Goal: Task Accomplishment & Management: Use online tool/utility

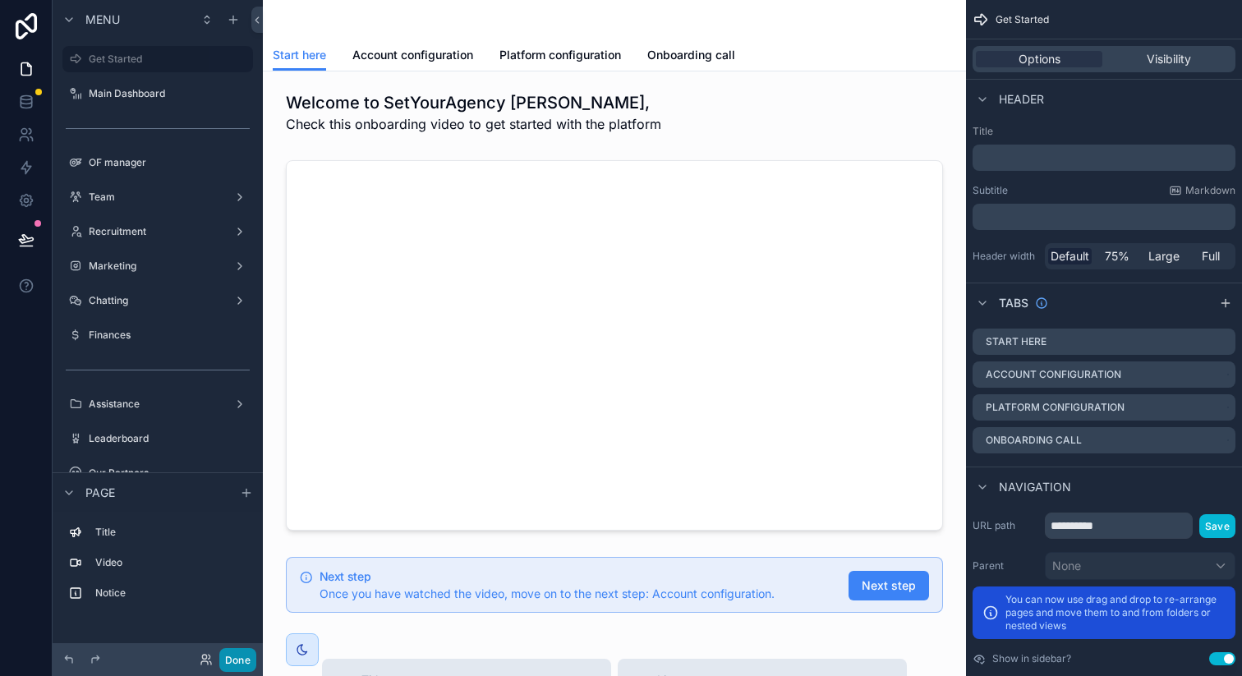
click at [240, 659] on button "Done" at bounding box center [237, 660] width 37 height 24
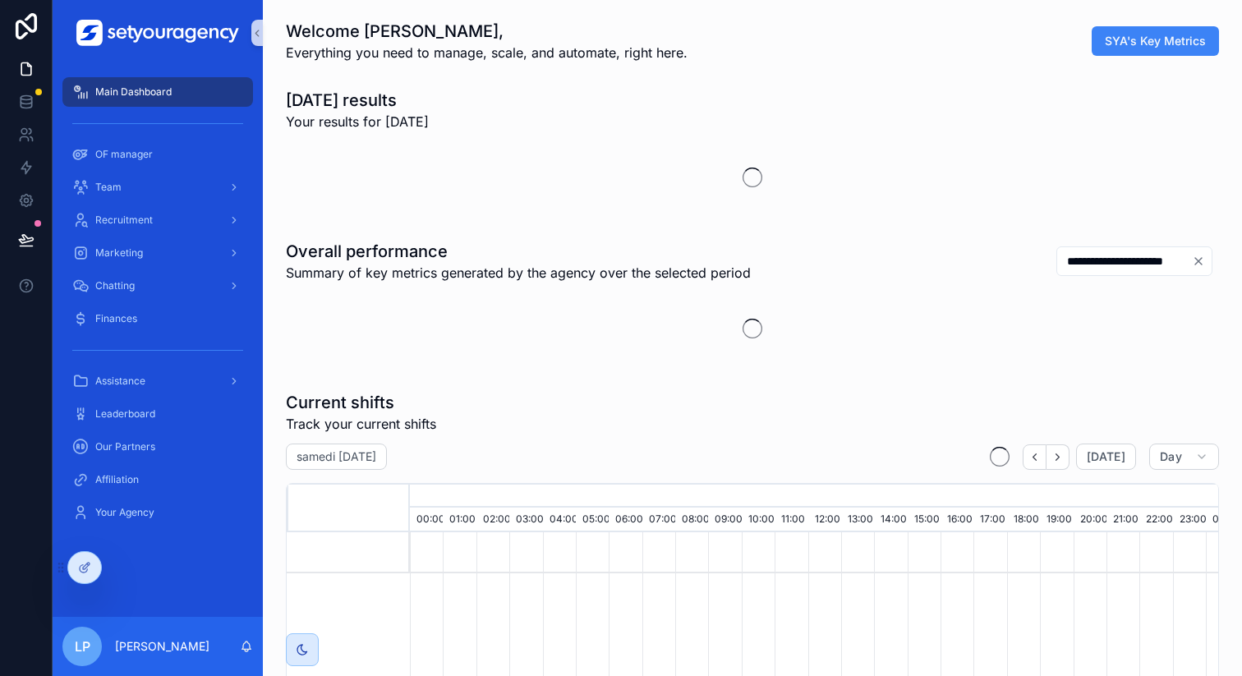
scroll to position [0, 5570]
click at [149, 214] on span "Recruitment" at bounding box center [123, 219] width 57 height 13
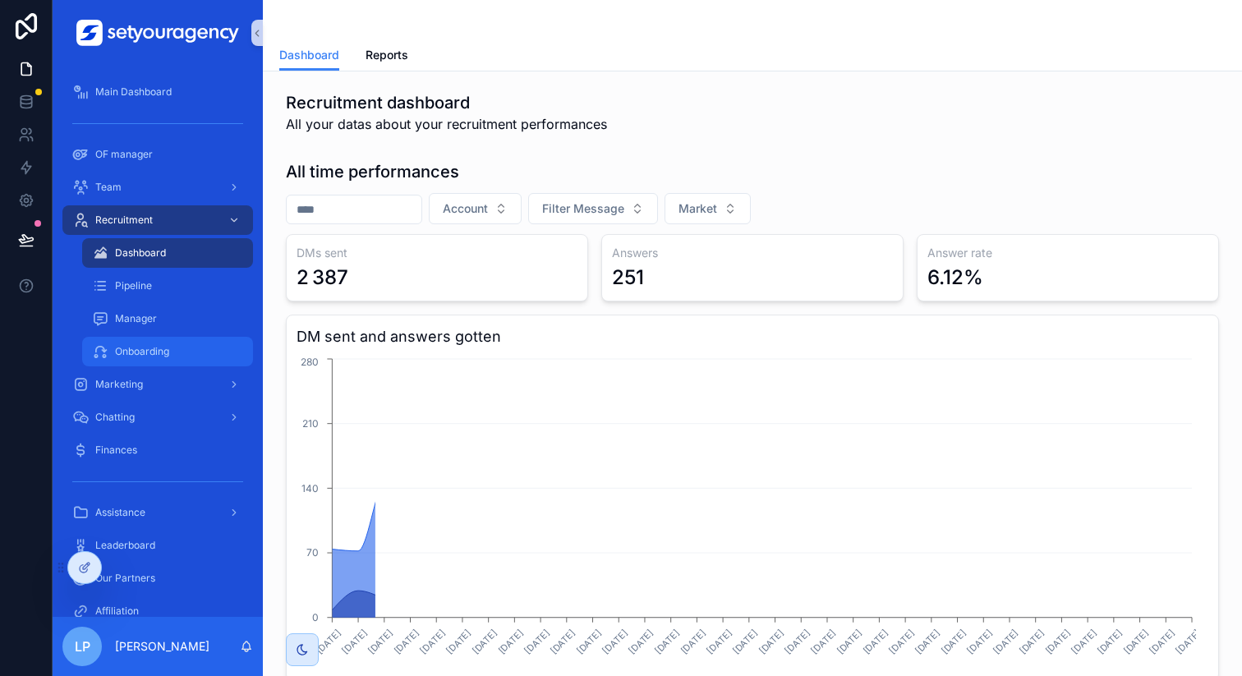
click at [154, 346] on span "Onboarding" at bounding box center [142, 351] width 54 height 13
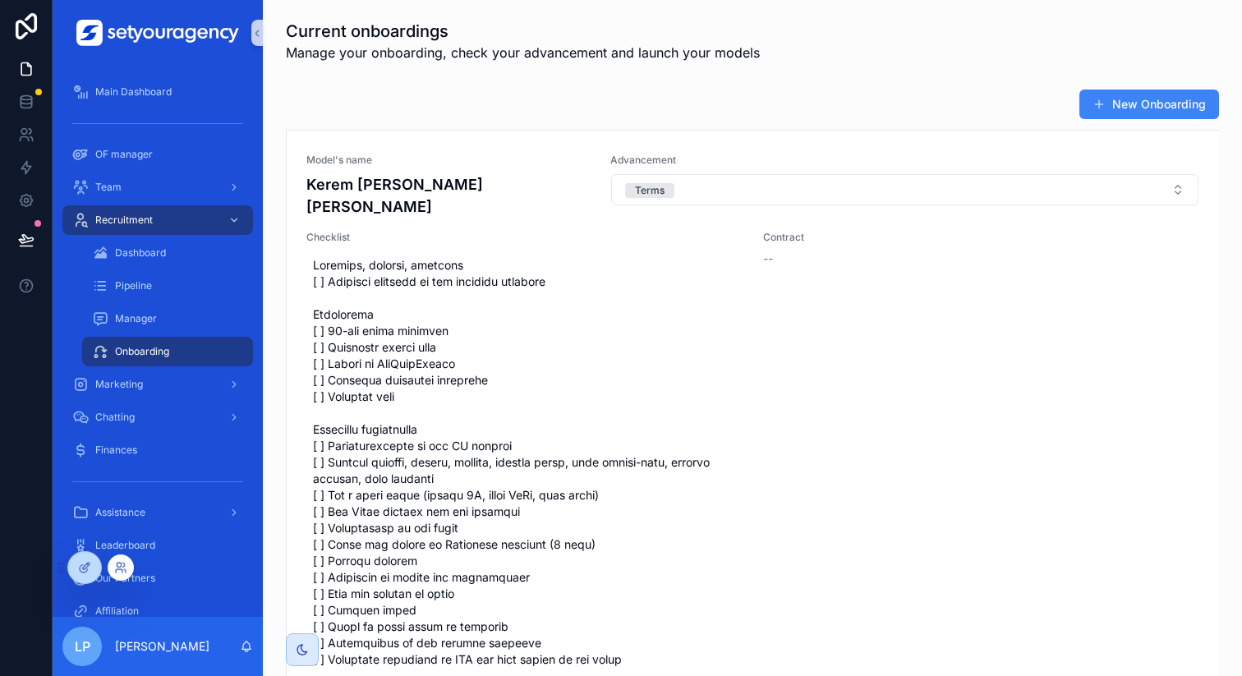
click at [129, 563] on div at bounding box center [121, 567] width 26 height 26
click at [124, 565] on icon at bounding box center [124, 564] width 2 height 4
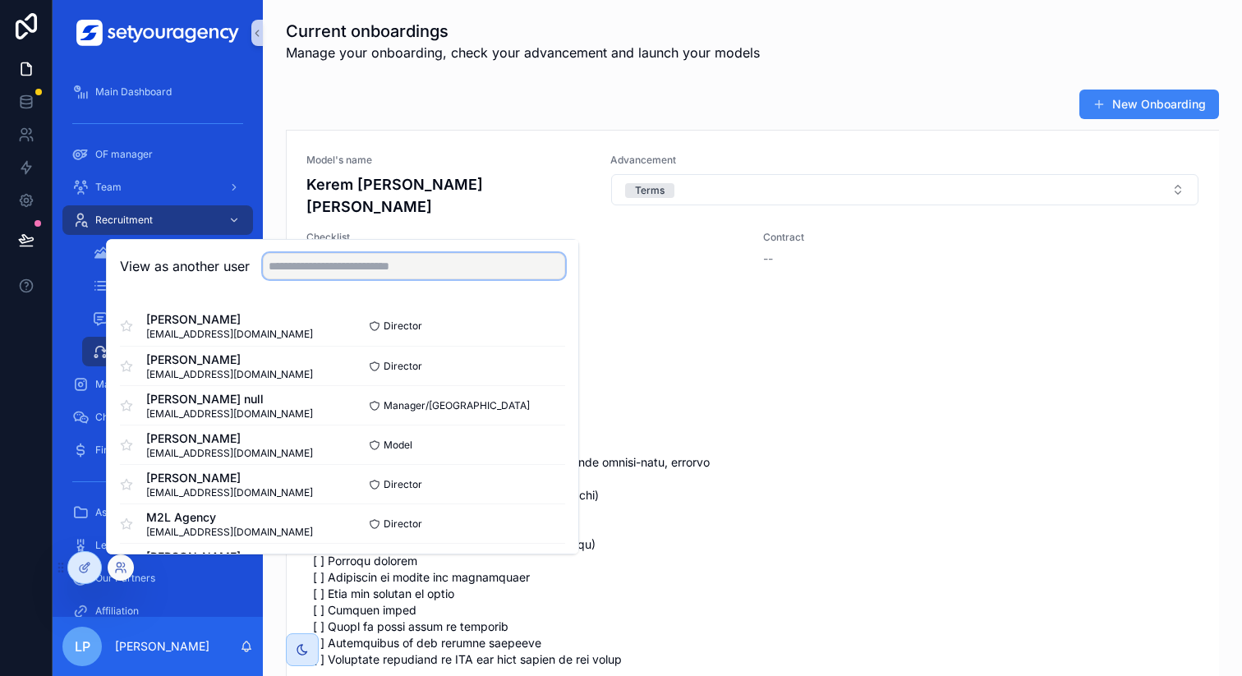
click at [372, 274] on input "text" at bounding box center [414, 266] width 302 height 26
type input "****"
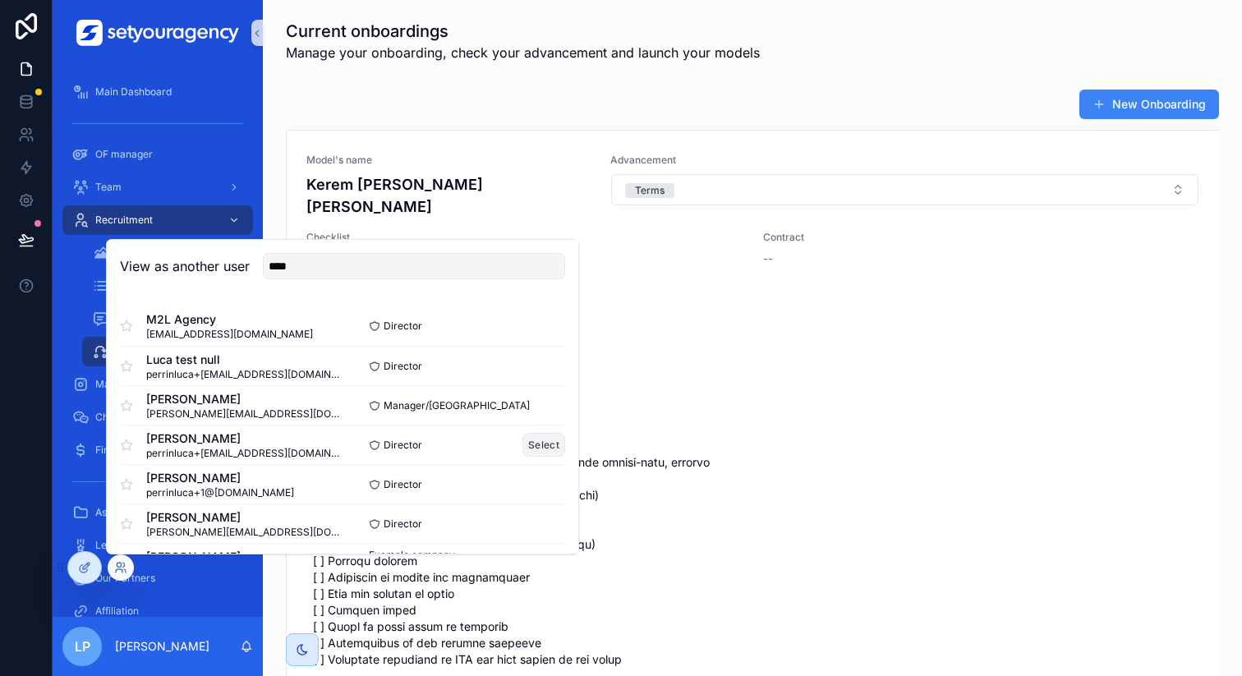
click at [545, 446] on button "Select" at bounding box center [543, 445] width 43 height 24
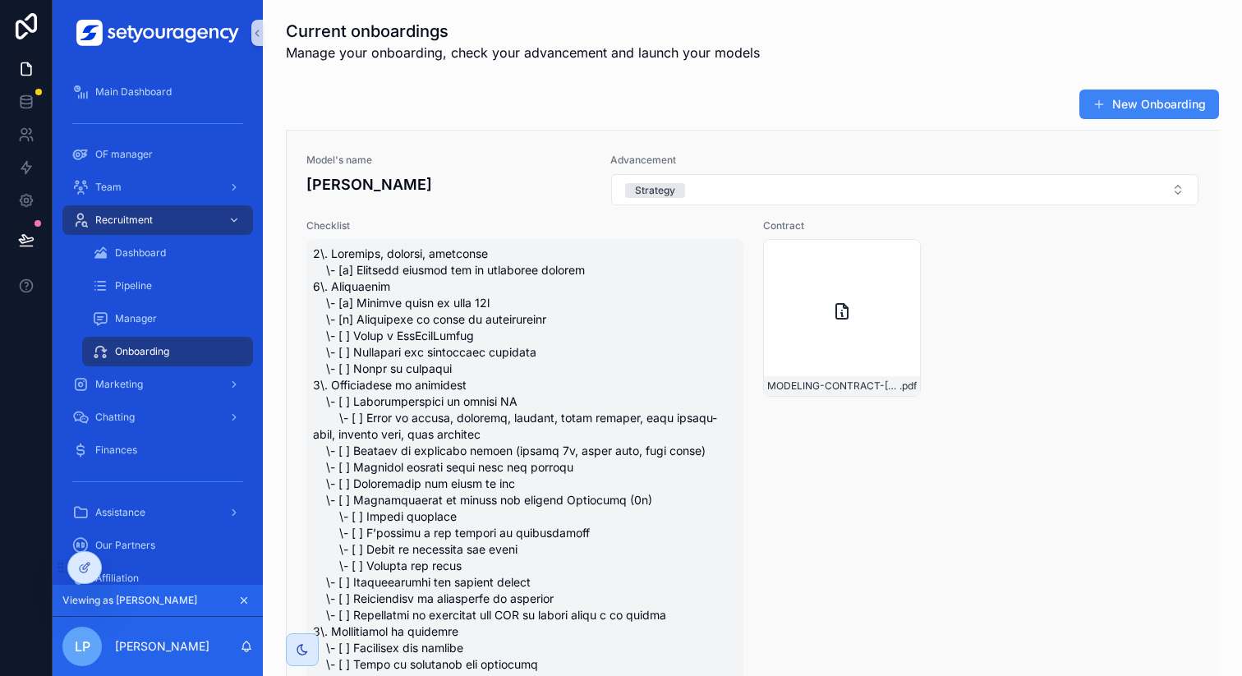
click at [977, 102] on div "New Onboarding" at bounding box center [752, 104] width 933 height 31
click at [1150, 109] on button "New Onboarding" at bounding box center [1149, 105] width 140 height 30
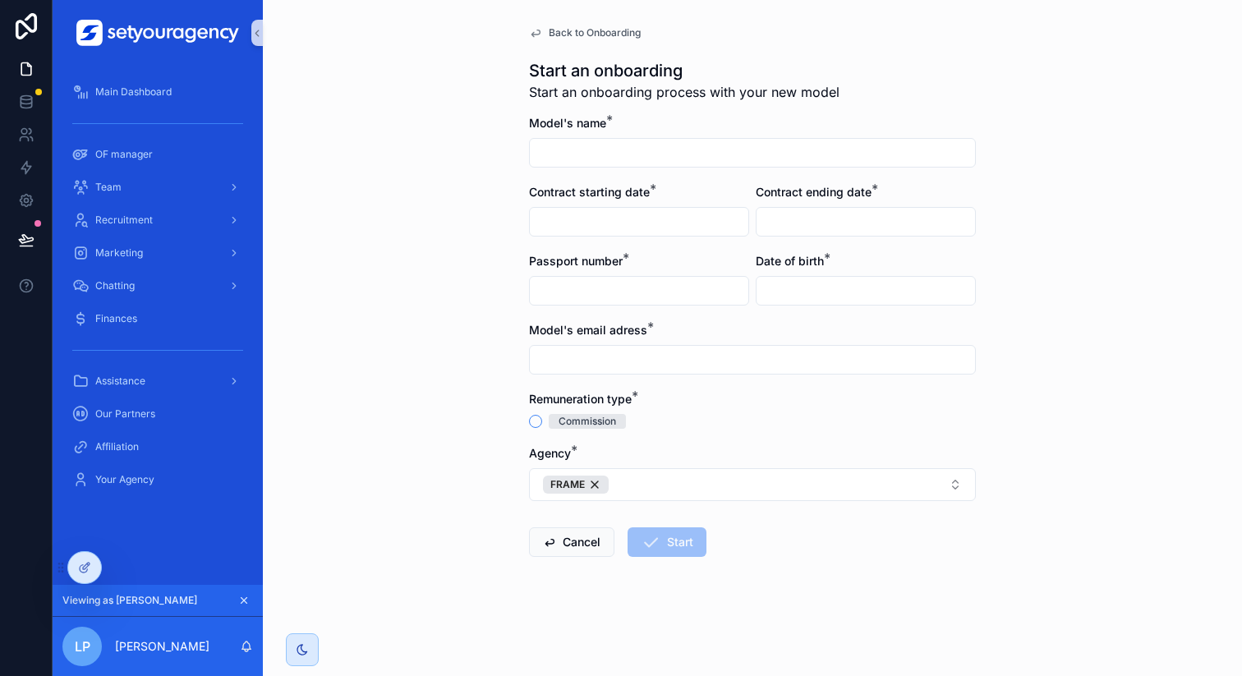
click at [644, 154] on input "scrollable content" at bounding box center [752, 152] width 445 height 23
type input "**********"
click at [633, 213] on input "scrollable content" at bounding box center [639, 221] width 218 height 23
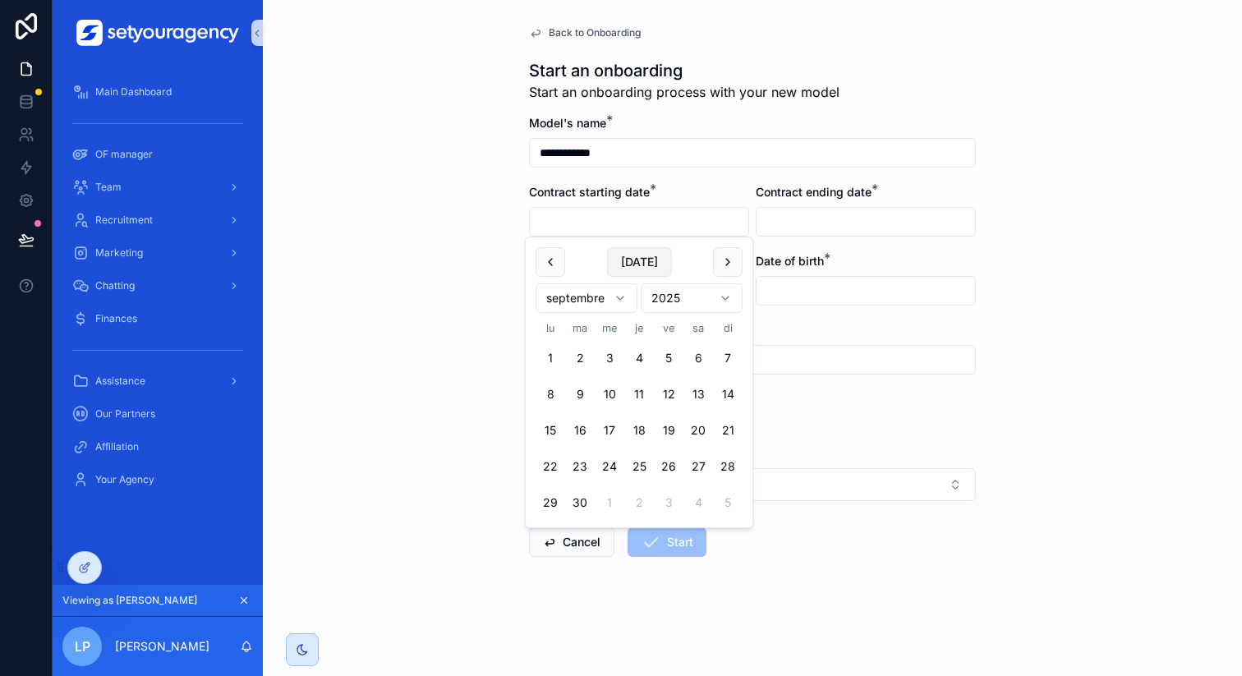
click at [640, 261] on button "[DATE]" at bounding box center [639, 262] width 65 height 30
type input "**********"
click at [821, 207] on div "scrollable content" at bounding box center [865, 222] width 220 height 30
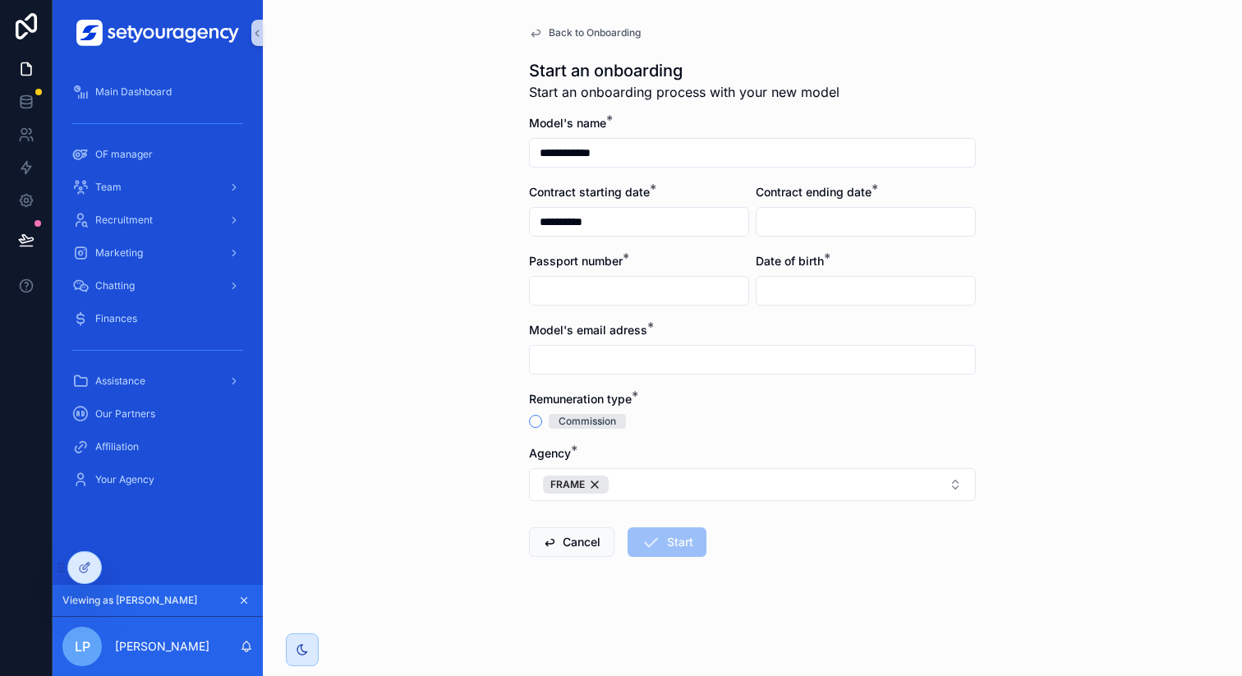
click at [821, 209] on div "scrollable content" at bounding box center [865, 222] width 220 height 30
click at [94, 571] on div at bounding box center [84, 567] width 33 height 31
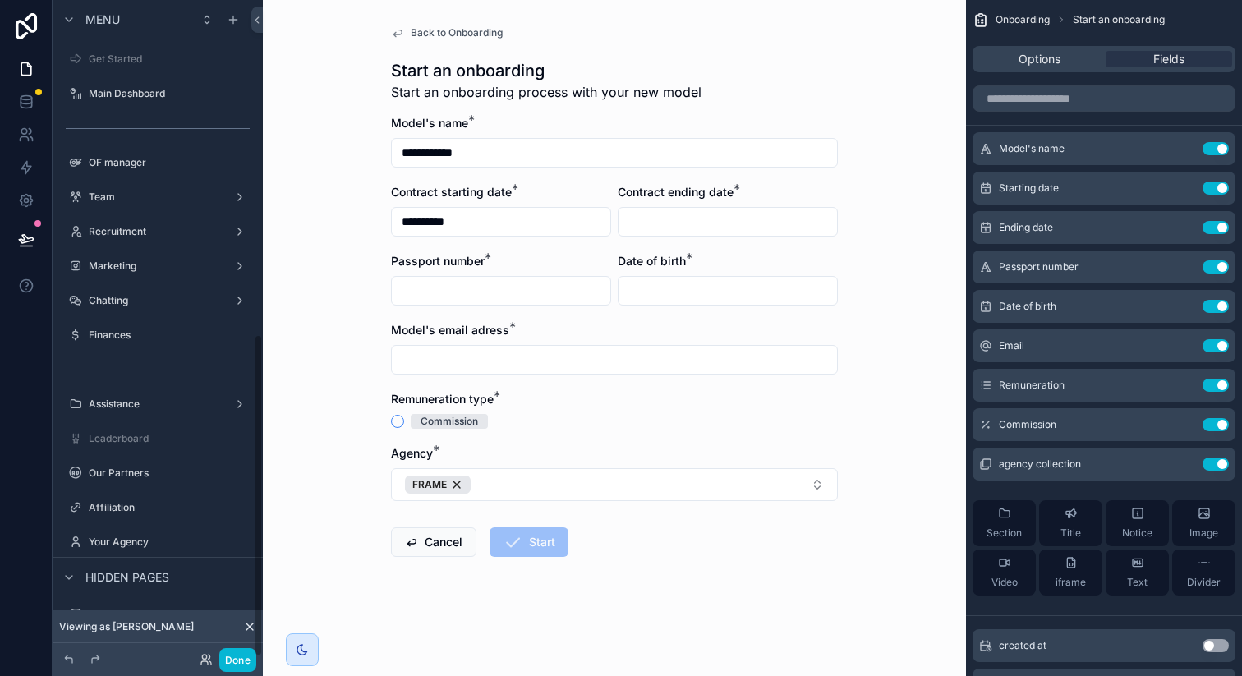
scroll to position [679, 0]
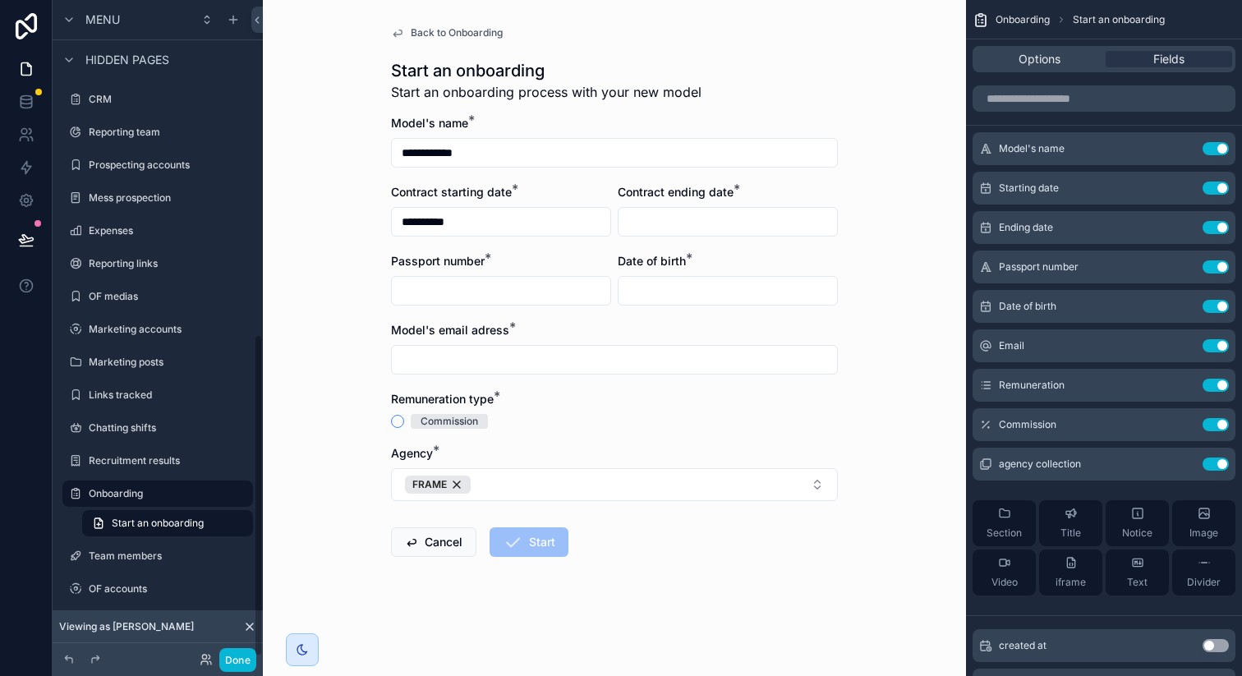
click at [753, 97] on div "Start an onboarding Start an onboarding process with your new model" at bounding box center [614, 80] width 447 height 43
click at [1027, 54] on span "Options" at bounding box center [1039, 59] width 42 height 16
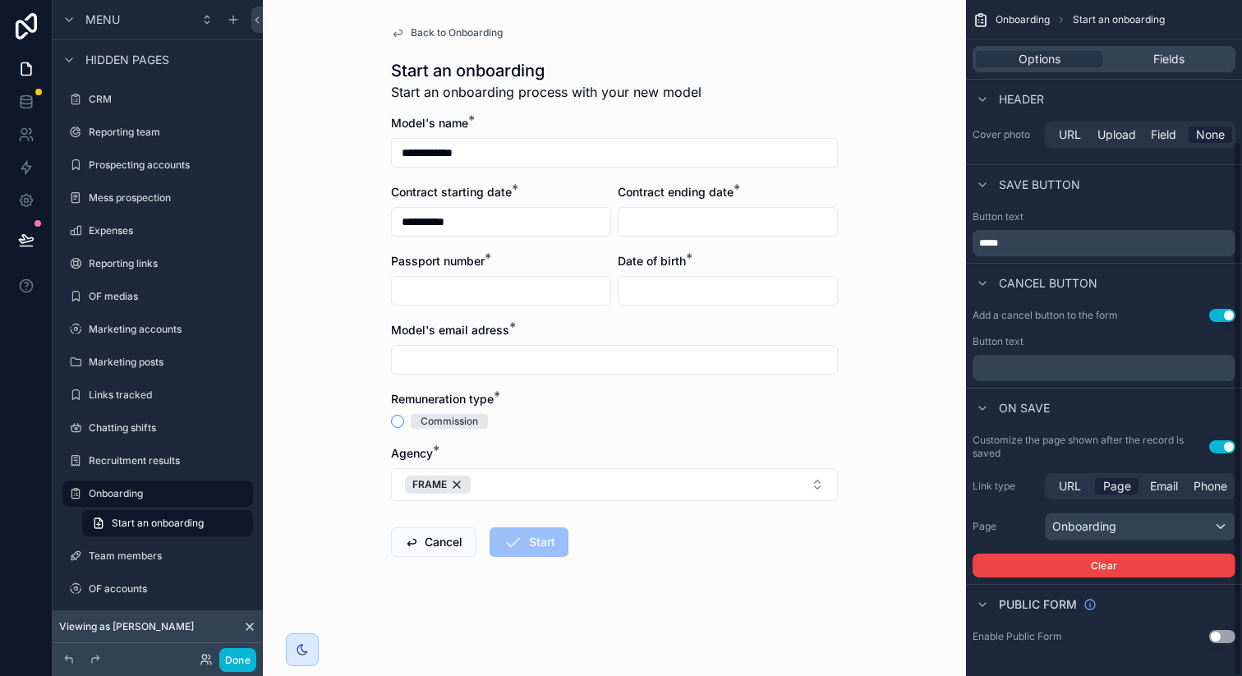
scroll to position [0, 0]
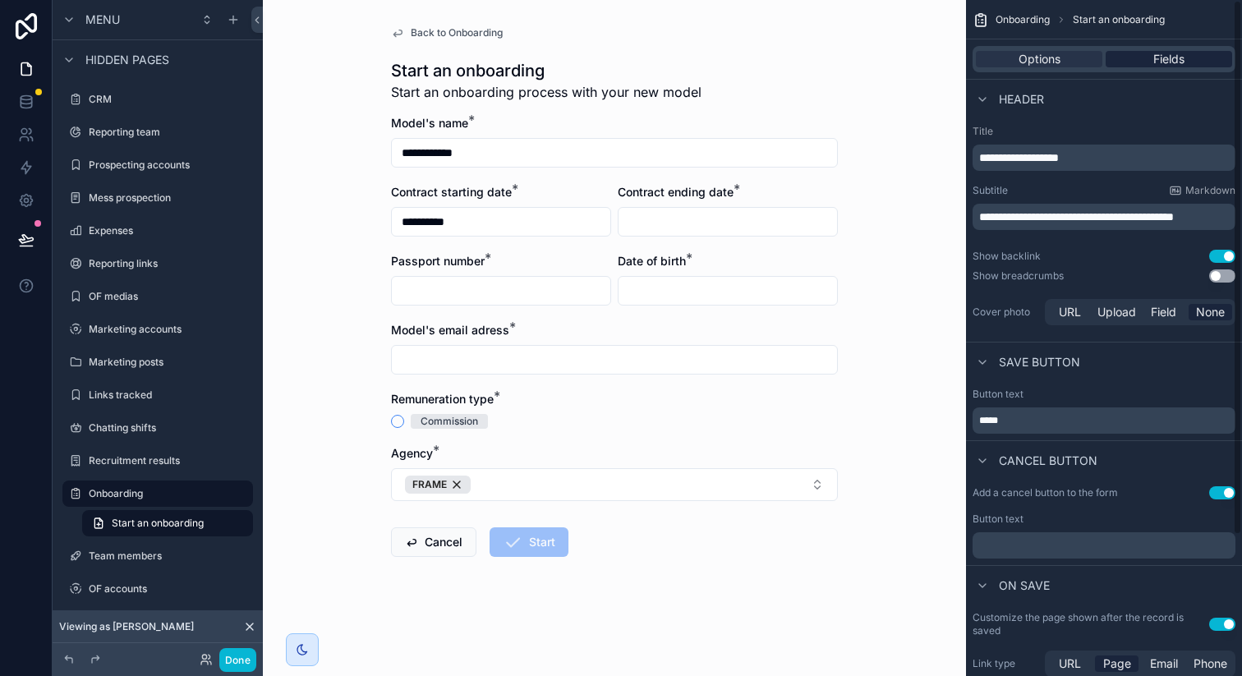
click at [1167, 54] on span "Fields" at bounding box center [1168, 59] width 31 height 16
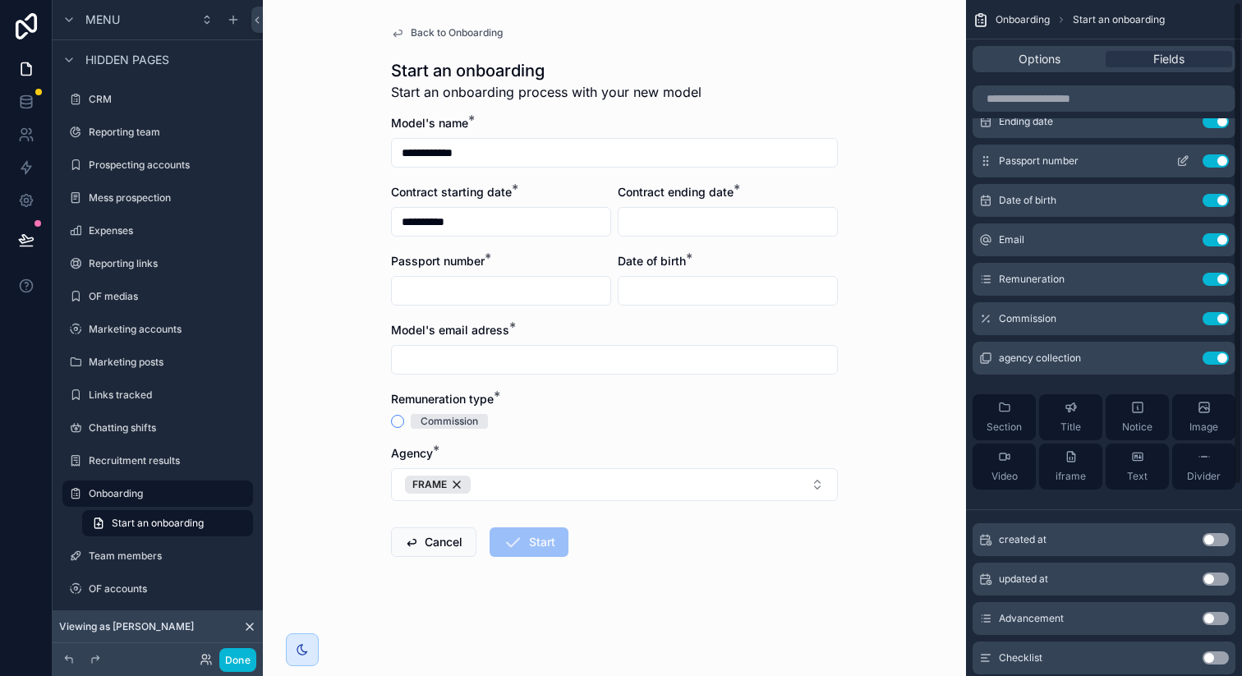
scroll to position [158, 0]
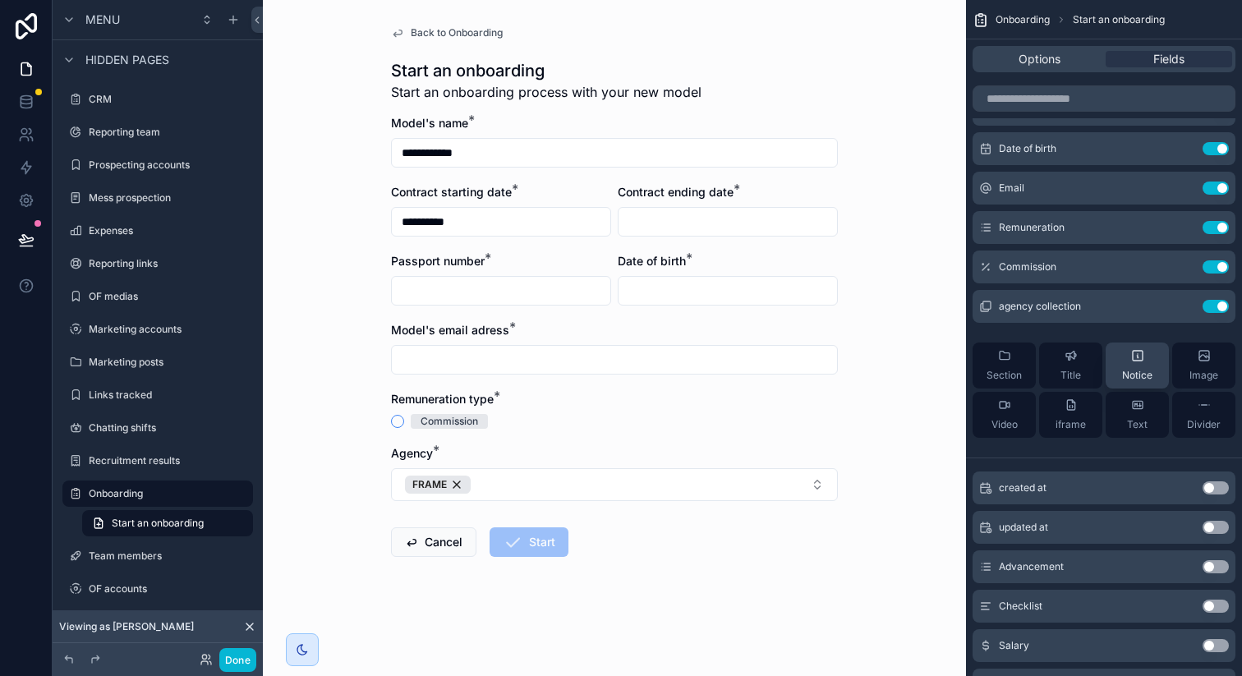
click at [1145, 363] on div "Notice" at bounding box center [1137, 365] width 30 height 33
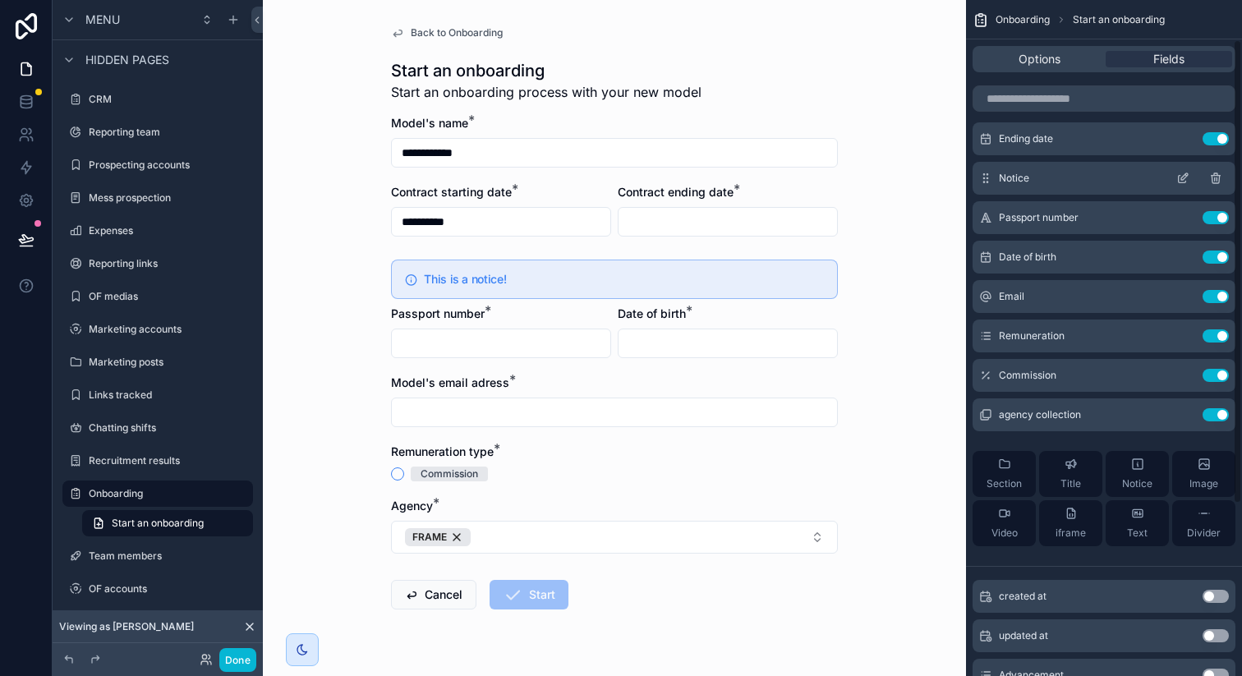
scroll to position [0, 0]
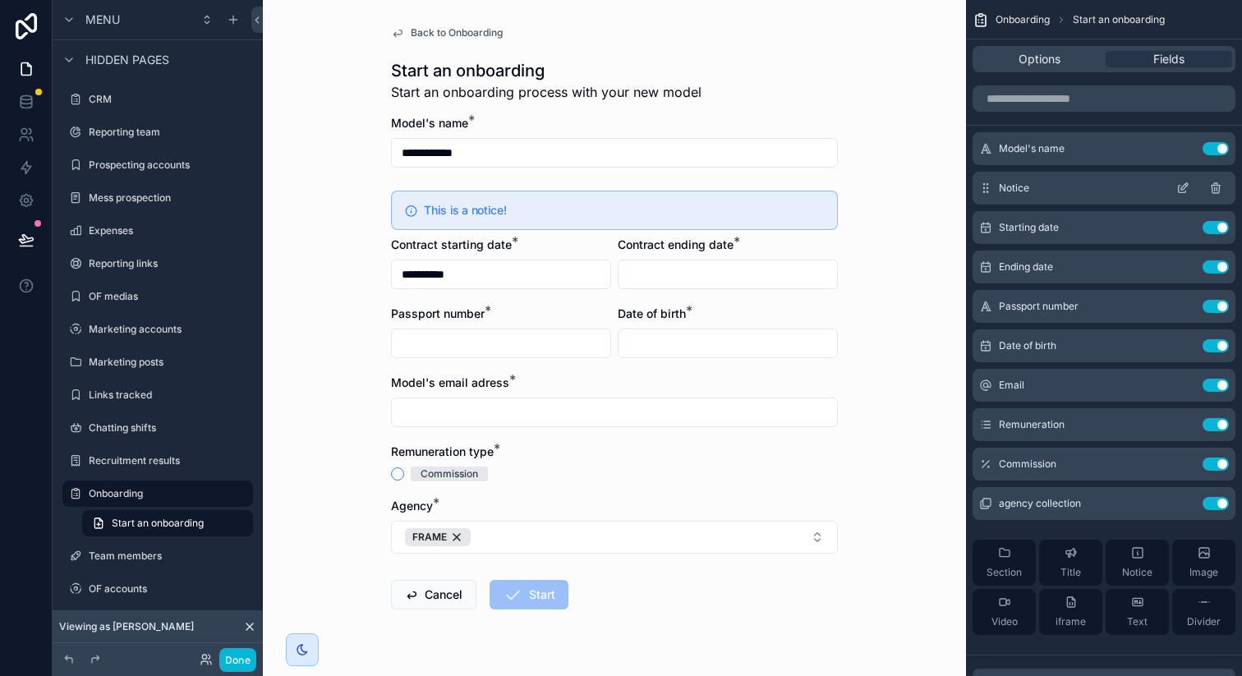
click at [1177, 185] on icon "scrollable content" at bounding box center [1182, 187] width 13 height 13
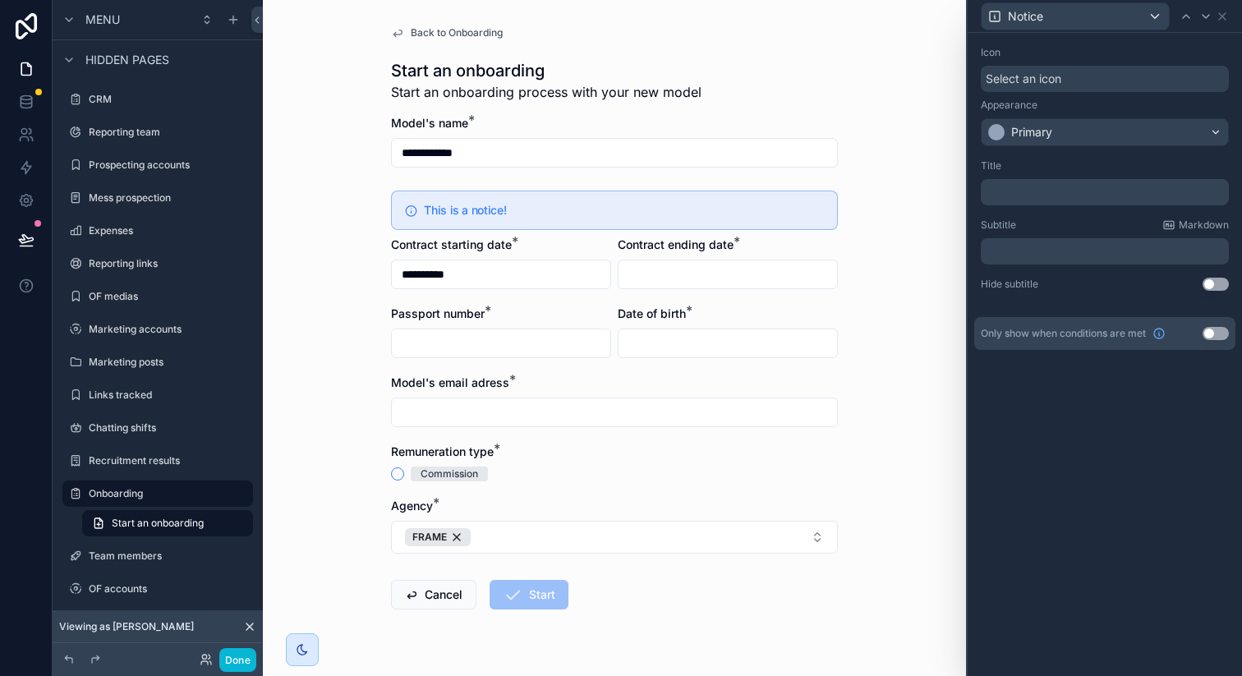
click at [1044, 85] on span "Select an icon" at bounding box center [1023, 79] width 76 height 16
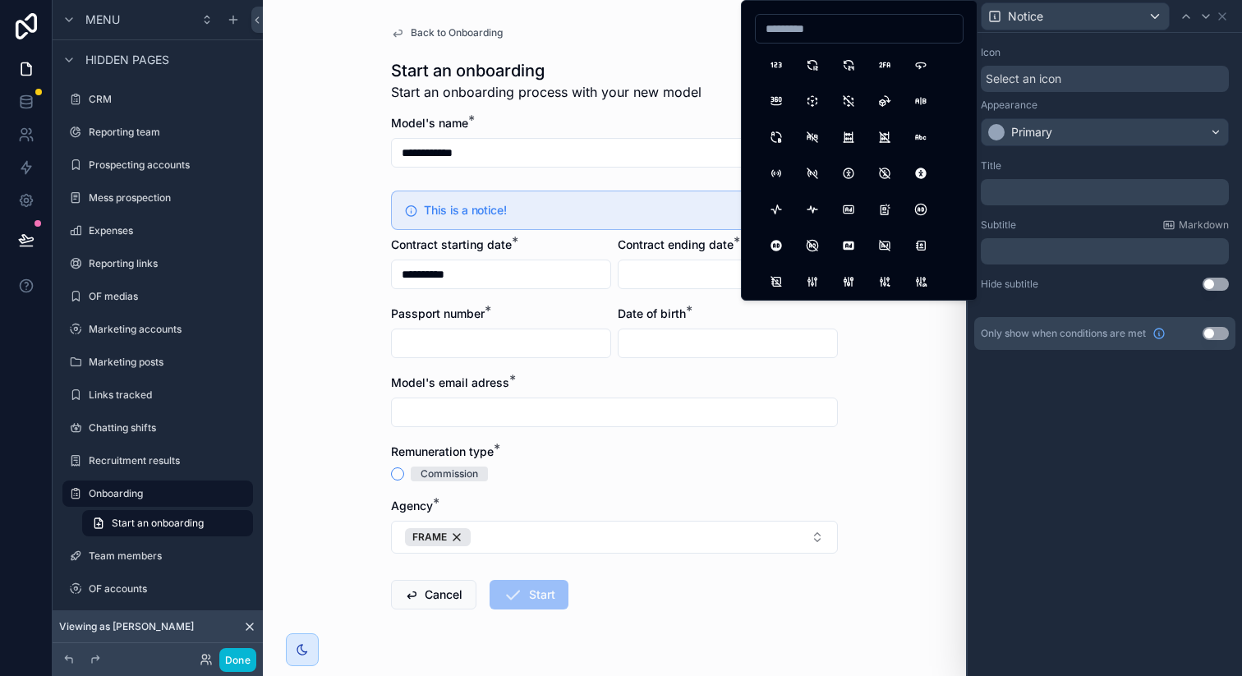
click at [1044, 85] on span "Select an icon" at bounding box center [1023, 79] width 76 height 16
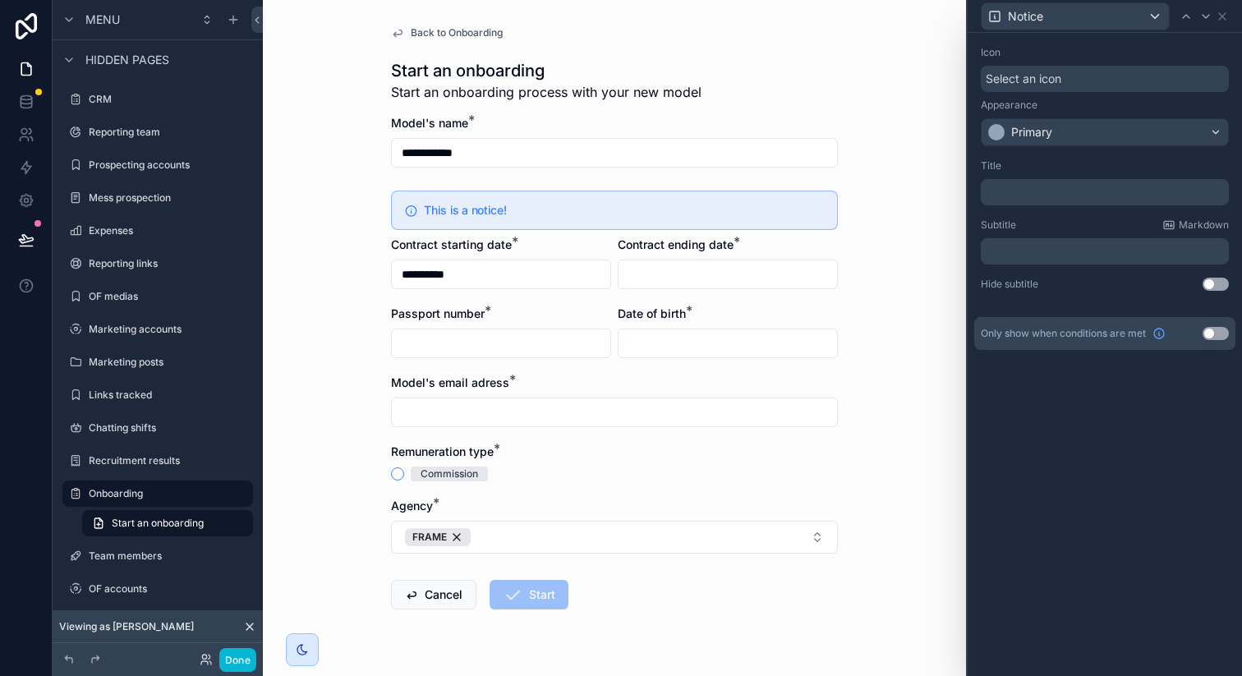
click at [1033, 190] on p "﻿" at bounding box center [1106, 192] width 238 height 16
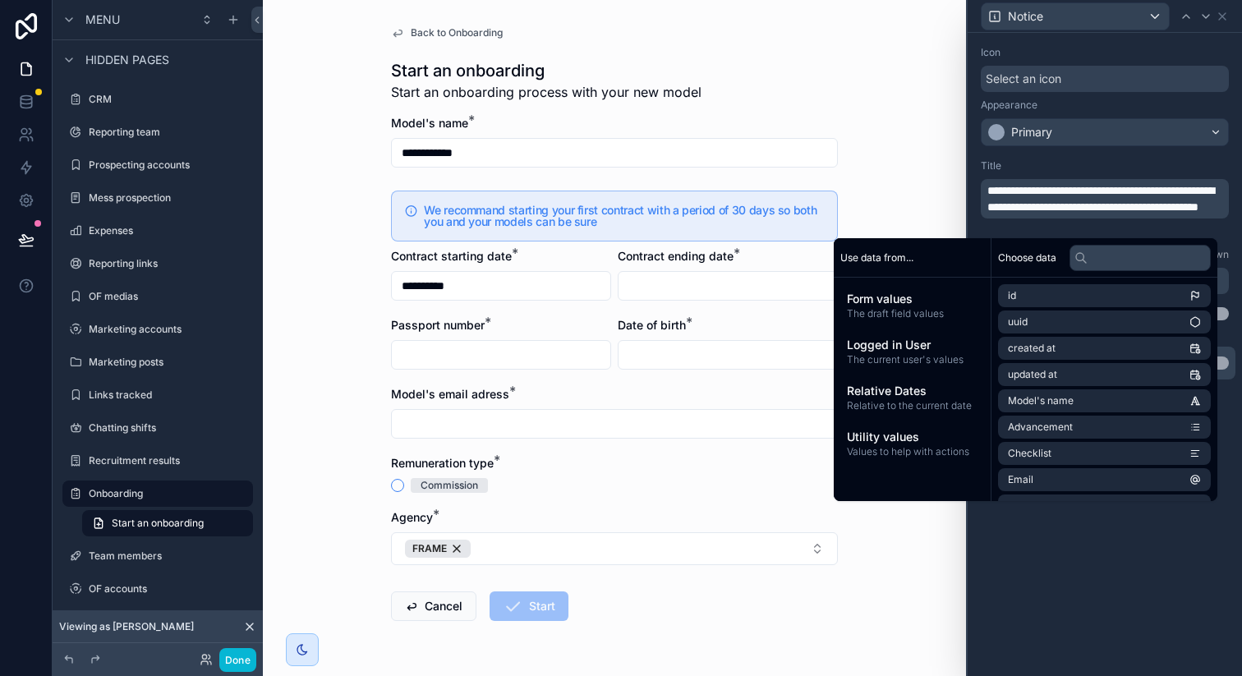
click at [1072, 191] on span "**********" at bounding box center [1100, 199] width 227 height 28
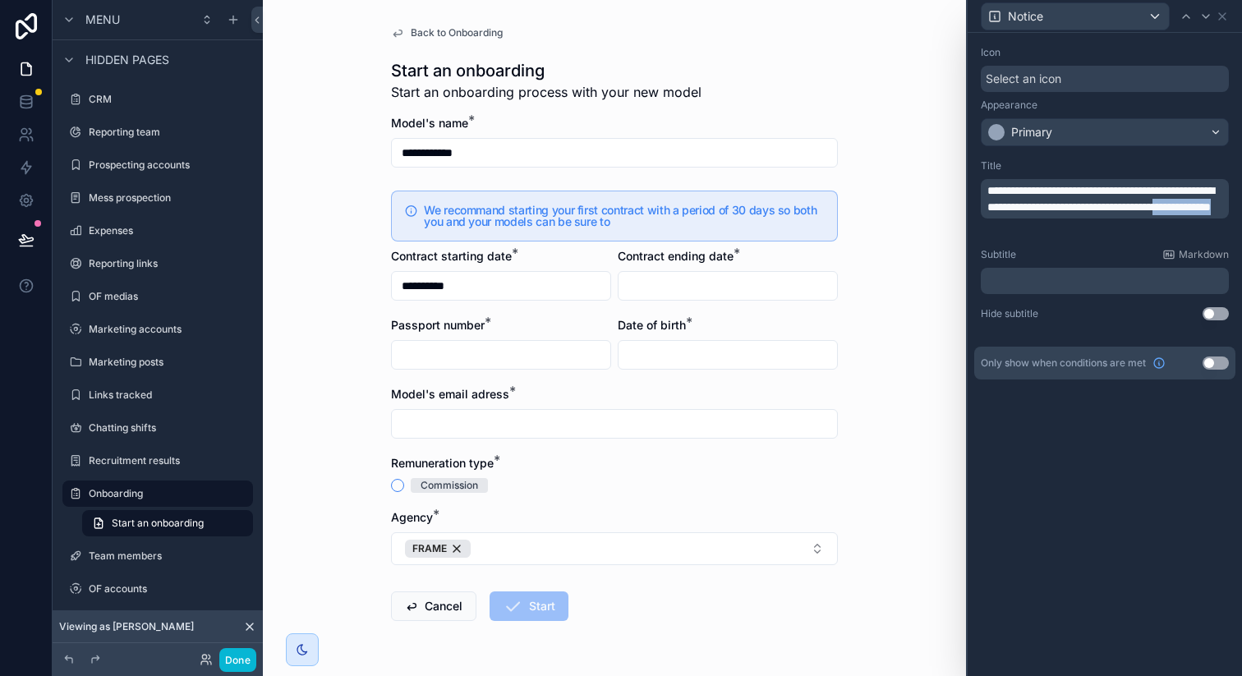
click at [1059, 213] on span "**********" at bounding box center [1100, 199] width 227 height 28
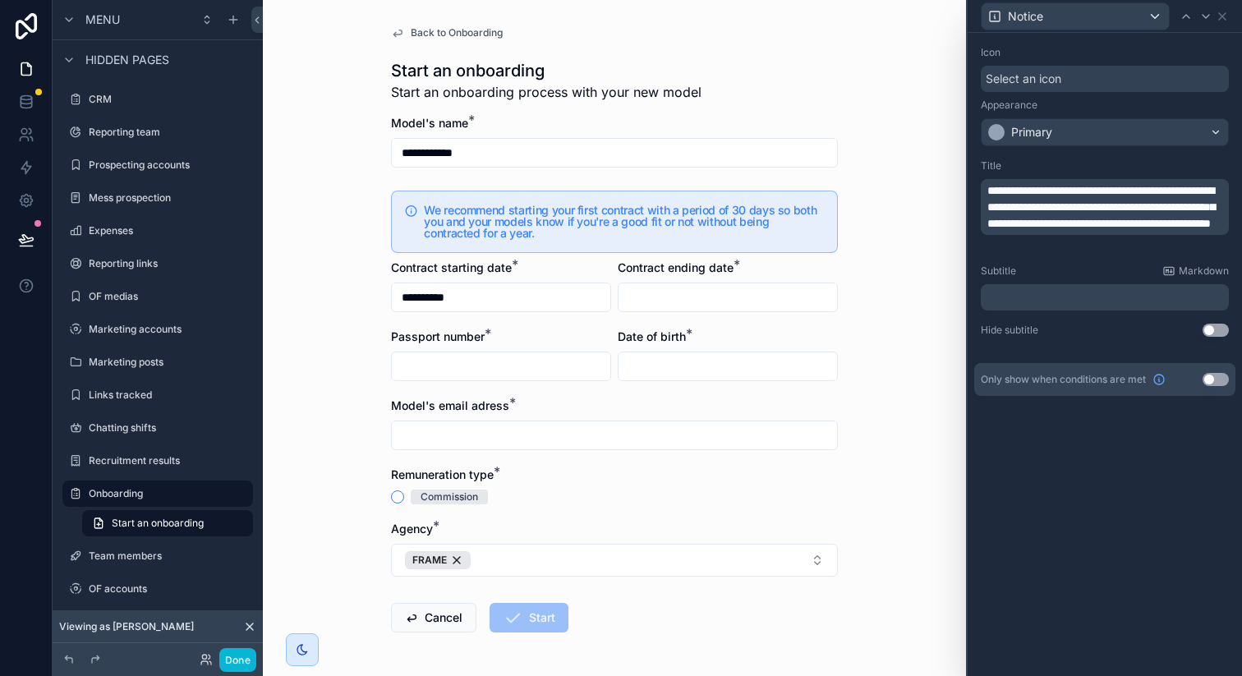
click at [1109, 167] on div "Title" at bounding box center [1104, 165] width 248 height 13
click at [1060, 227] on span "**********" at bounding box center [1100, 207] width 227 height 44
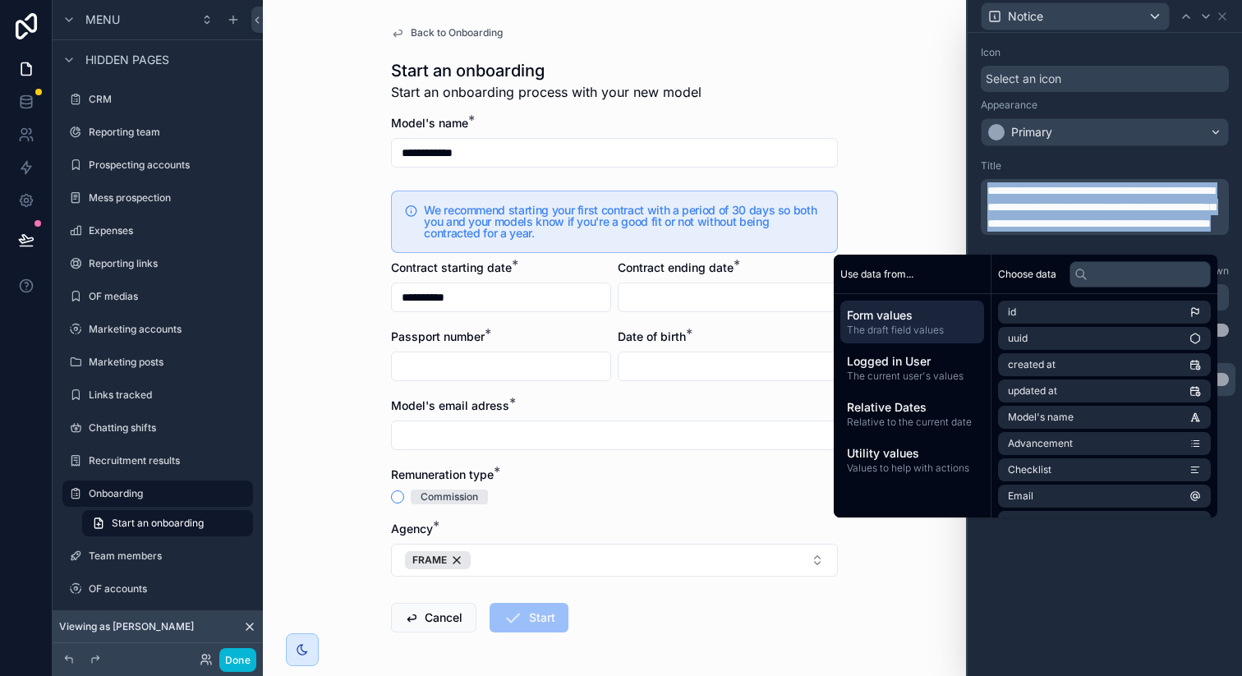
copy span "**********"
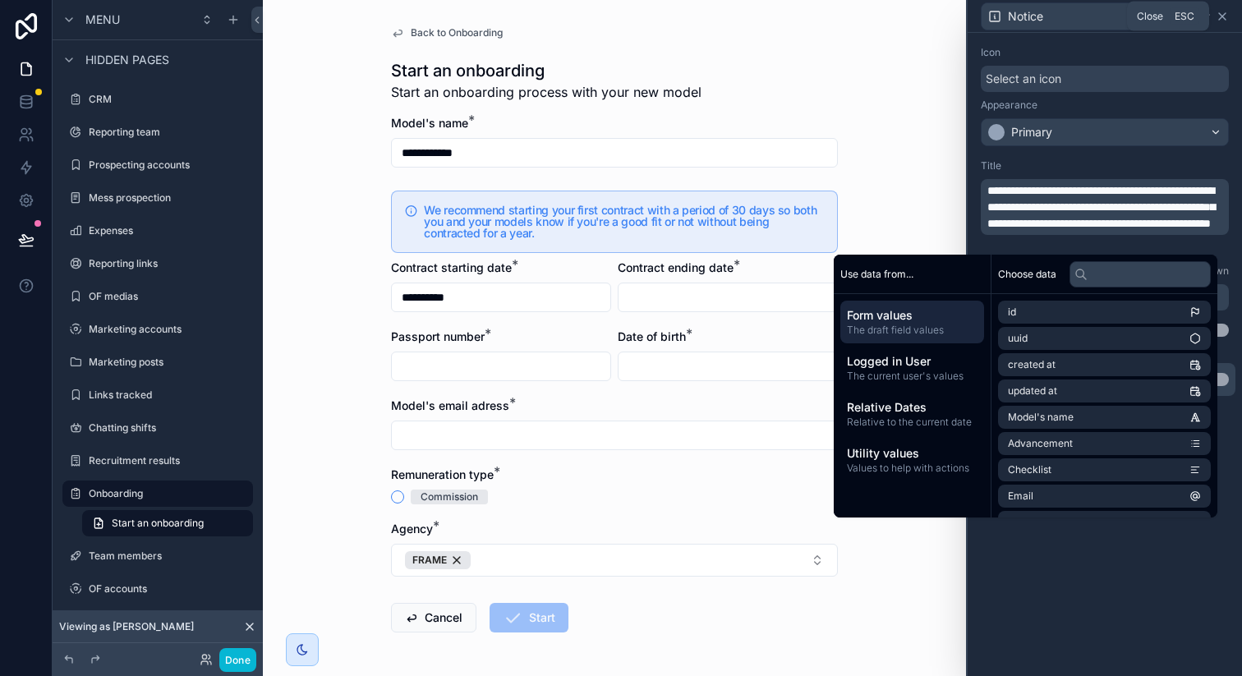
click at [1219, 16] on icon at bounding box center [1221, 16] width 13 height 13
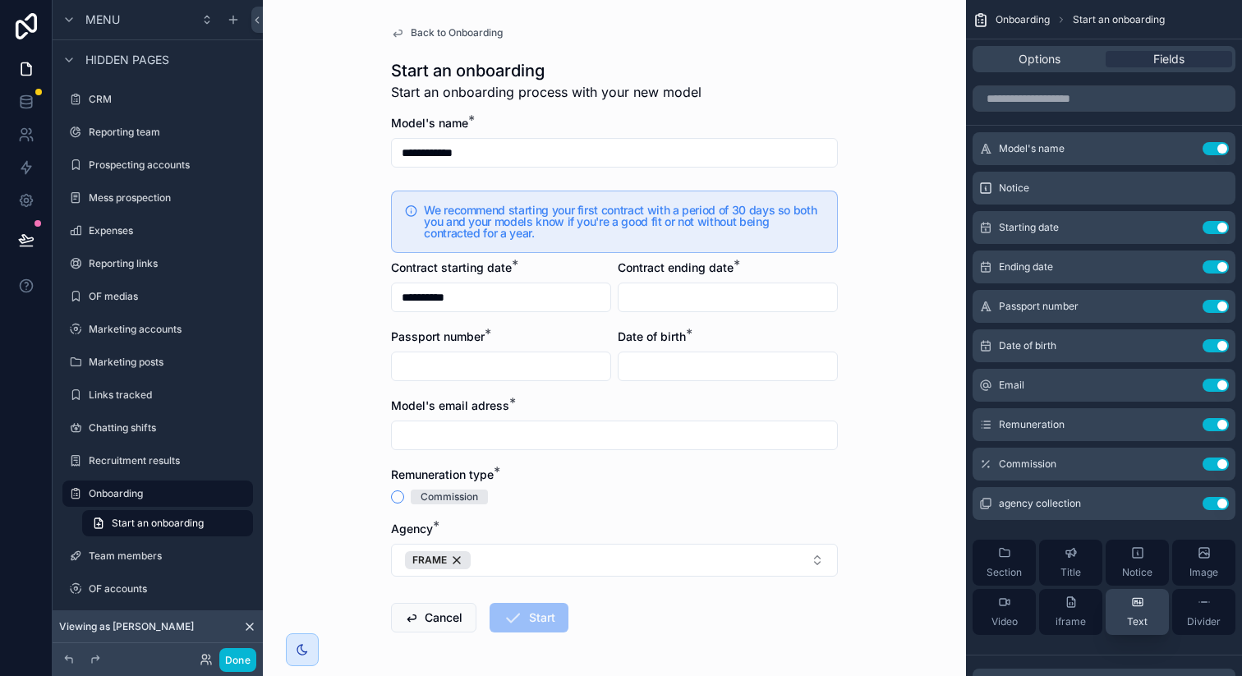
click at [1127, 615] on span "Text" at bounding box center [1137, 621] width 21 height 13
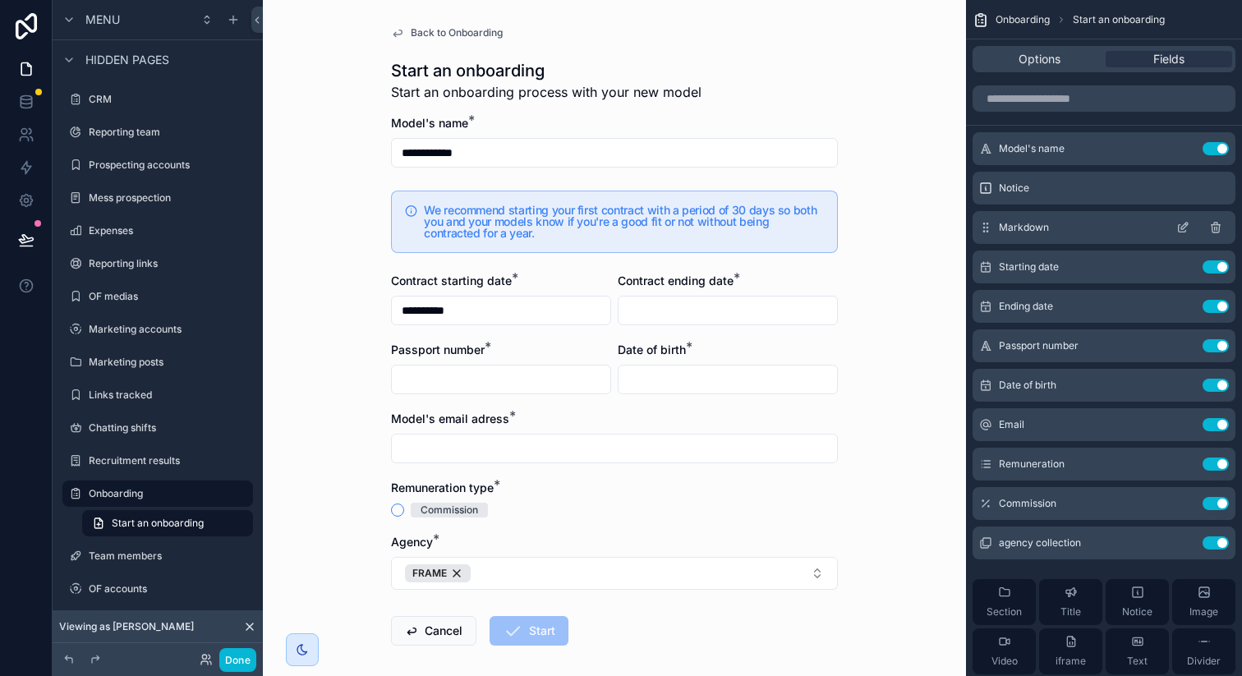
click at [1179, 232] on icon "scrollable content" at bounding box center [1182, 227] width 13 height 13
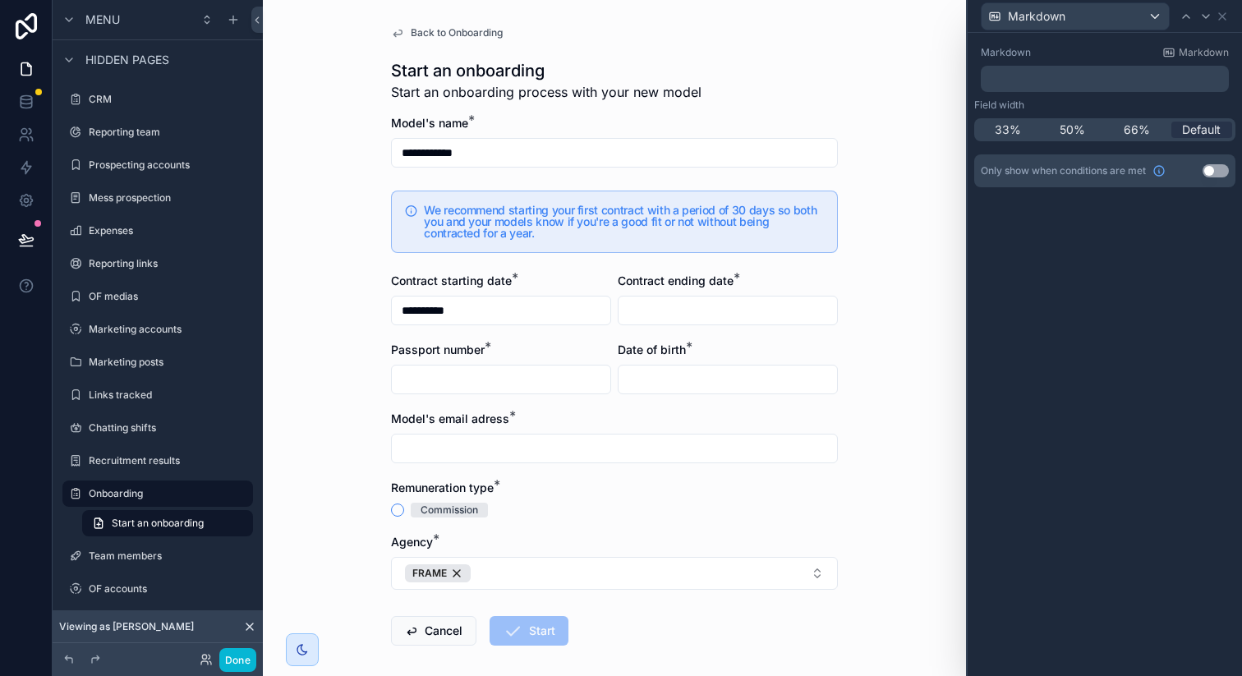
click at [1035, 78] on p "﻿" at bounding box center [1106, 79] width 238 height 16
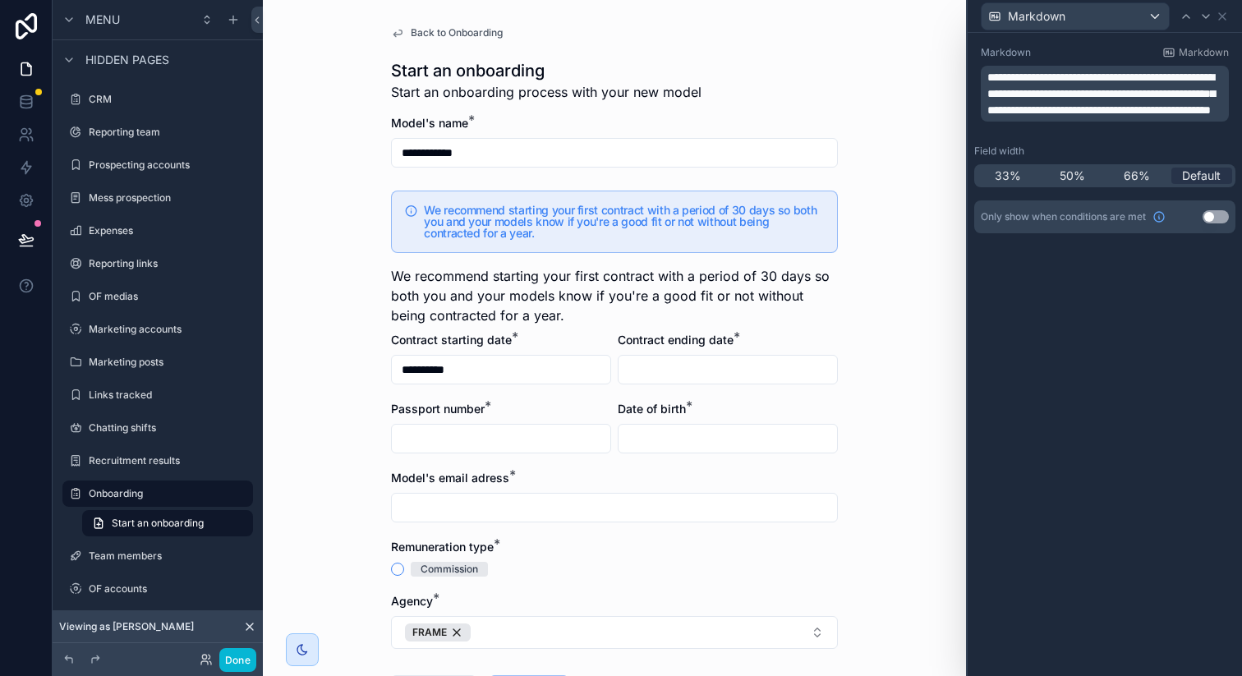
click at [1106, 584] on div "**********" at bounding box center [1104, 354] width 274 height 643
click at [1007, 177] on span "33%" at bounding box center [1007, 176] width 26 height 16
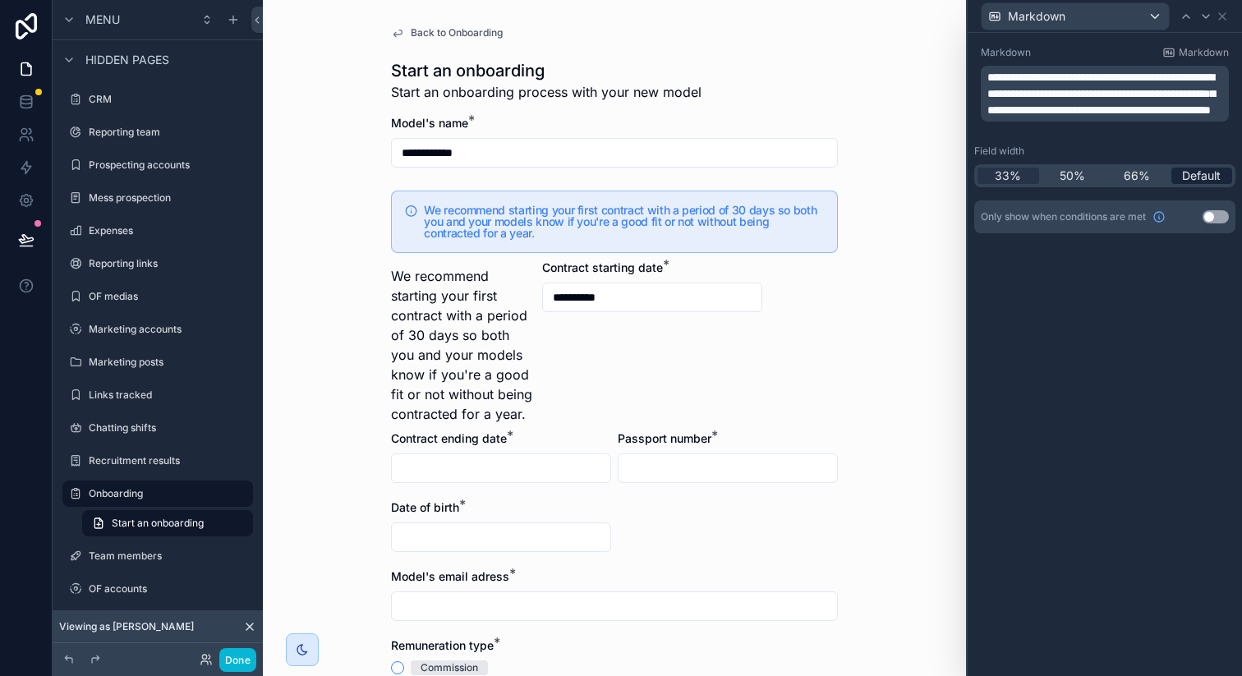
click at [1212, 178] on span "Default" at bounding box center [1201, 176] width 39 height 16
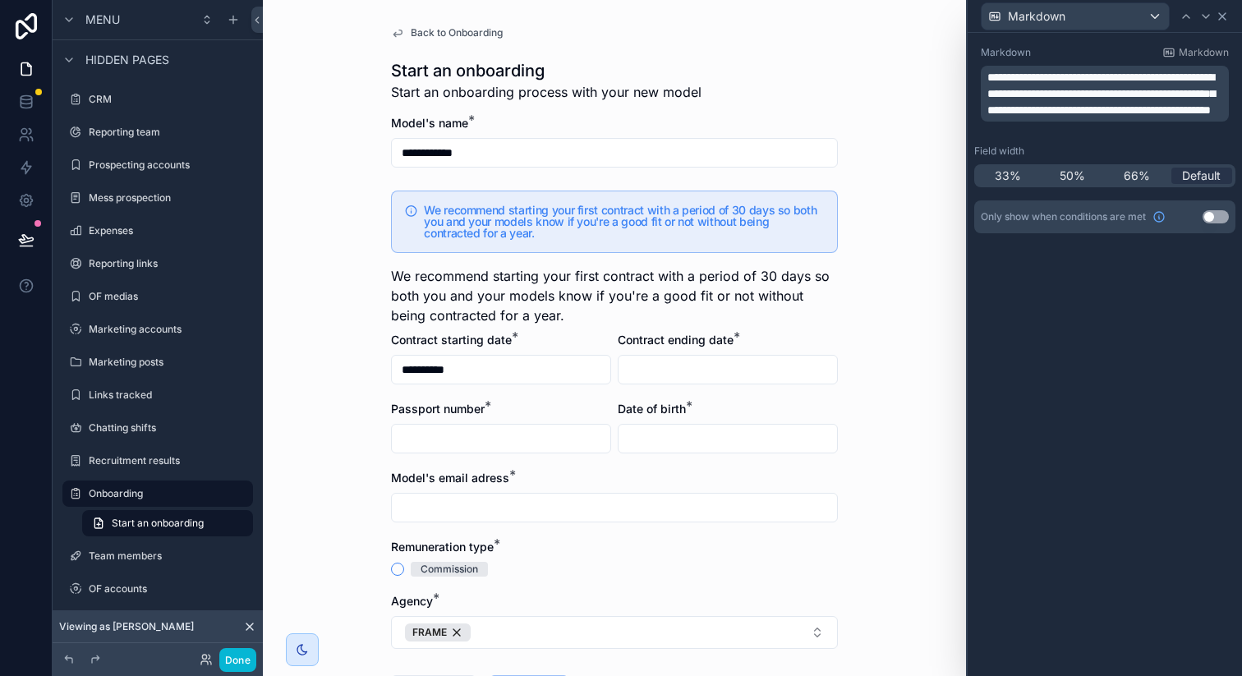
click at [1220, 17] on icon at bounding box center [1221, 16] width 13 height 13
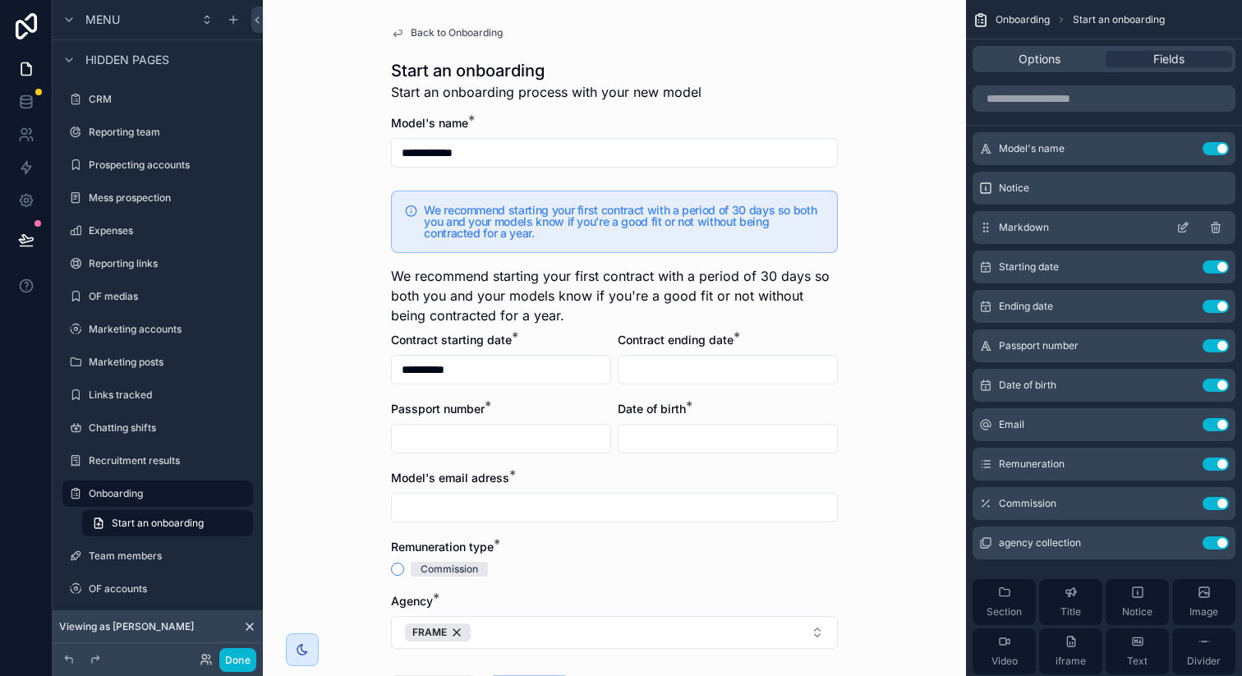
click at [1214, 228] on icon "scrollable content" at bounding box center [1214, 228] width 0 height 3
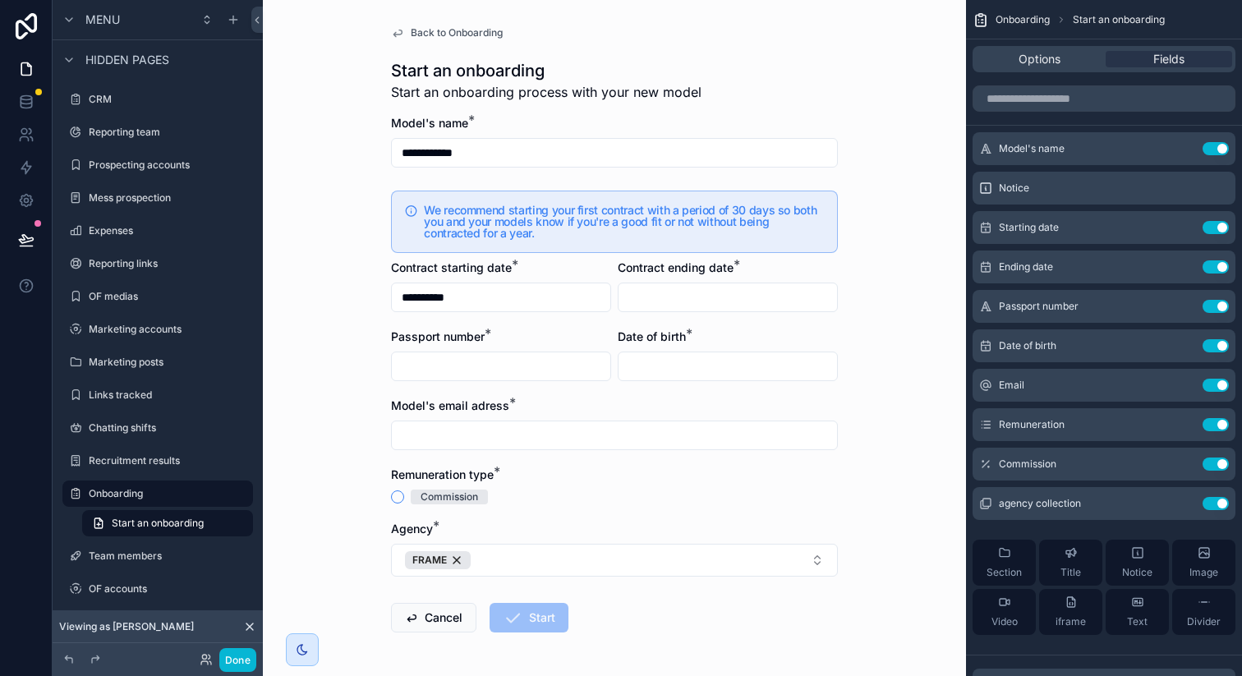
click at [860, 256] on div "**********" at bounding box center [614, 338] width 703 height 676
click at [1062, 55] on div "Options" at bounding box center [1038, 59] width 126 height 16
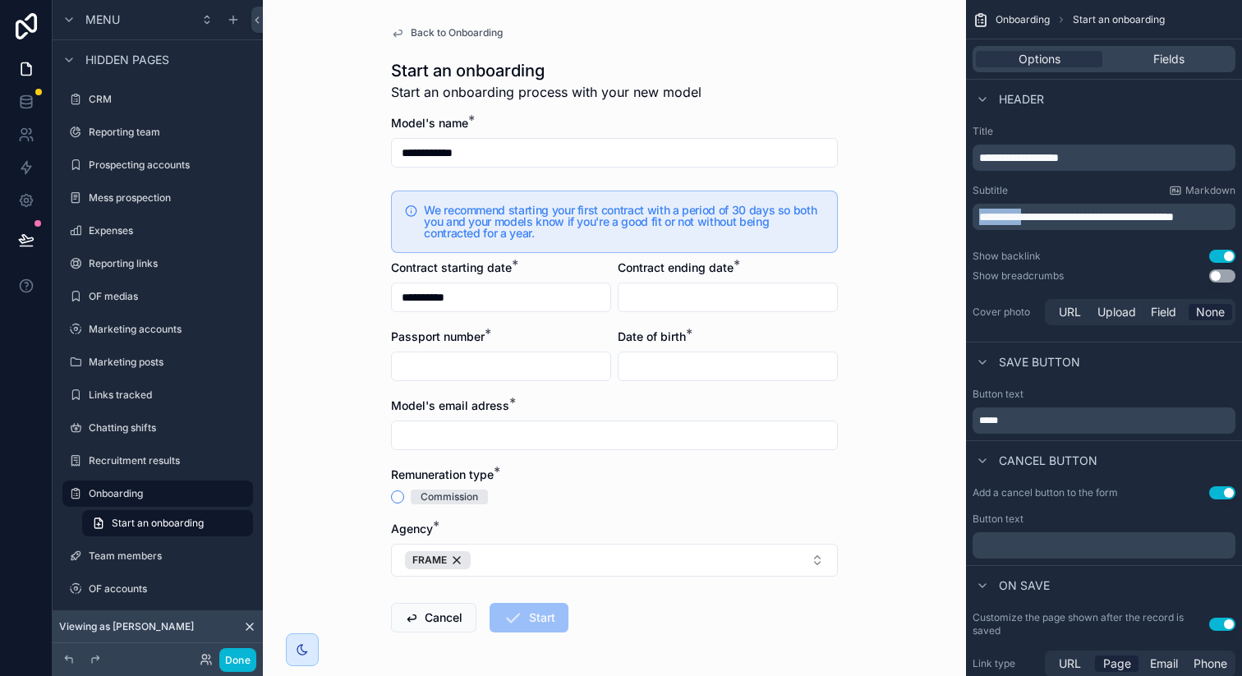
drag, startPoint x: 1033, startPoint y: 217, endPoint x: 943, endPoint y: 214, distance: 90.4
click at [943, 214] on div "**********" at bounding box center [752, 338] width 979 height 676
click at [1105, 255] on div "Show backlink Use setting" at bounding box center [1103, 256] width 263 height 13
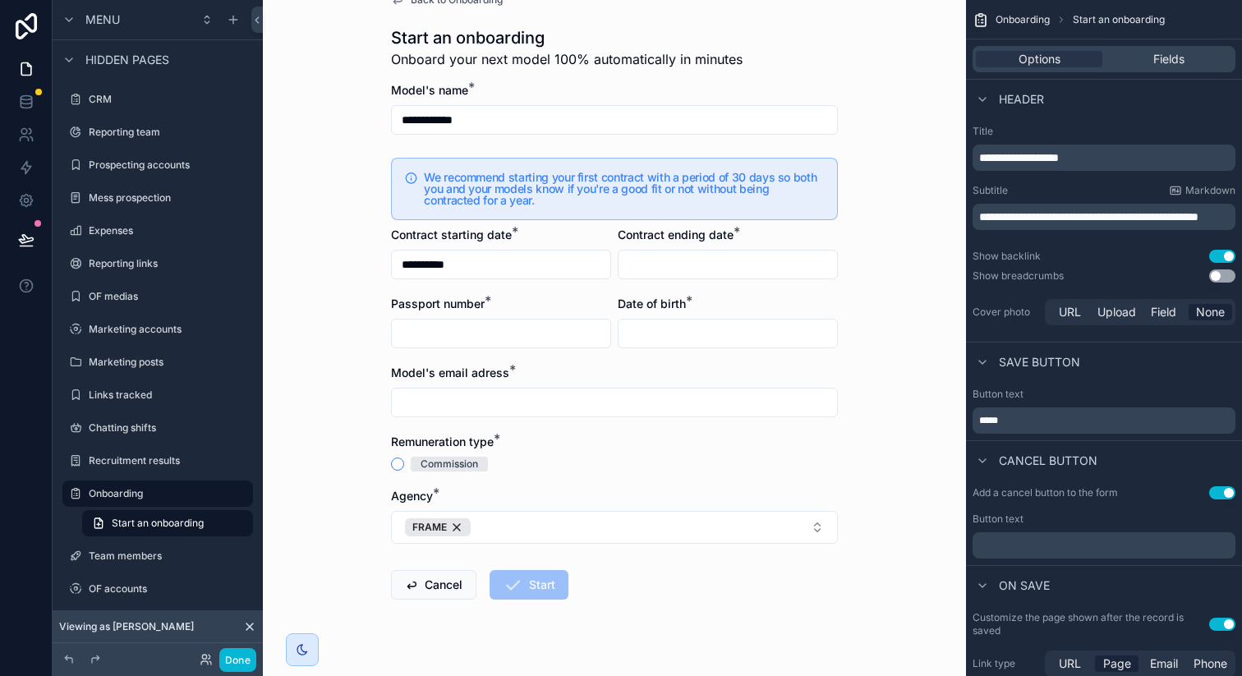
scroll to position [36, 0]
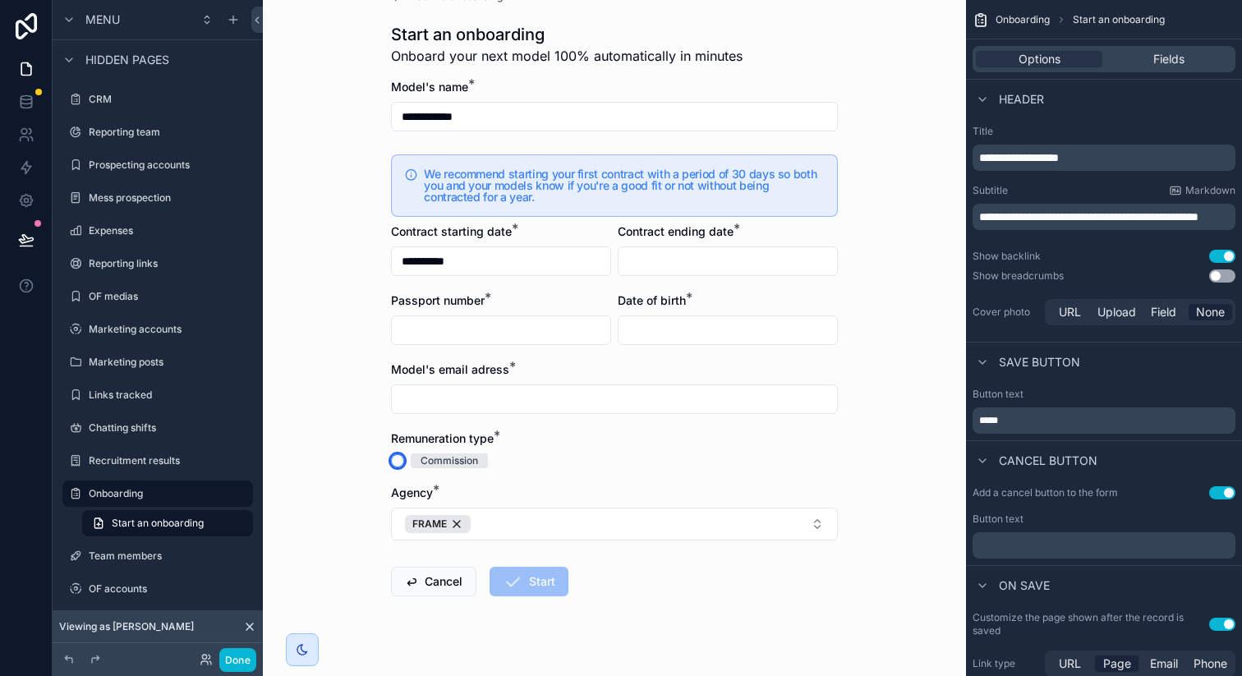
click at [392, 457] on button "Commission" at bounding box center [397, 460] width 13 height 13
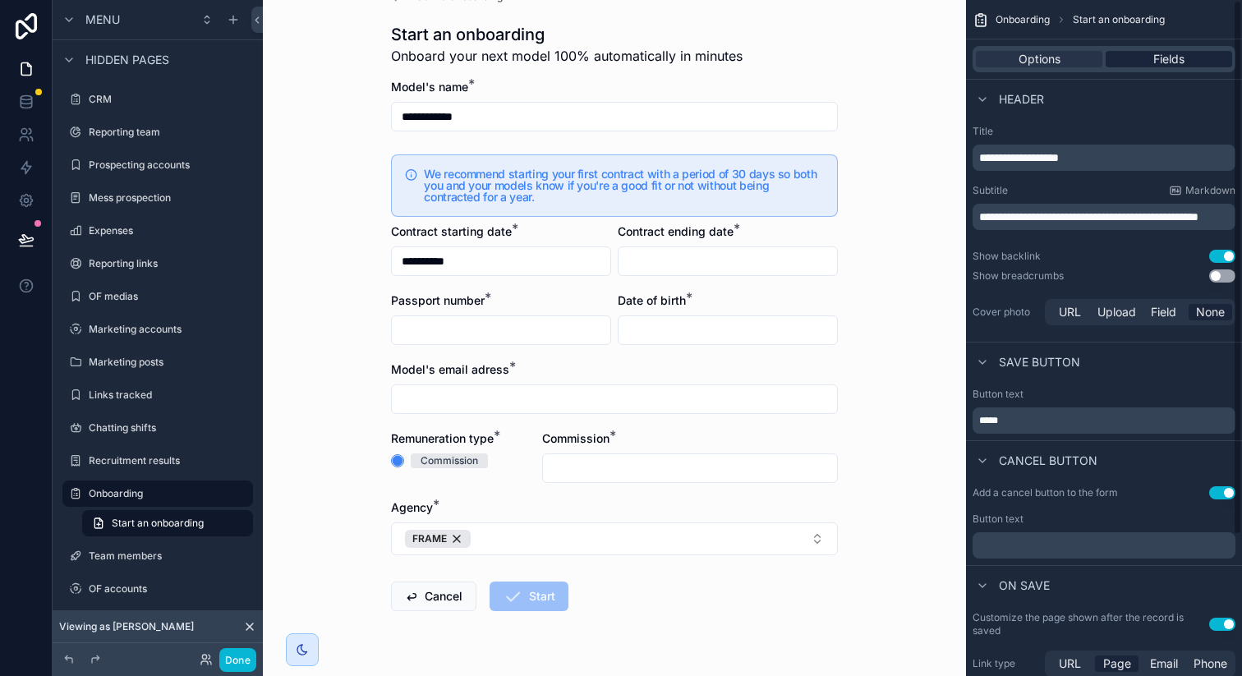
click at [1173, 59] on span "Fields" at bounding box center [1168, 59] width 31 height 16
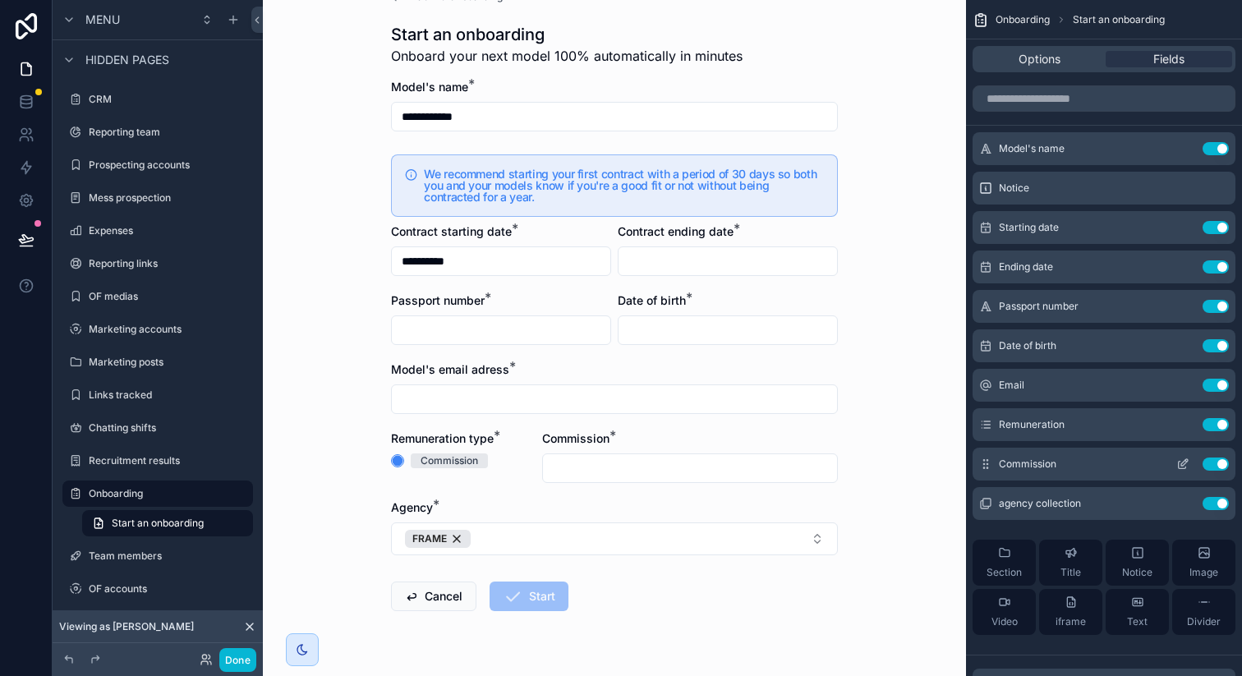
click at [1209, 464] on button "Use setting" at bounding box center [1215, 463] width 26 height 13
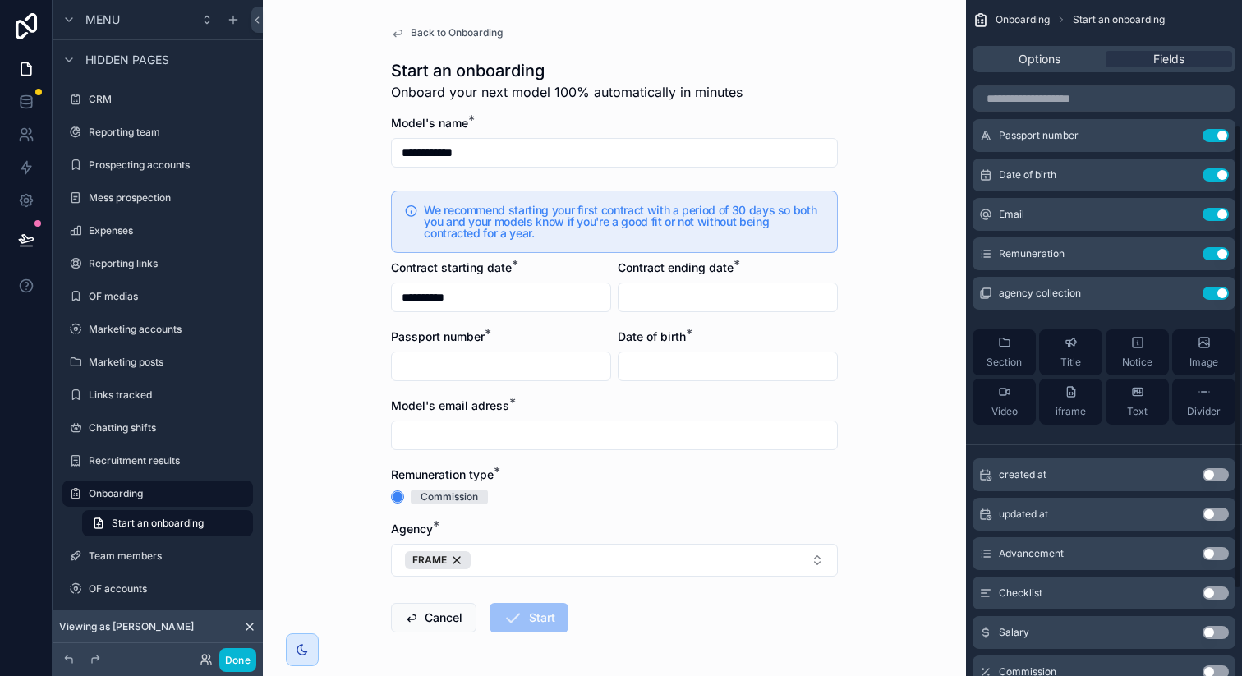
scroll to position [100, 0]
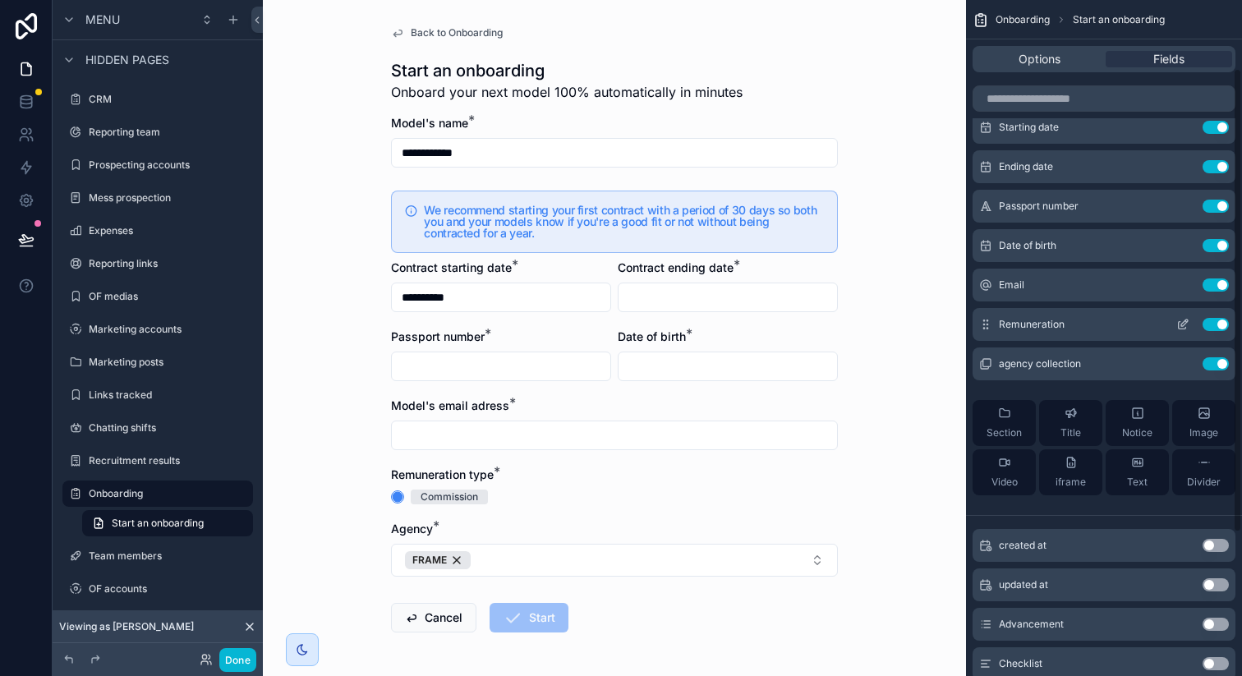
click at [1178, 325] on icon "scrollable content" at bounding box center [1182, 324] width 13 height 13
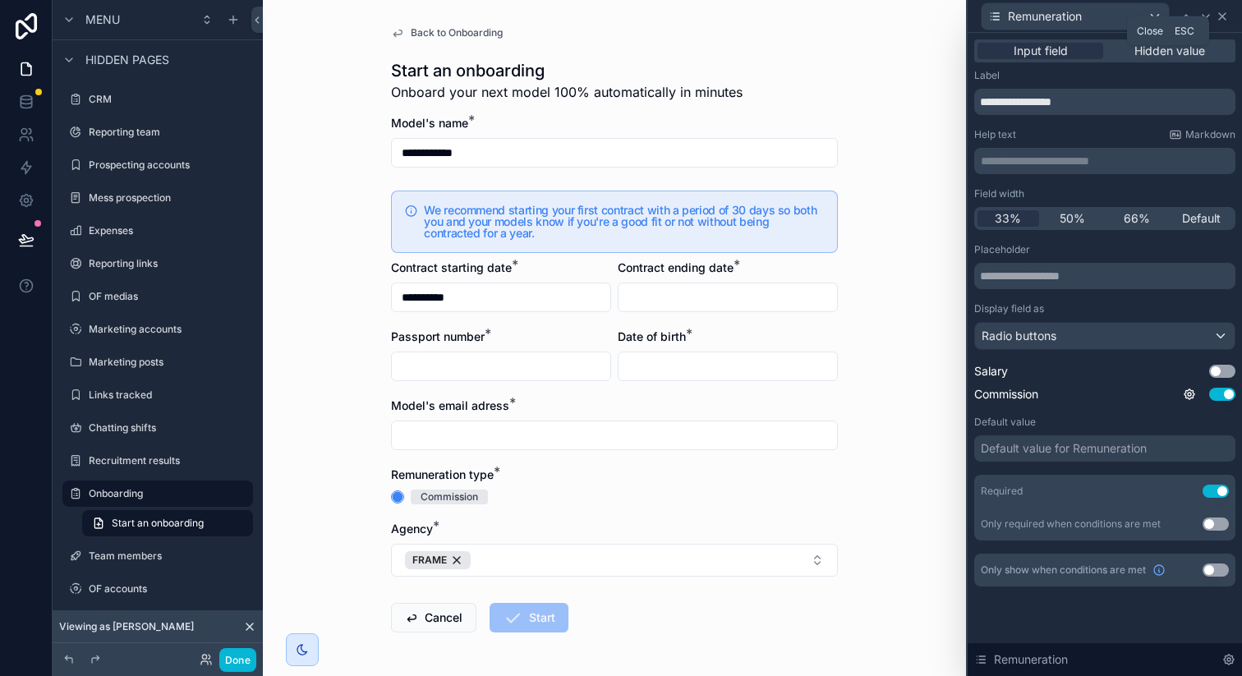
click at [1219, 17] on icon at bounding box center [1221, 16] width 13 height 13
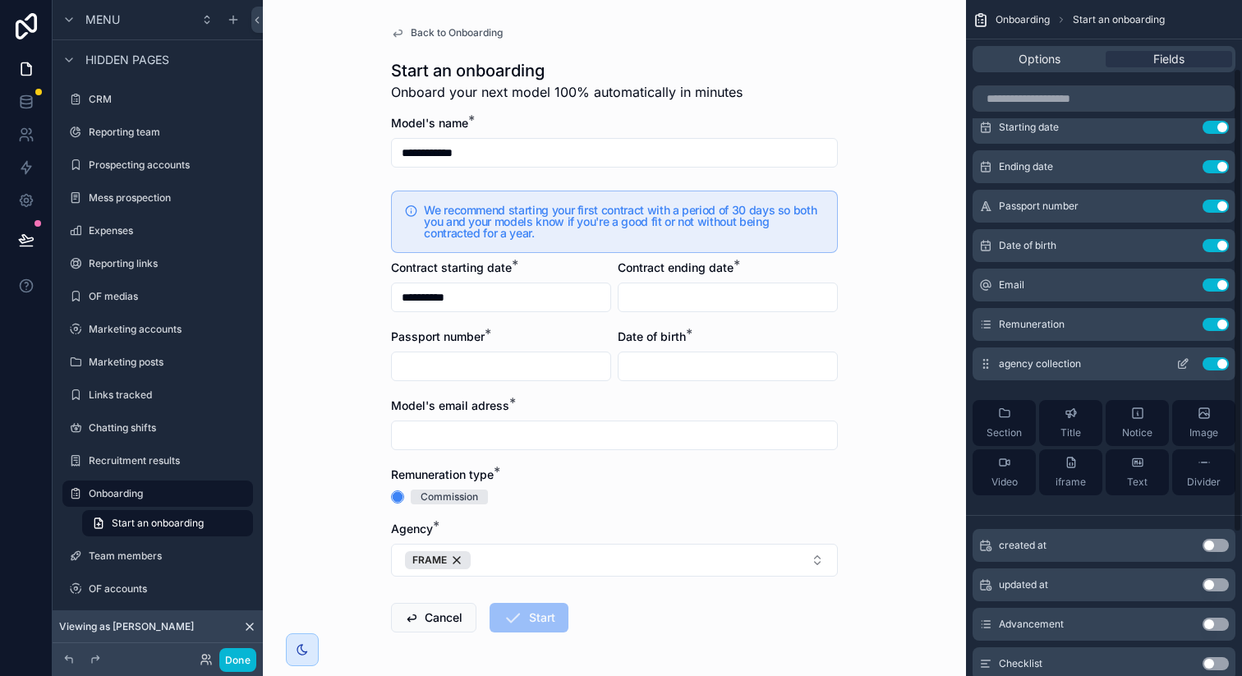
click at [1214, 327] on button "Use setting" at bounding box center [1215, 324] width 26 height 13
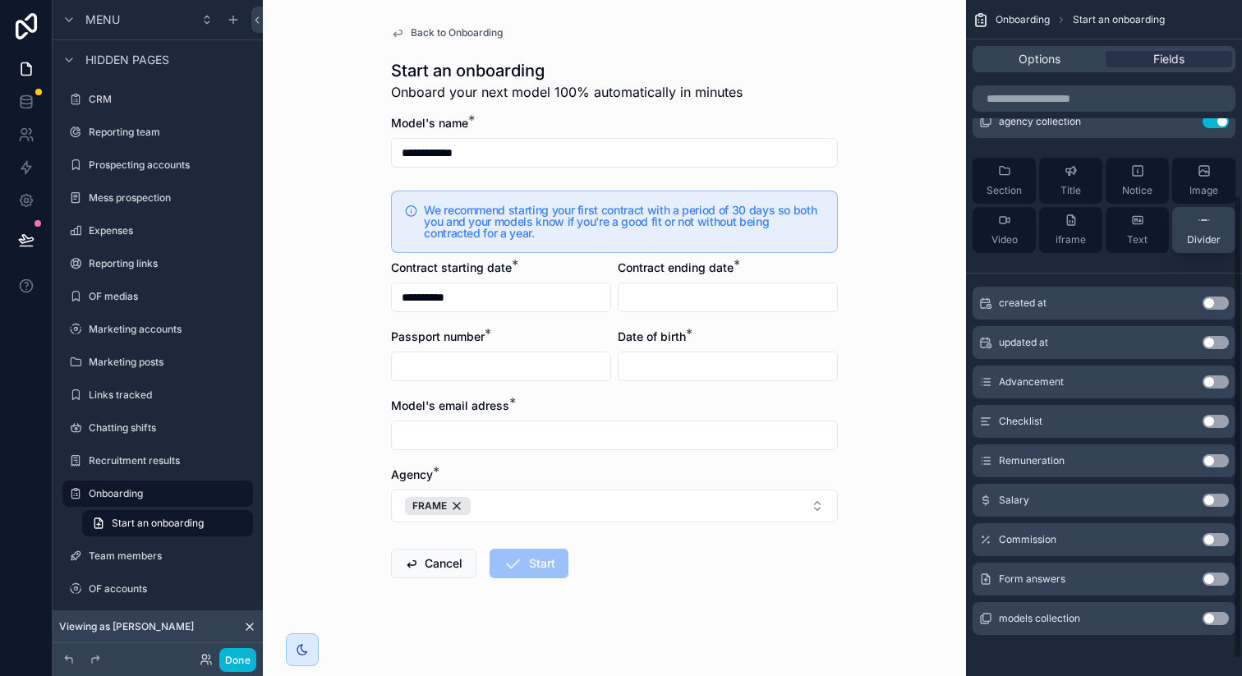
scroll to position [308, 0]
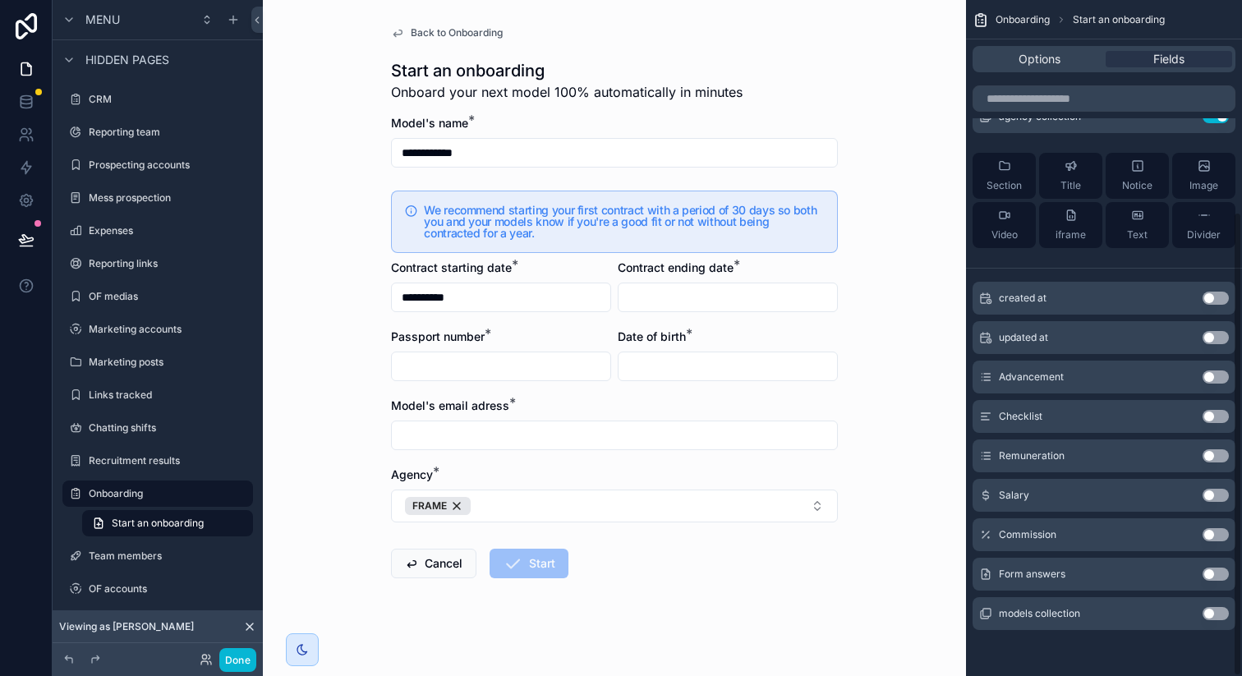
click at [1209, 534] on button "Use setting" at bounding box center [1215, 534] width 26 height 13
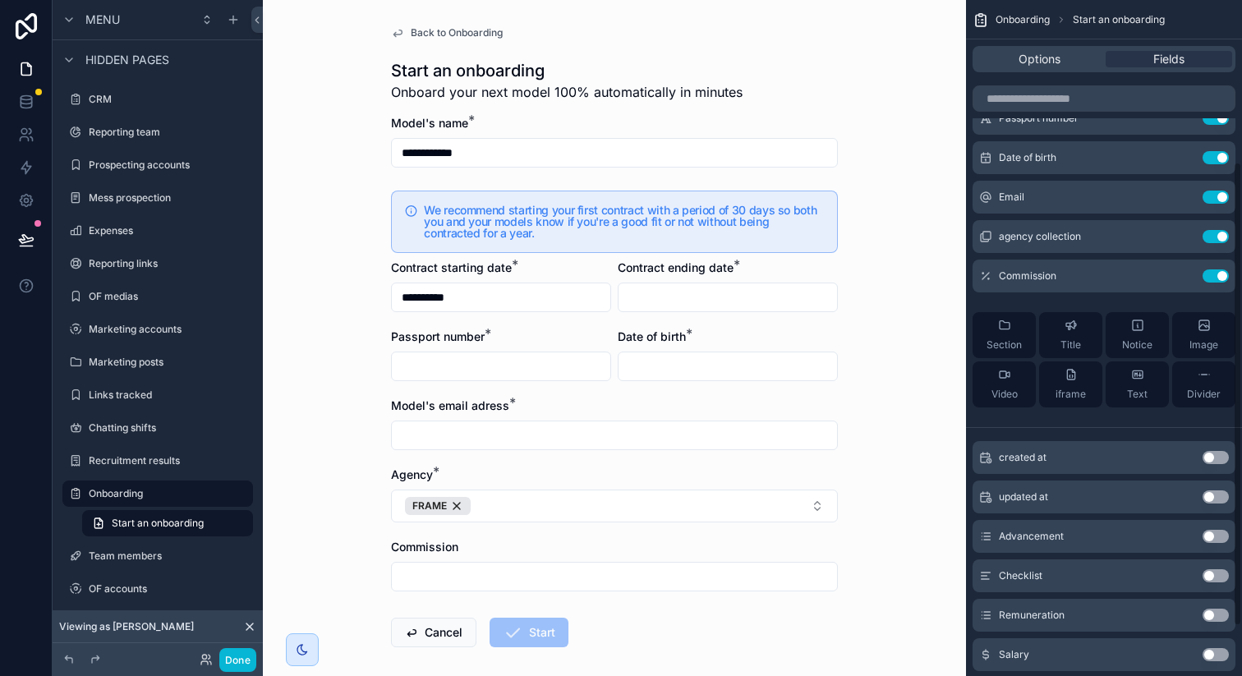
scroll to position [186, 0]
click at [1180, 237] on icon "scrollable content" at bounding box center [1182, 238] width 13 height 13
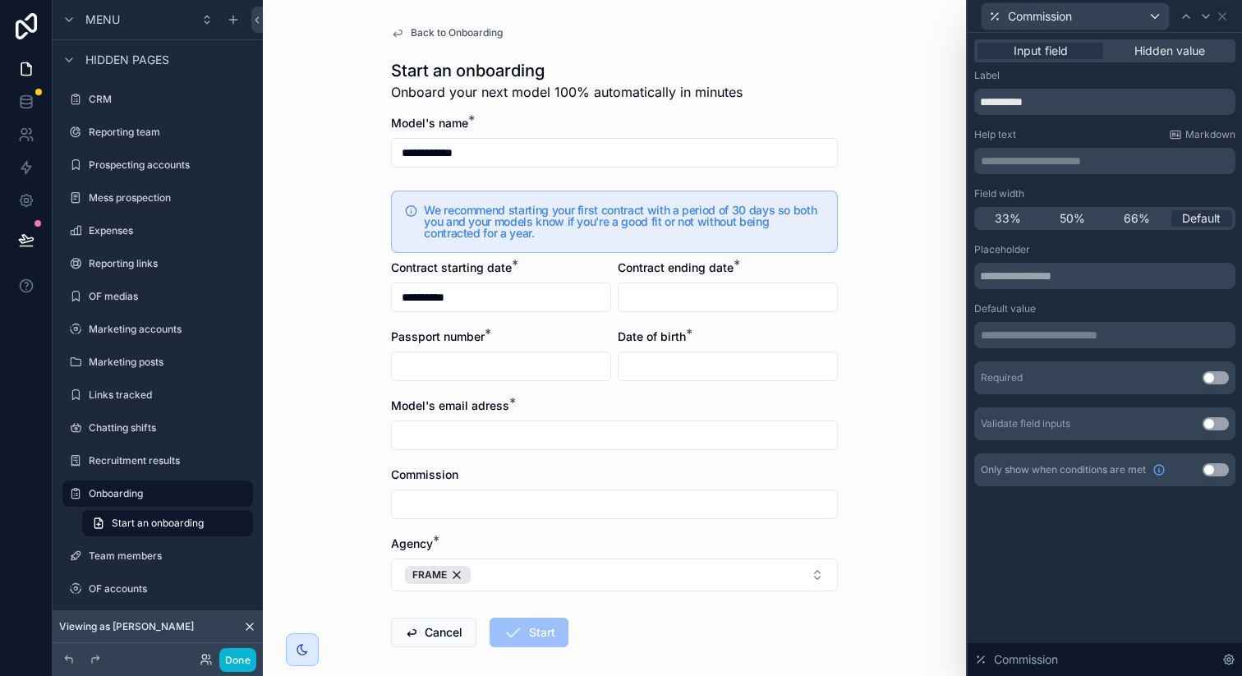
click at [1217, 378] on button "Use setting" at bounding box center [1215, 377] width 26 height 13
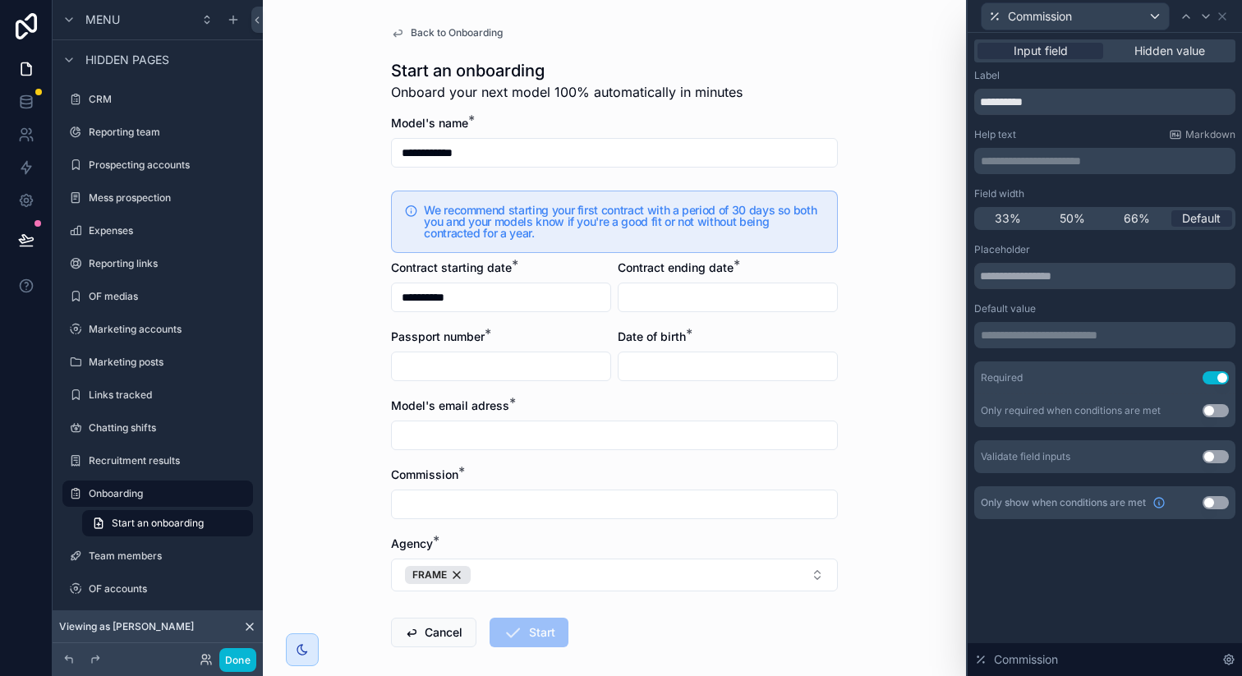
click at [893, 484] on div "**********" at bounding box center [614, 338] width 703 height 676
click at [246, 656] on button "Done" at bounding box center [237, 660] width 37 height 24
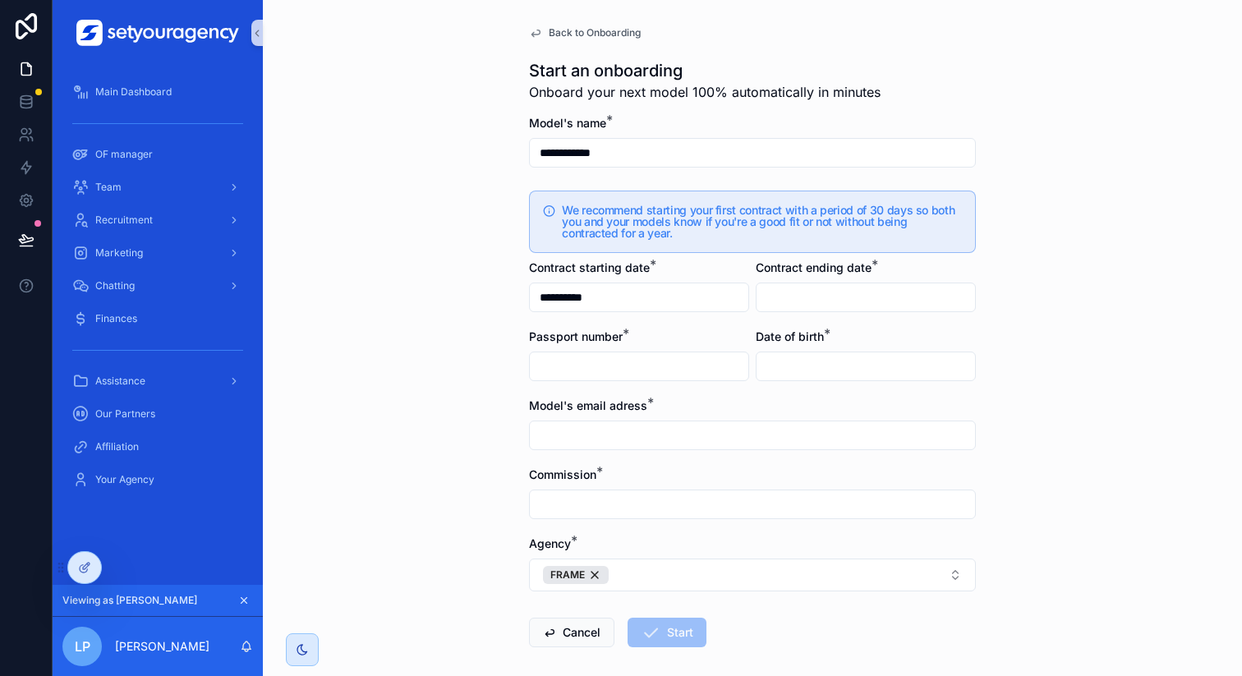
click at [563, 33] on span "Back to Onboarding" at bounding box center [595, 32] width 92 height 13
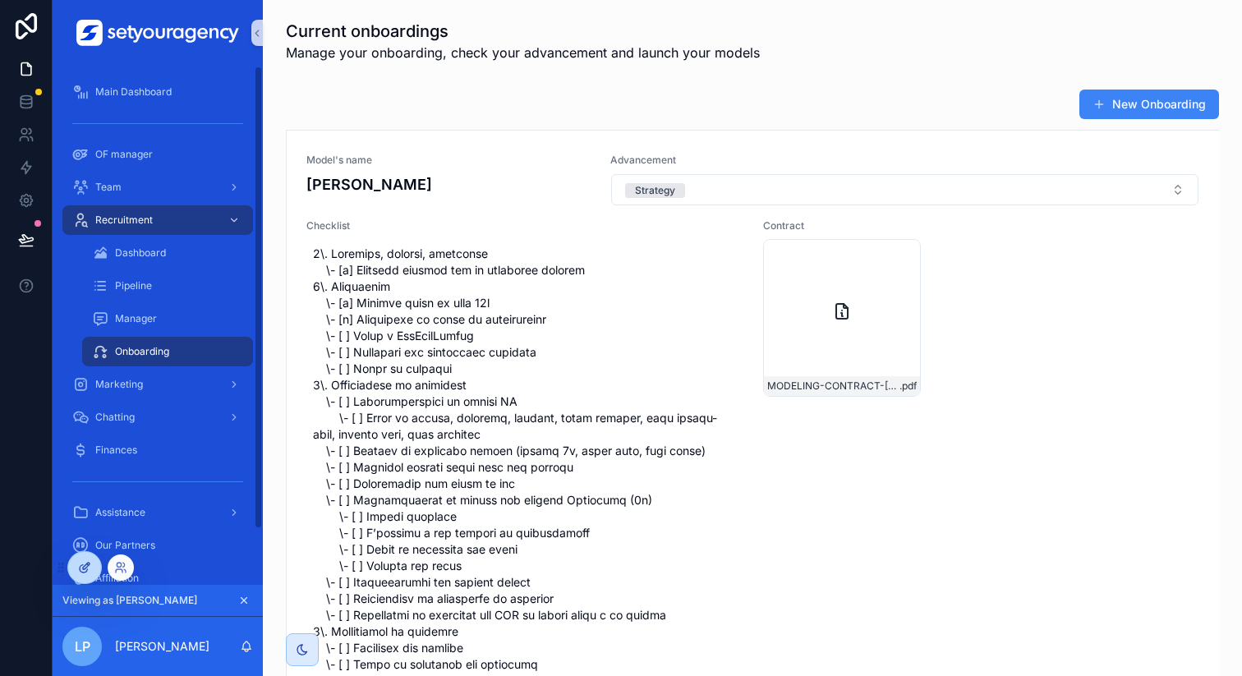
click at [86, 577] on div at bounding box center [84, 567] width 33 height 31
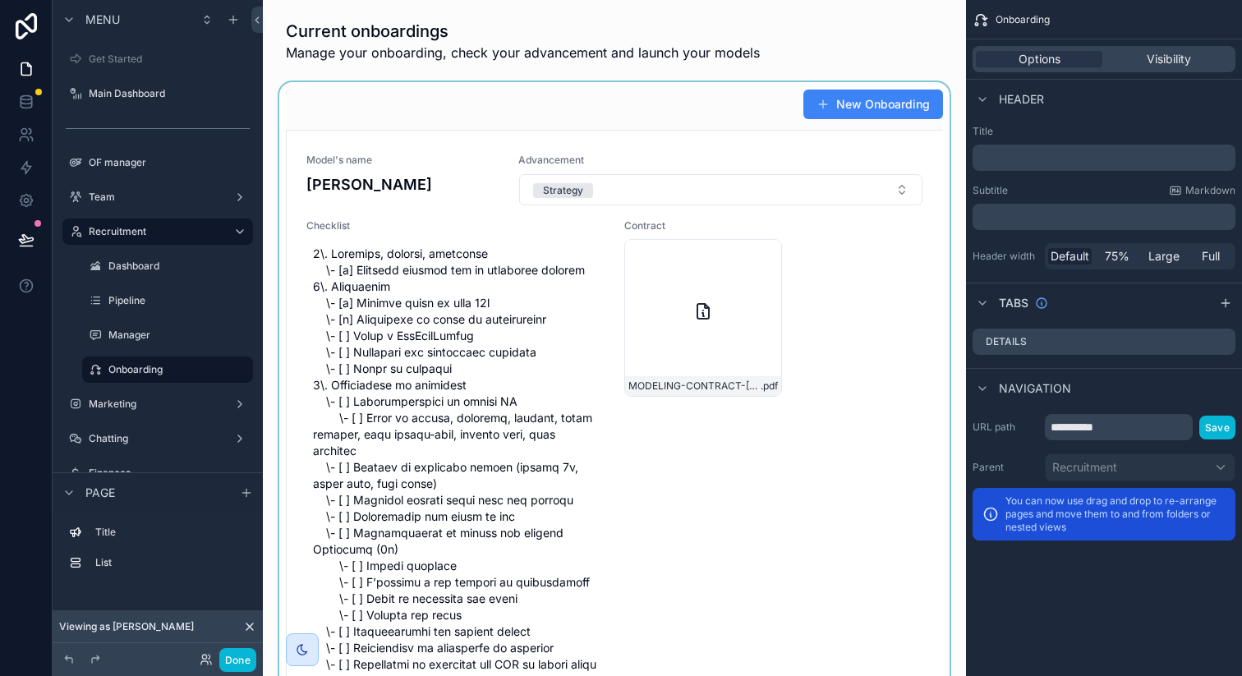
click at [716, 90] on div "scrollable content" at bounding box center [614, 543] width 677 height 923
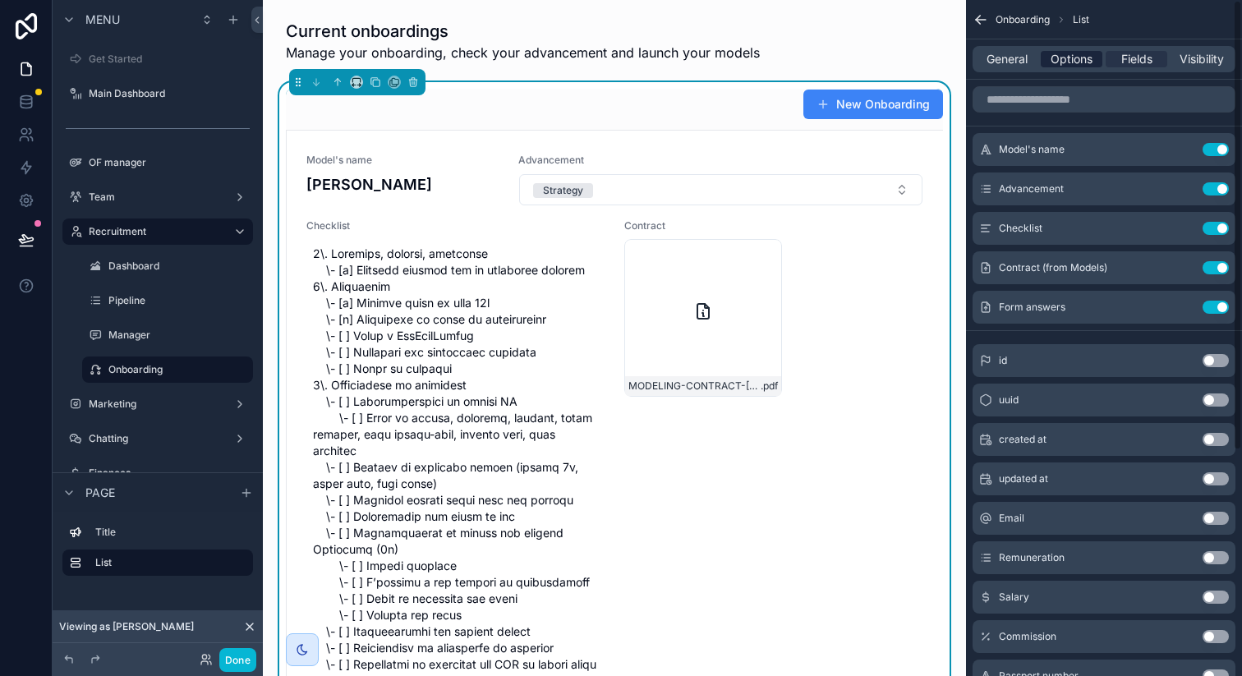
click at [1087, 55] on span "Options" at bounding box center [1071, 59] width 42 height 16
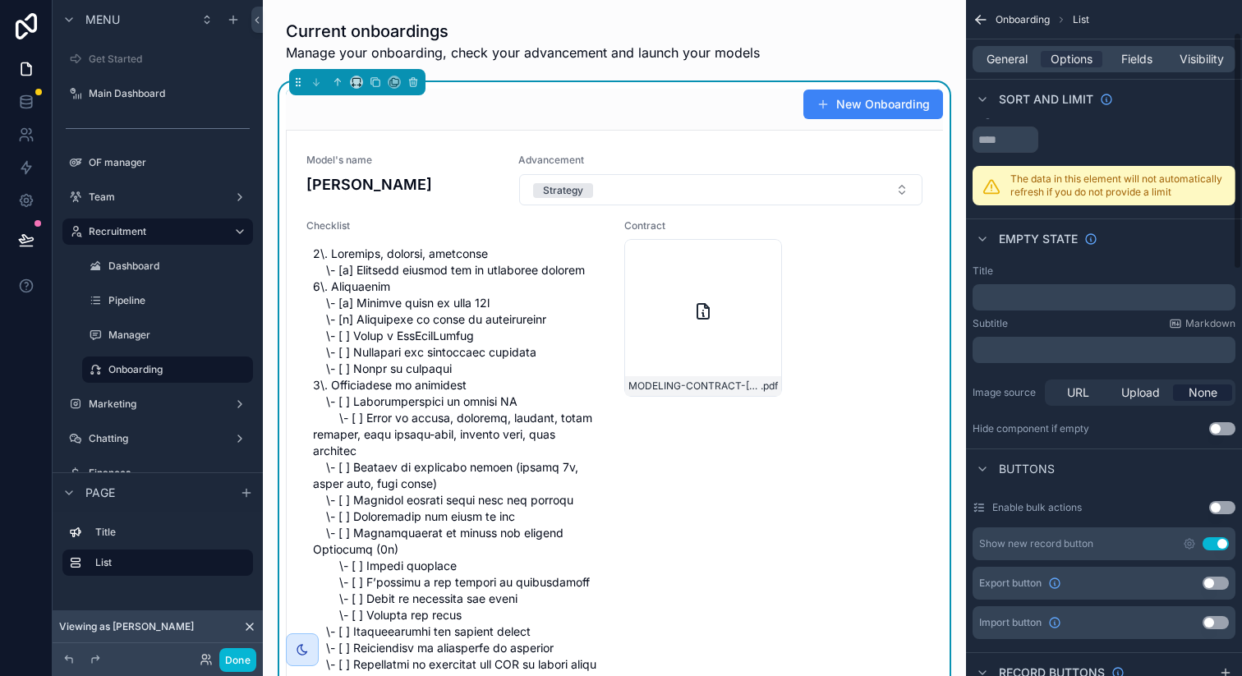
scroll to position [375, 0]
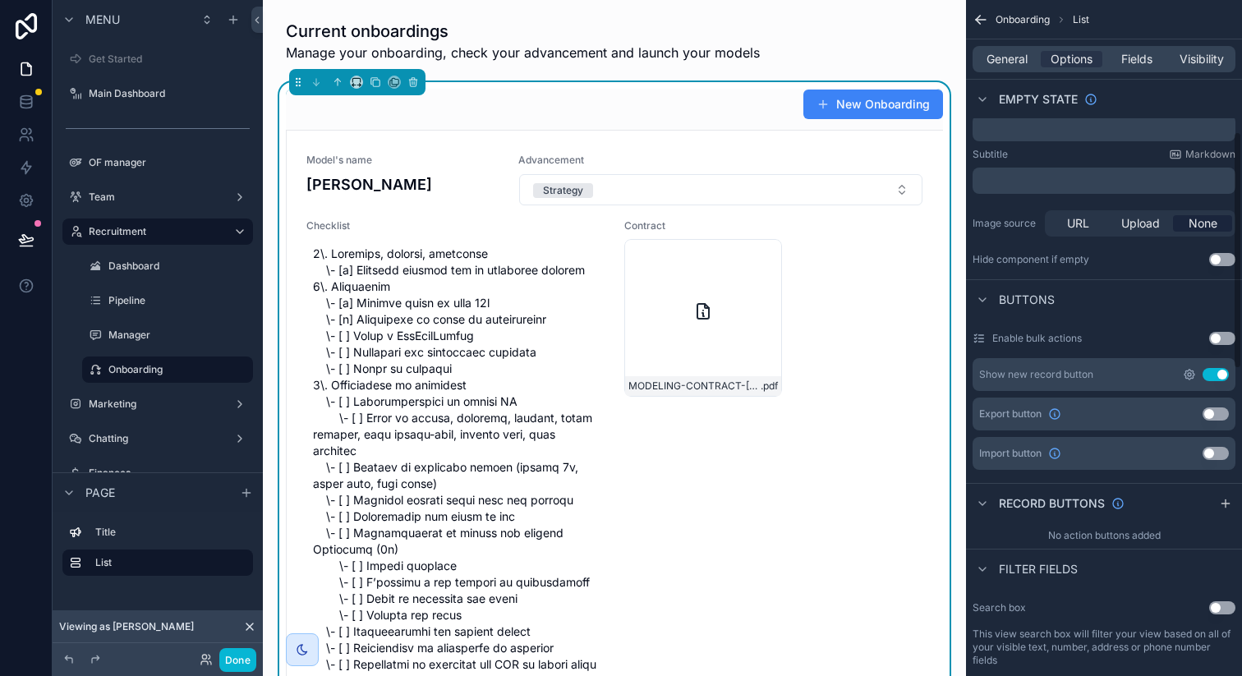
click at [1191, 372] on icon "scrollable content" at bounding box center [1188, 374] width 13 height 13
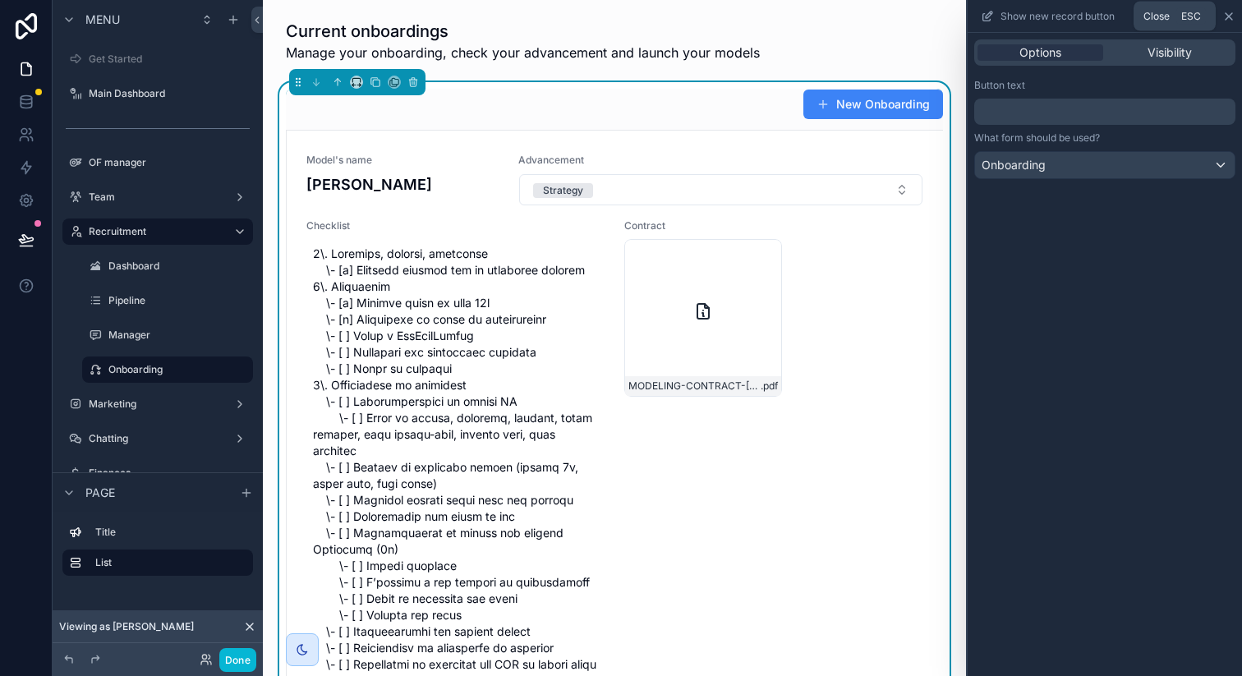
click at [1234, 16] on icon at bounding box center [1228, 16] width 13 height 13
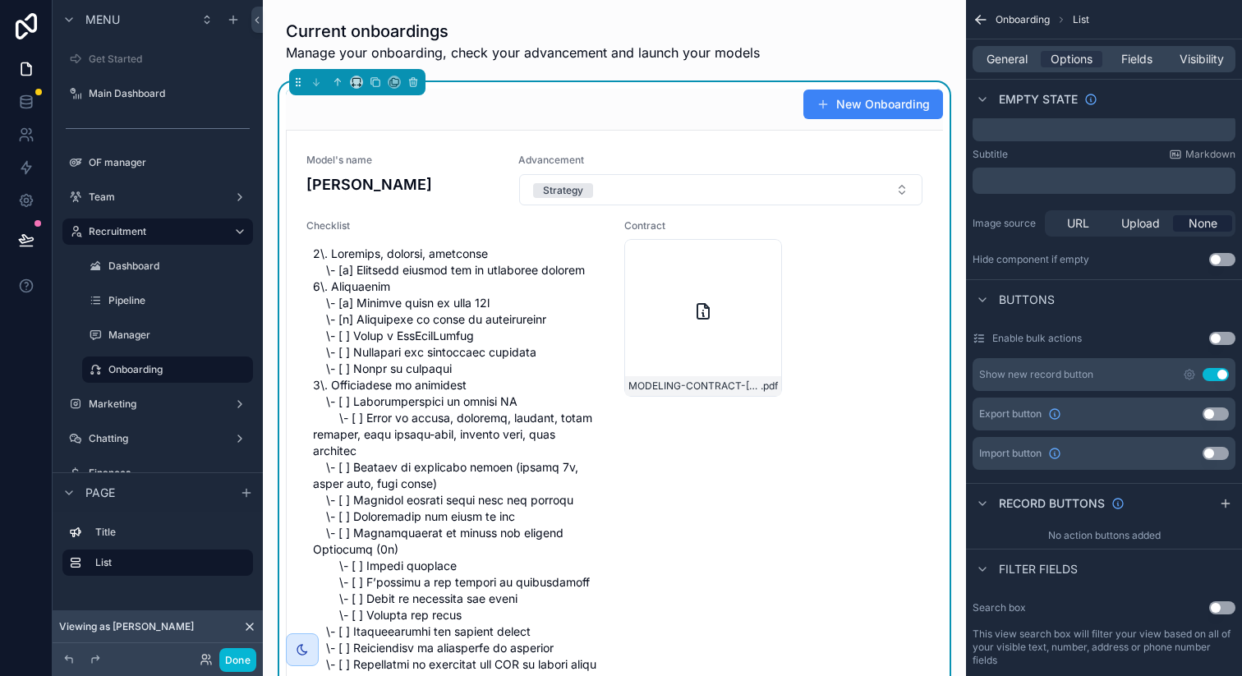
click at [1214, 336] on button "Use setting" at bounding box center [1222, 338] width 26 height 13
click at [1215, 337] on button "Use setting" at bounding box center [1222, 338] width 26 height 13
click at [253, 655] on button "Done" at bounding box center [237, 660] width 37 height 24
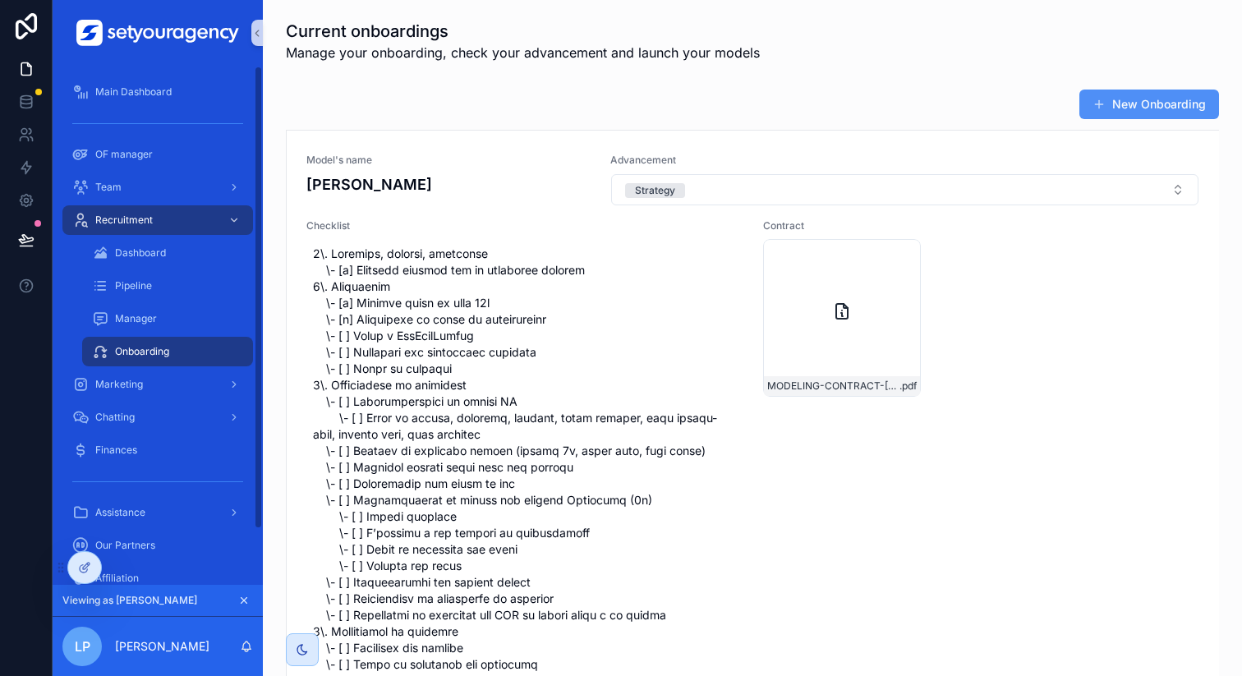
click at [1097, 106] on button "New Onboarding" at bounding box center [1149, 105] width 140 height 30
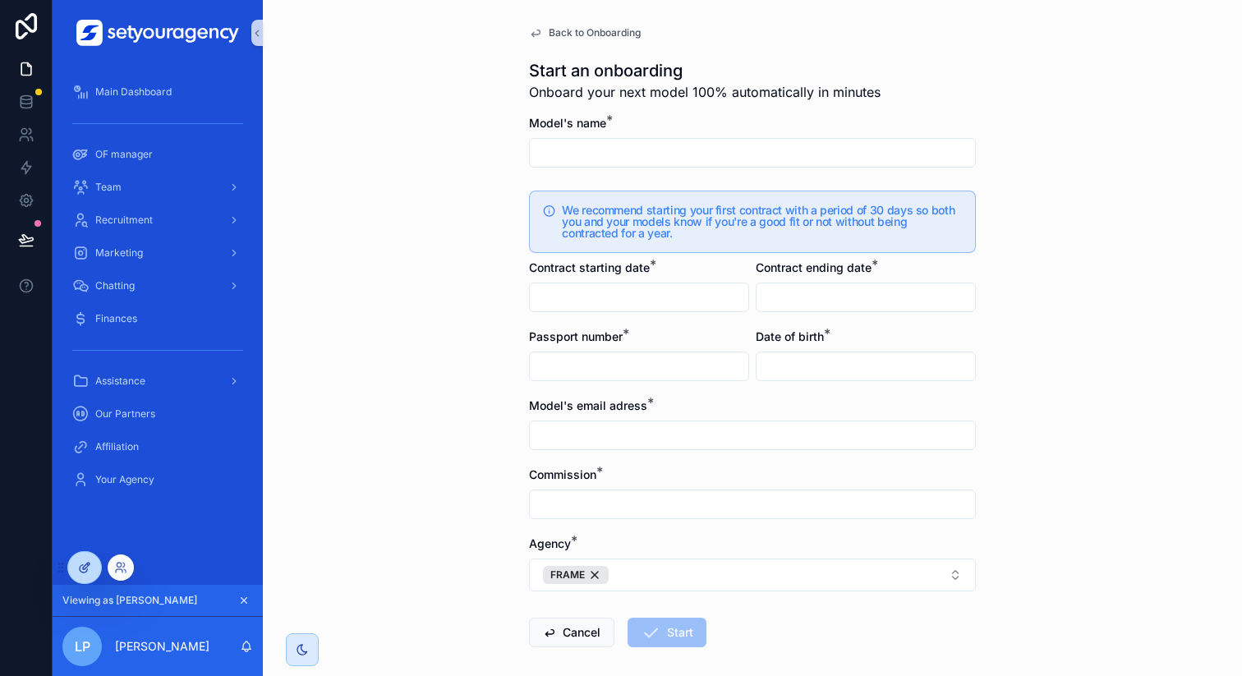
click at [70, 574] on div at bounding box center [84, 567] width 33 height 31
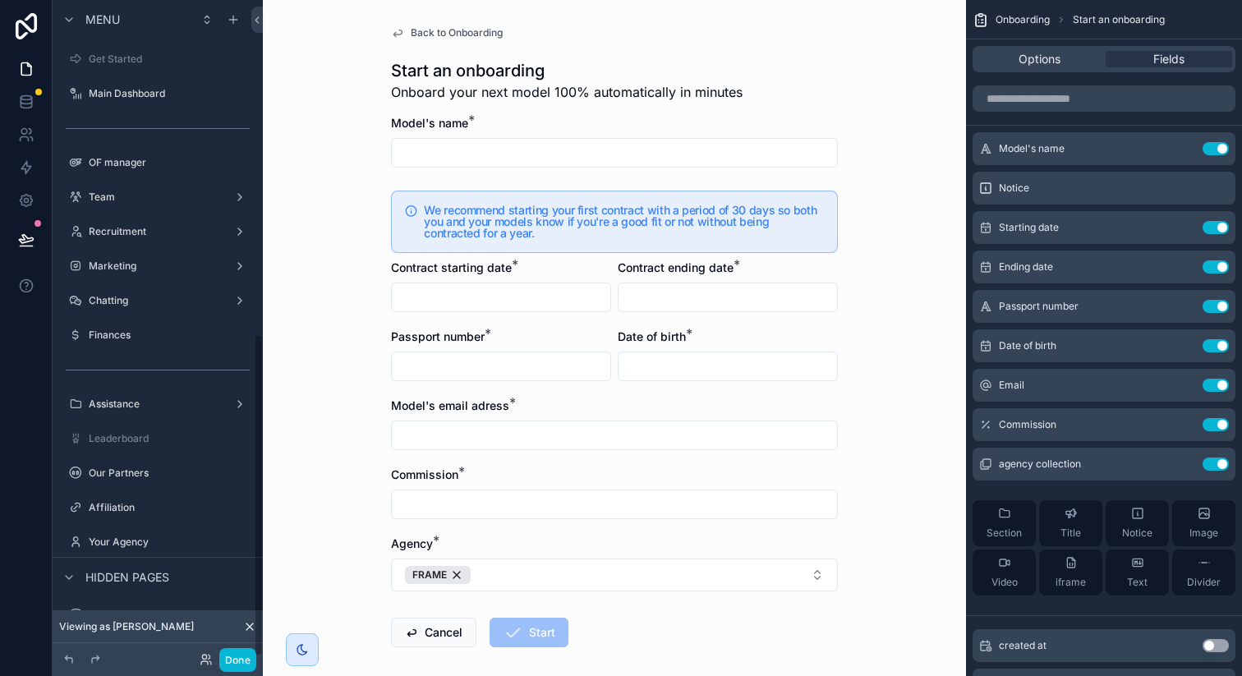
scroll to position [679, 0]
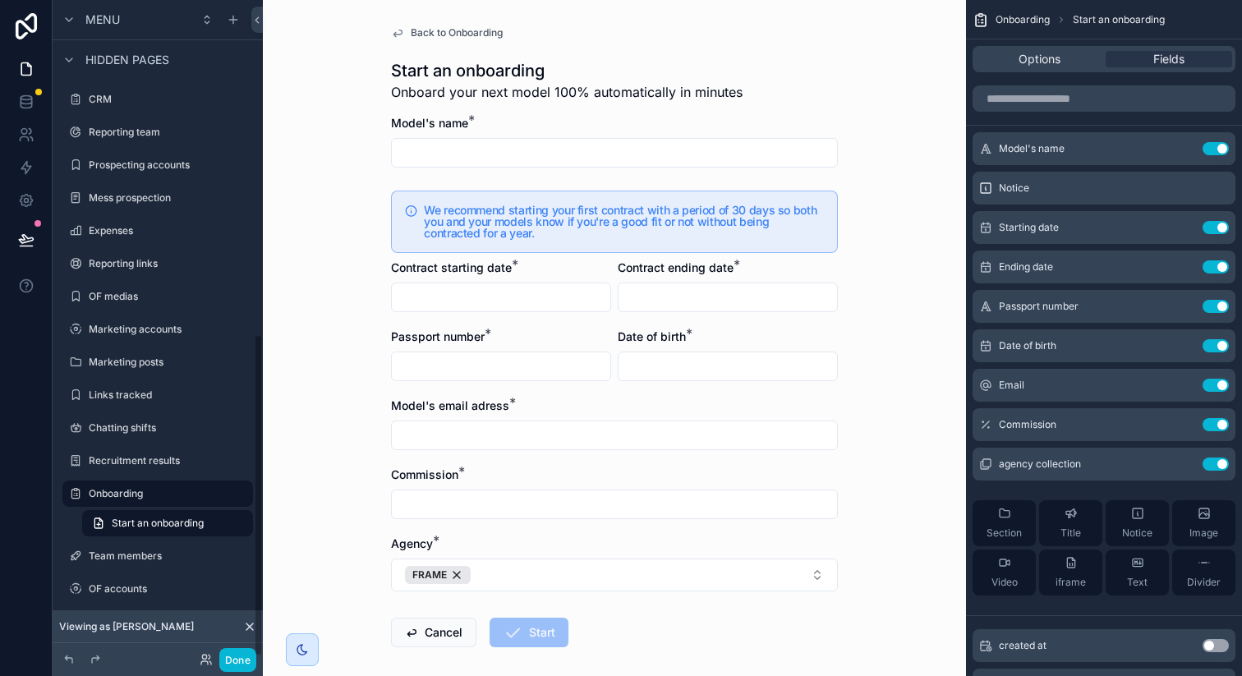
click at [588, 97] on span "Onboard your next model 100% automatically in minutes" at bounding box center [566, 92] width 351 height 20
click at [1066, 72] on div "Options Fields" at bounding box center [1104, 58] width 276 height 39
click at [1059, 59] on div "Options" at bounding box center [1038, 59] width 126 height 16
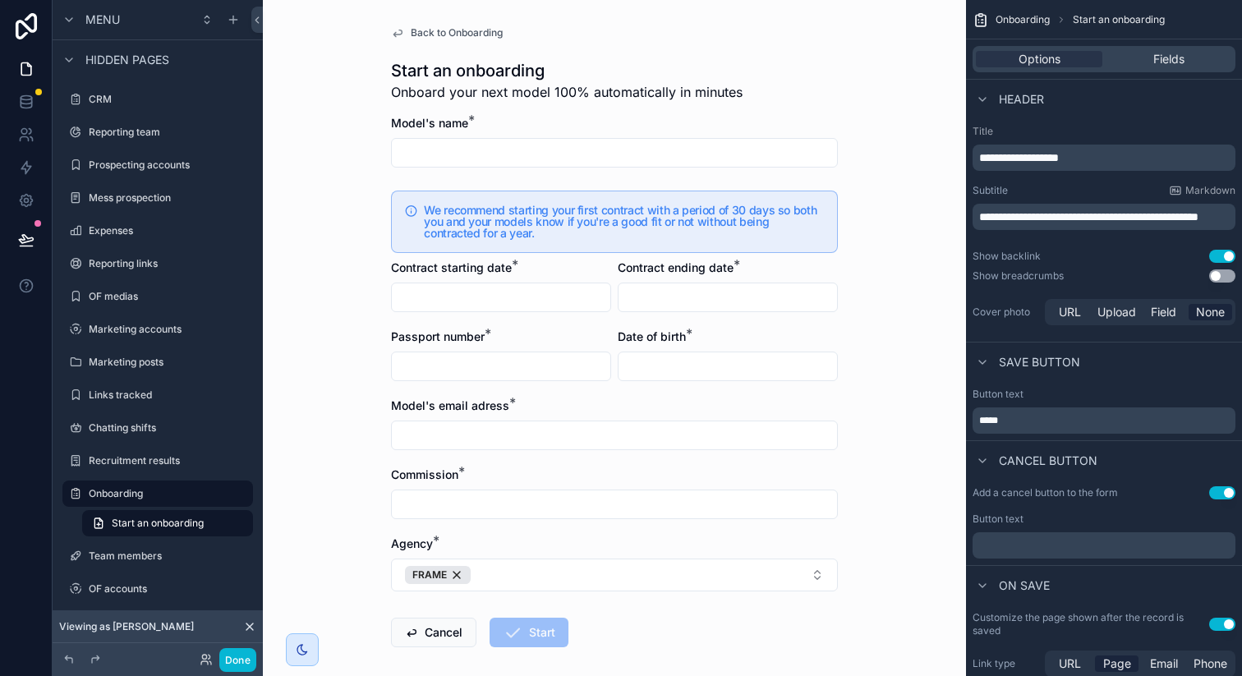
click at [1095, 225] on p "**********" at bounding box center [1105, 217] width 253 height 16
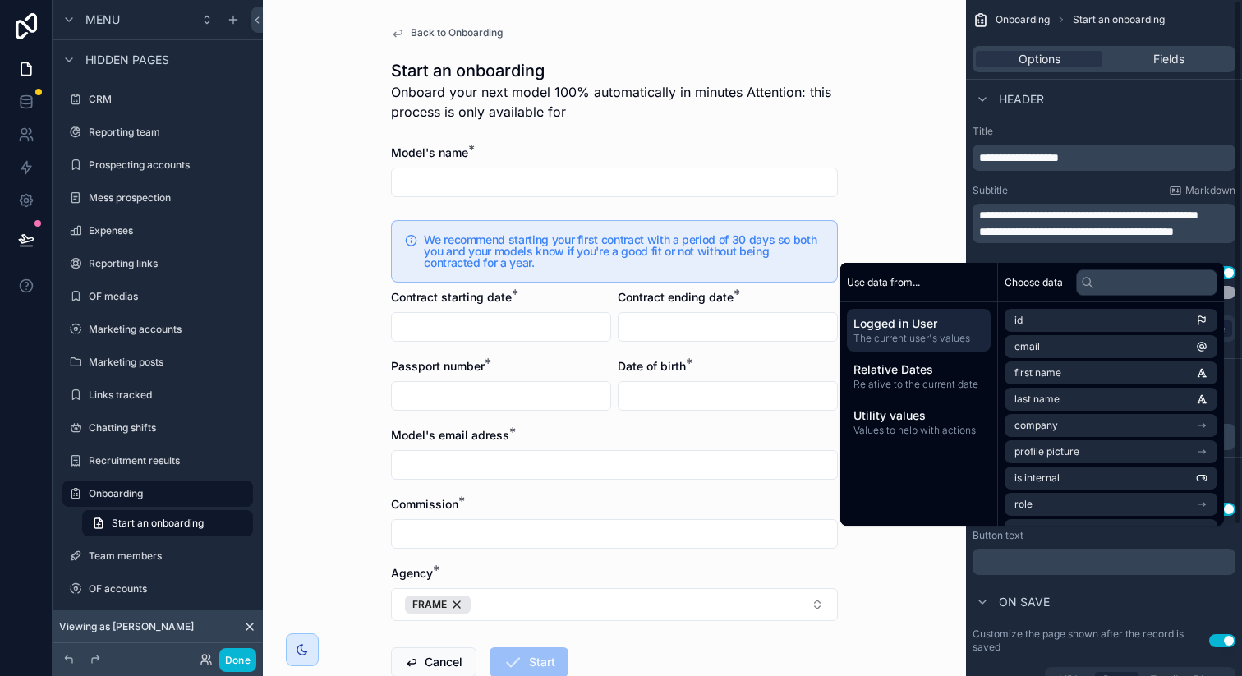
scroll to position [0, 0]
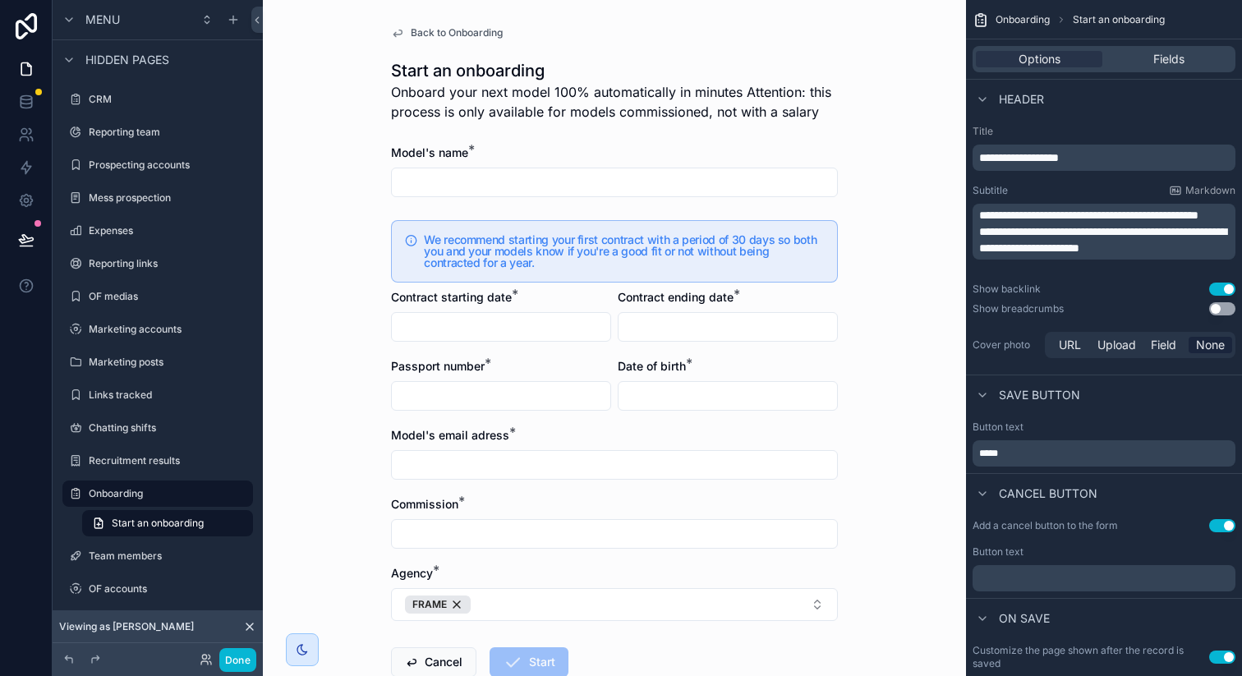
click at [980, 251] on span "**********" at bounding box center [1102, 240] width 247 height 28
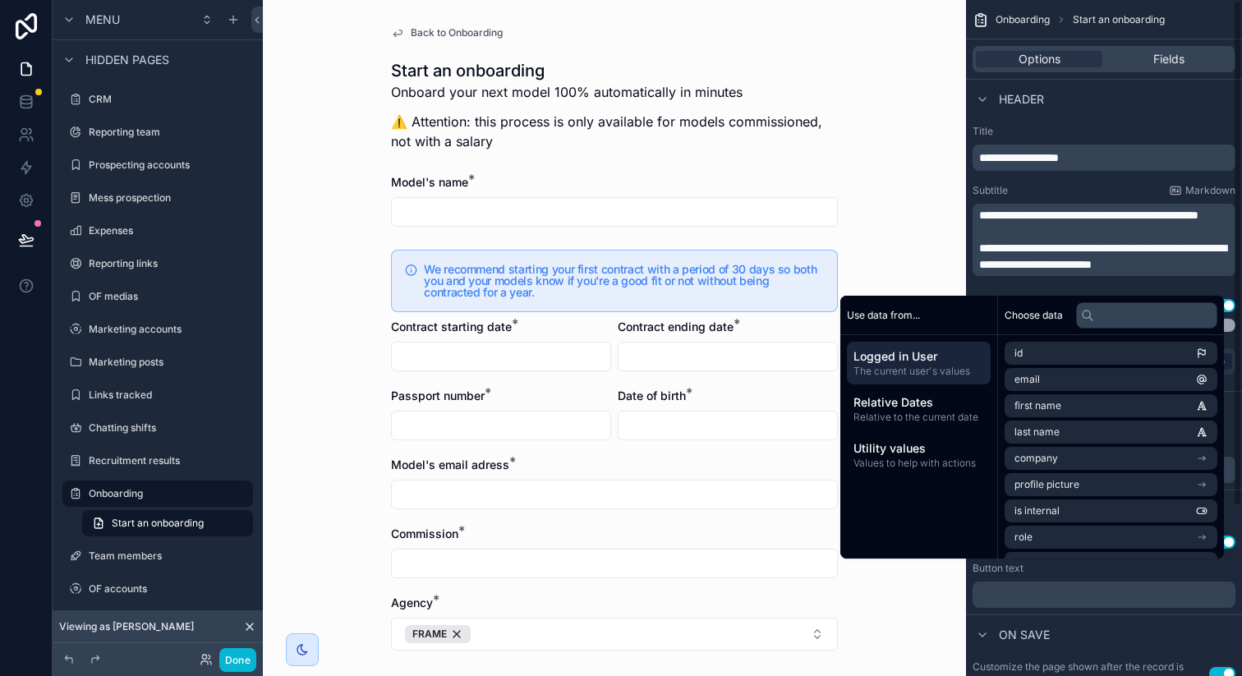
click at [907, 223] on div "Back to Onboarding Start an onboarding Onboard your next model 100% automatical…" at bounding box center [614, 338] width 703 height 676
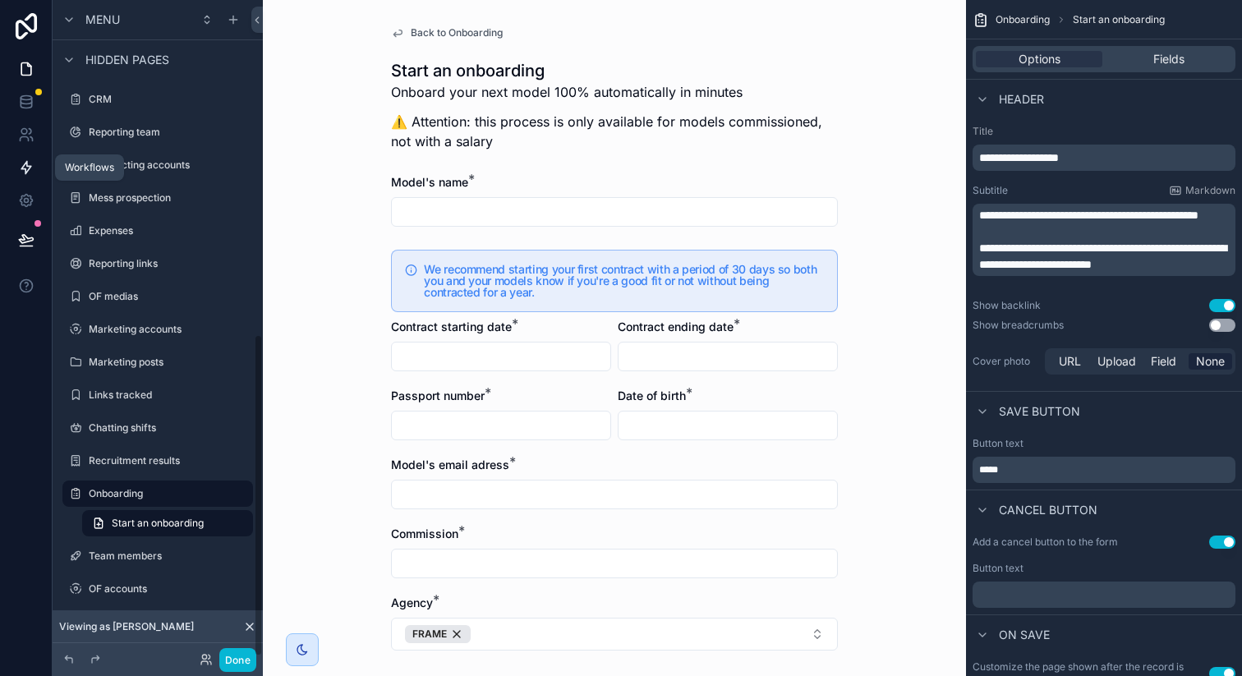
click at [18, 166] on icon at bounding box center [26, 167] width 16 height 16
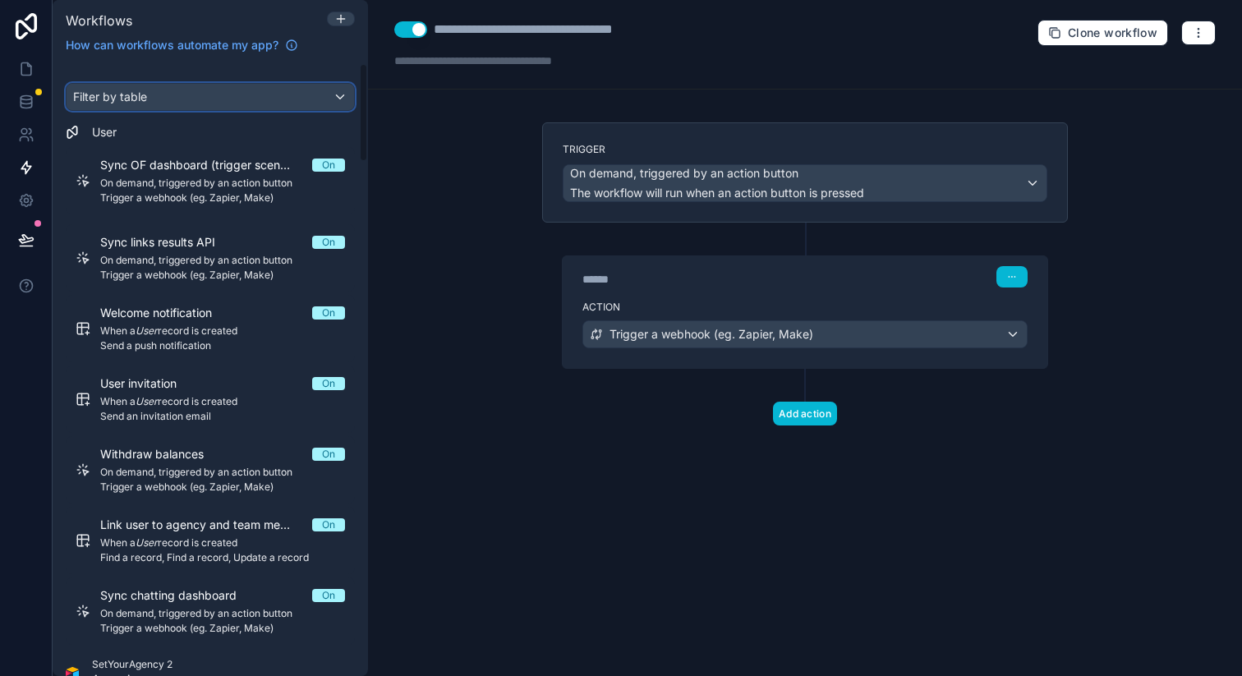
click at [251, 105] on div "Filter by table" at bounding box center [210, 97] width 287 height 26
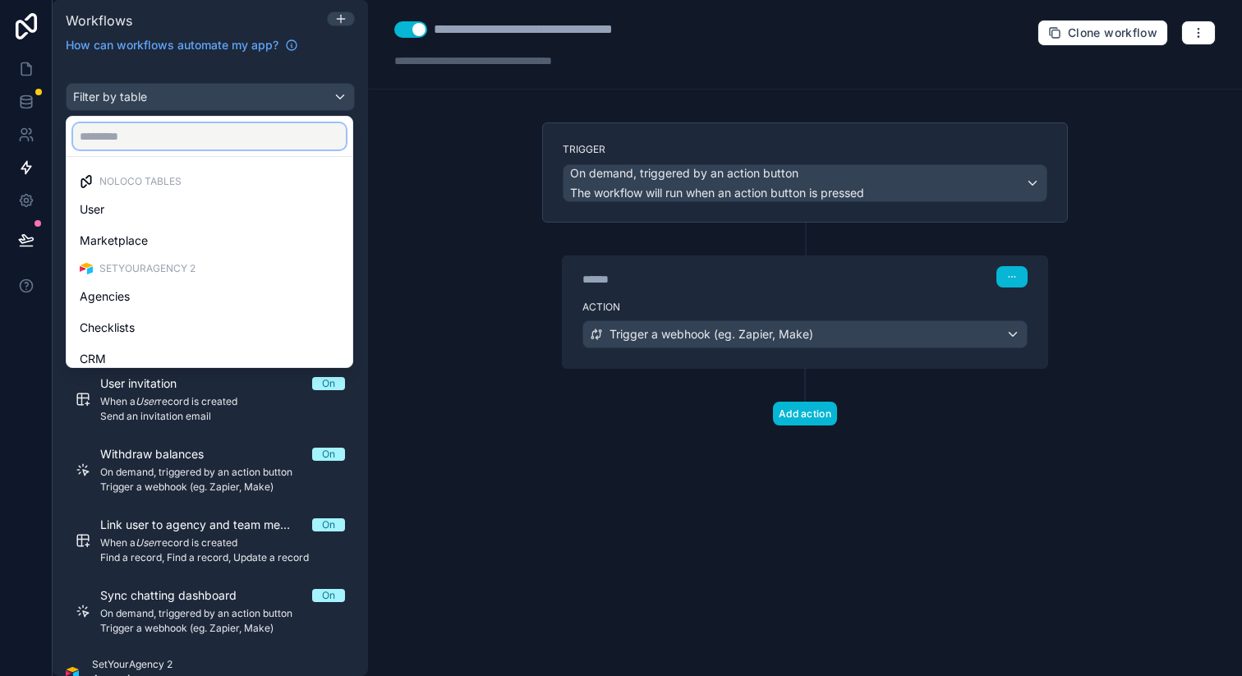
click at [204, 137] on input "text" at bounding box center [209, 136] width 273 height 26
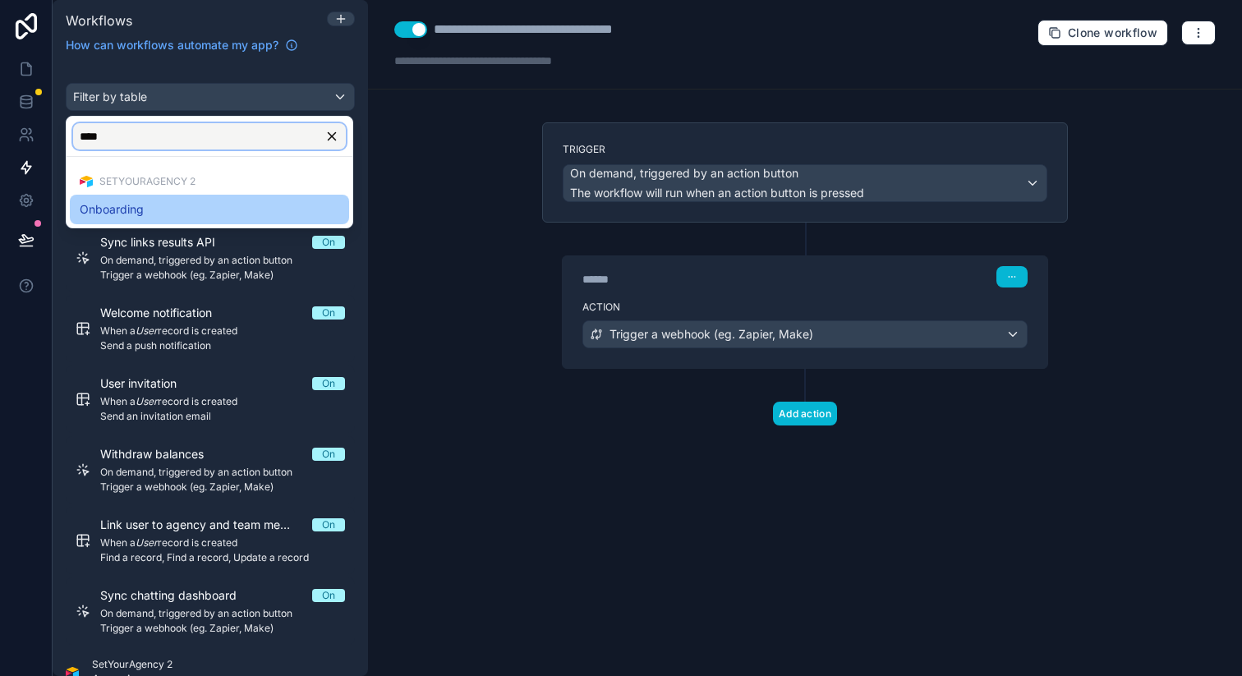
type input "****"
click at [169, 207] on div "Onboarding" at bounding box center [209, 210] width 259 height 20
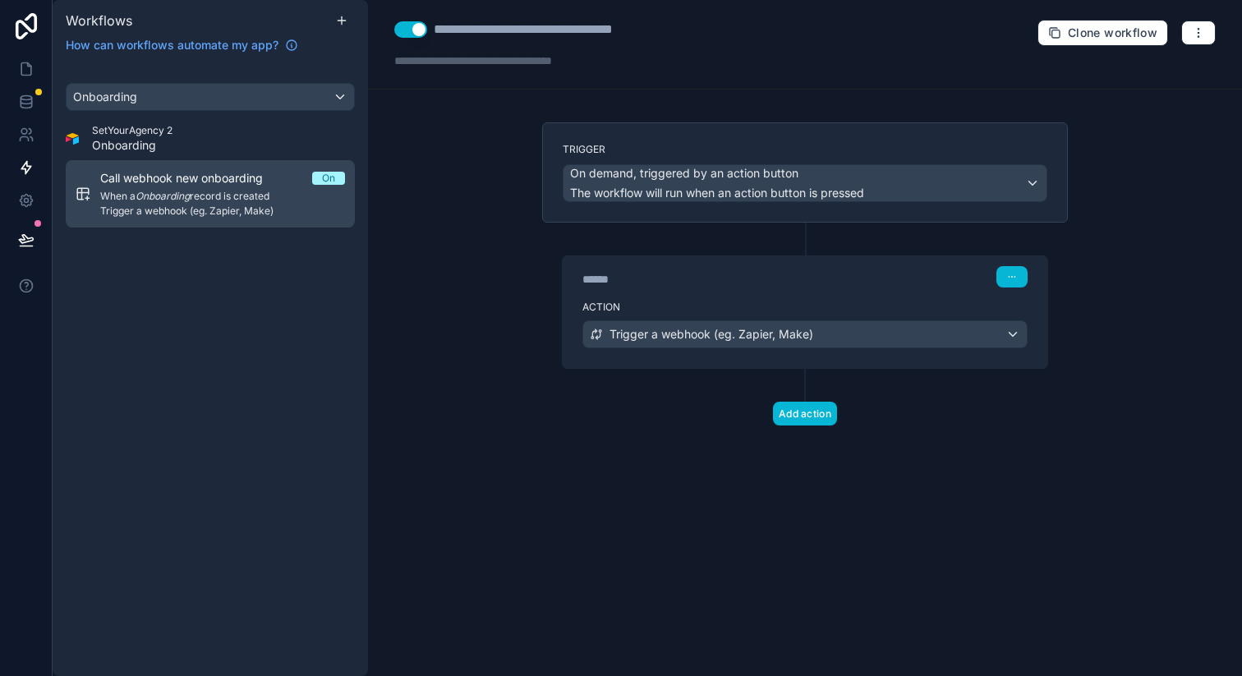
click at [257, 208] on span "Trigger a webhook (eg. Zapier, Make)" at bounding box center [222, 210] width 245 height 13
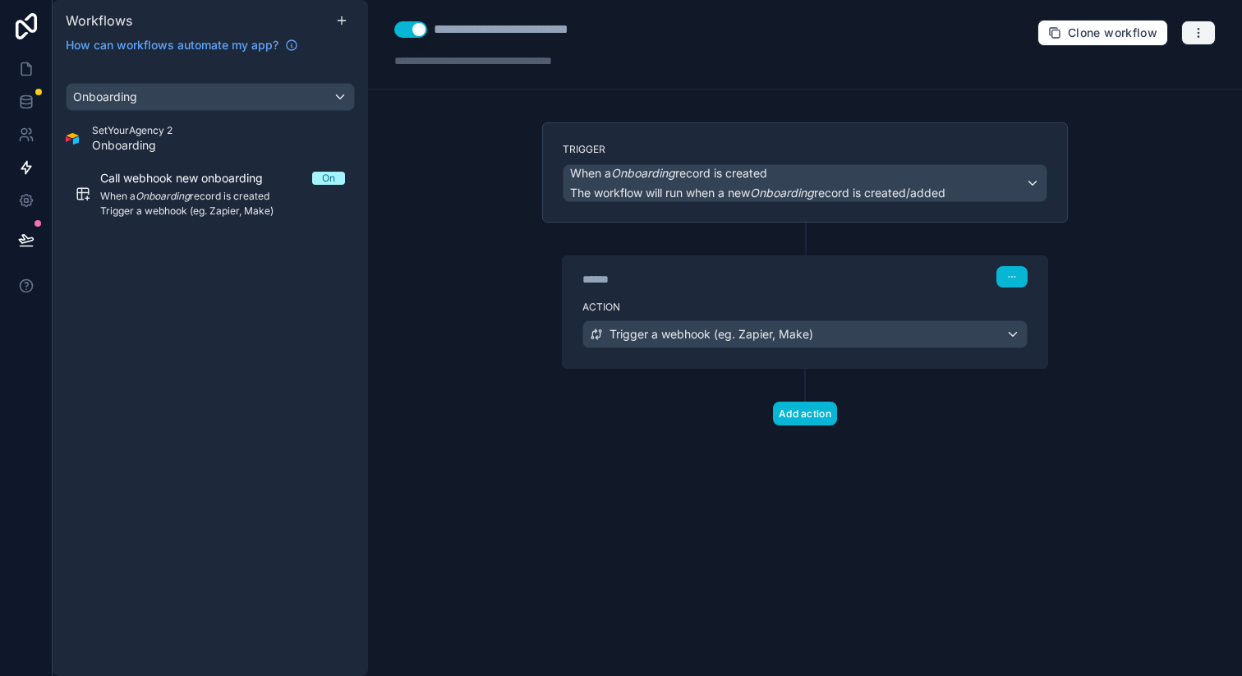
click at [1191, 42] on button "button" at bounding box center [1198, 33] width 34 height 25
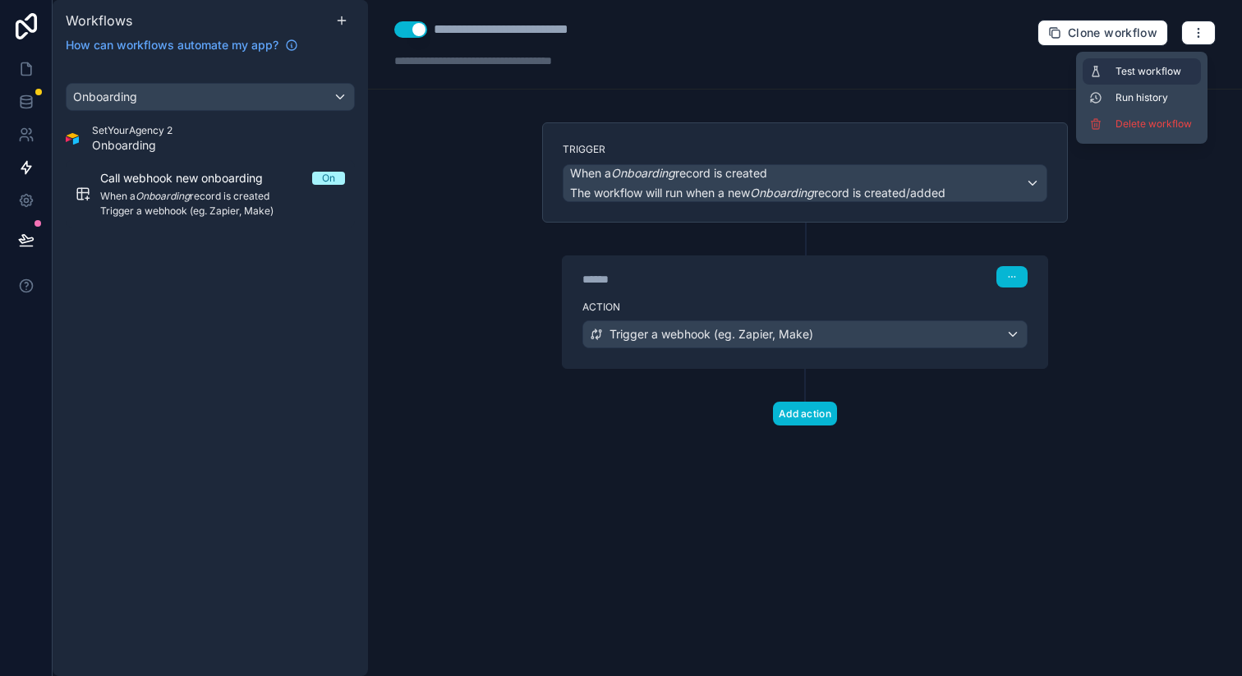
click at [1154, 80] on button "Test workflow" at bounding box center [1141, 71] width 118 height 26
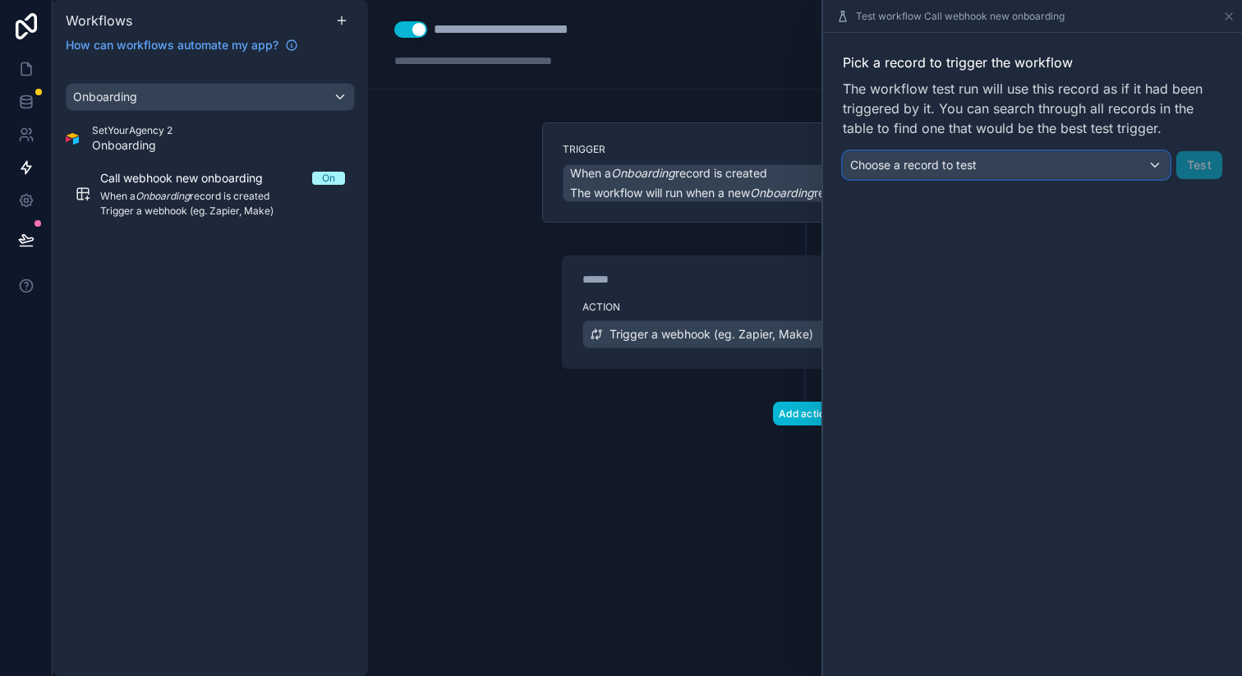
click at [943, 176] on div "Choose a record to test" at bounding box center [1005, 165] width 325 height 26
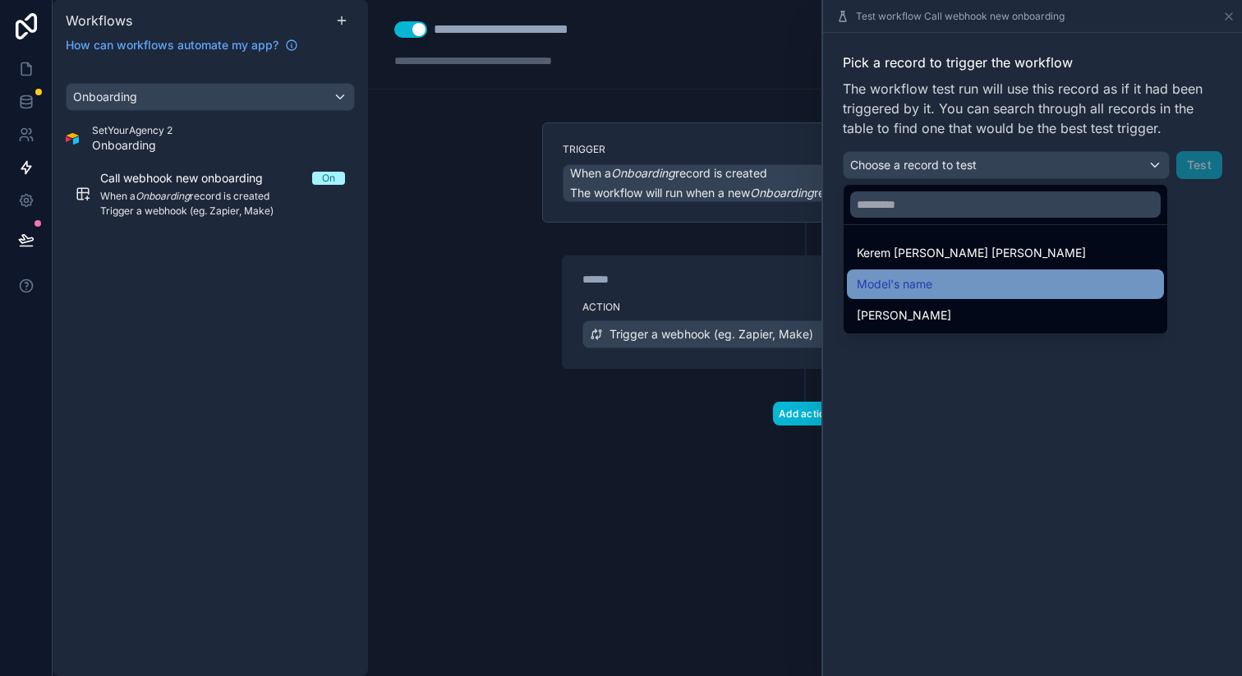
click at [912, 273] on div "Model's name" at bounding box center [1005, 284] width 317 height 30
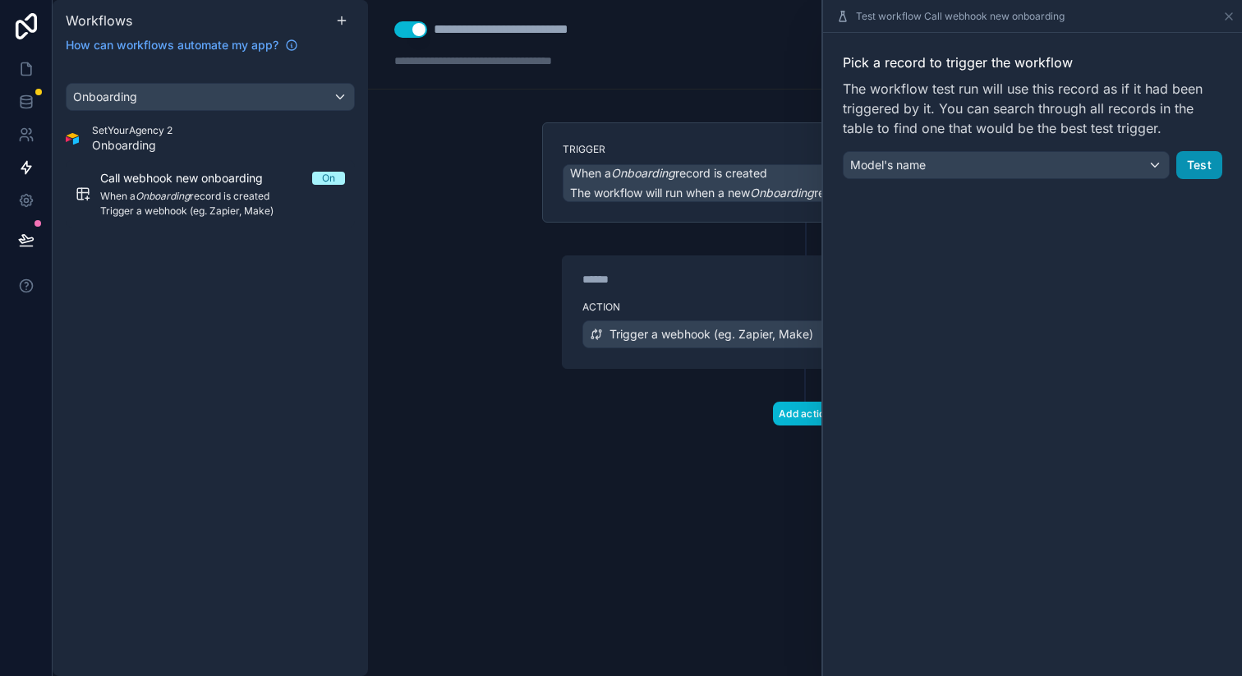
click at [1178, 166] on button "Test" at bounding box center [1199, 165] width 46 height 28
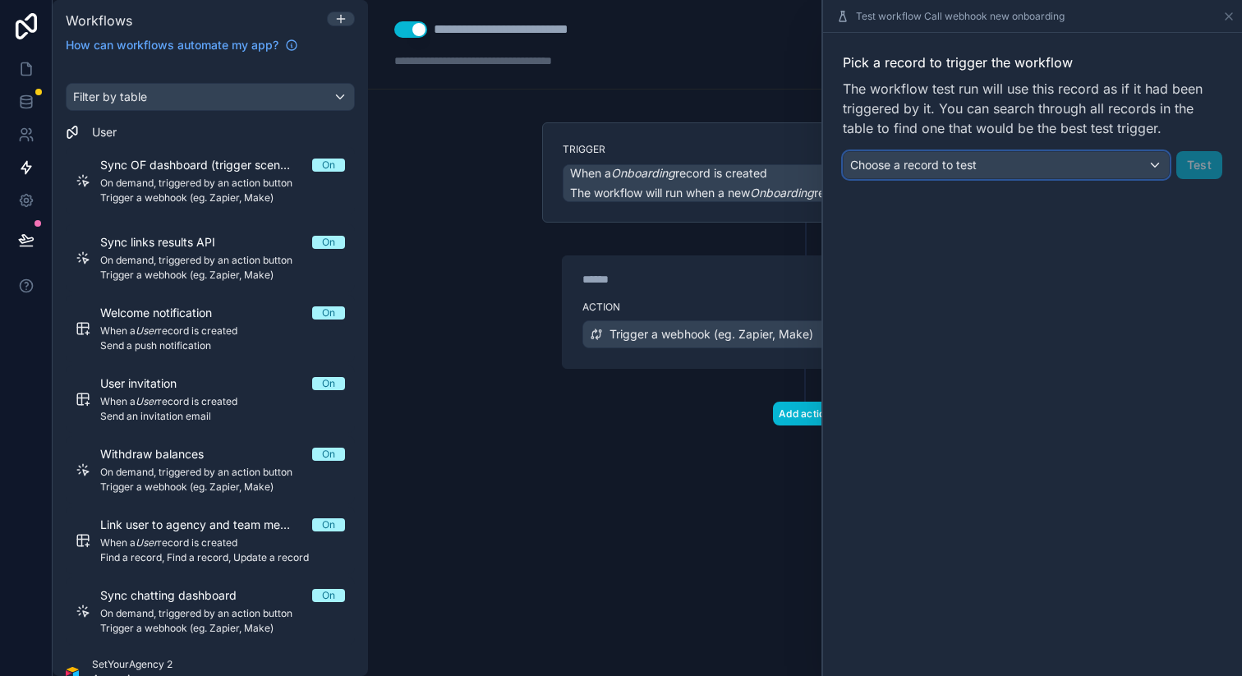
click at [1112, 168] on div "Choose a record to test" at bounding box center [1005, 165] width 325 height 26
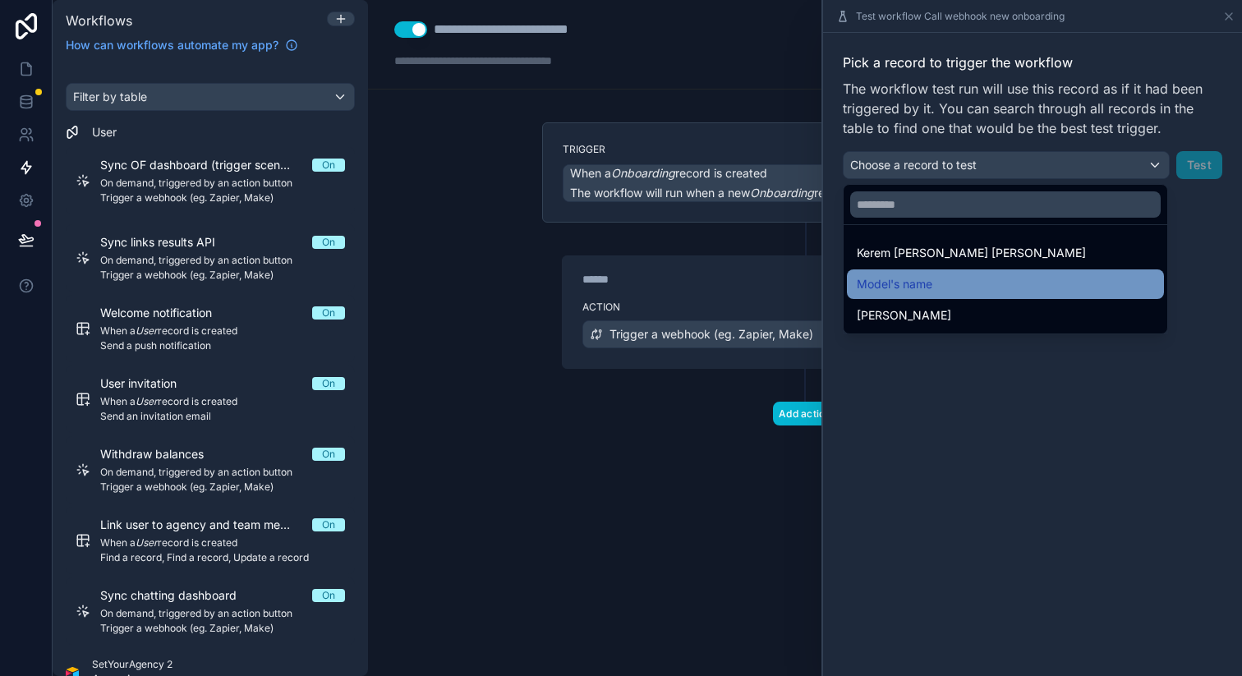
click at [954, 277] on div "Model's name" at bounding box center [1004, 284] width 297 height 20
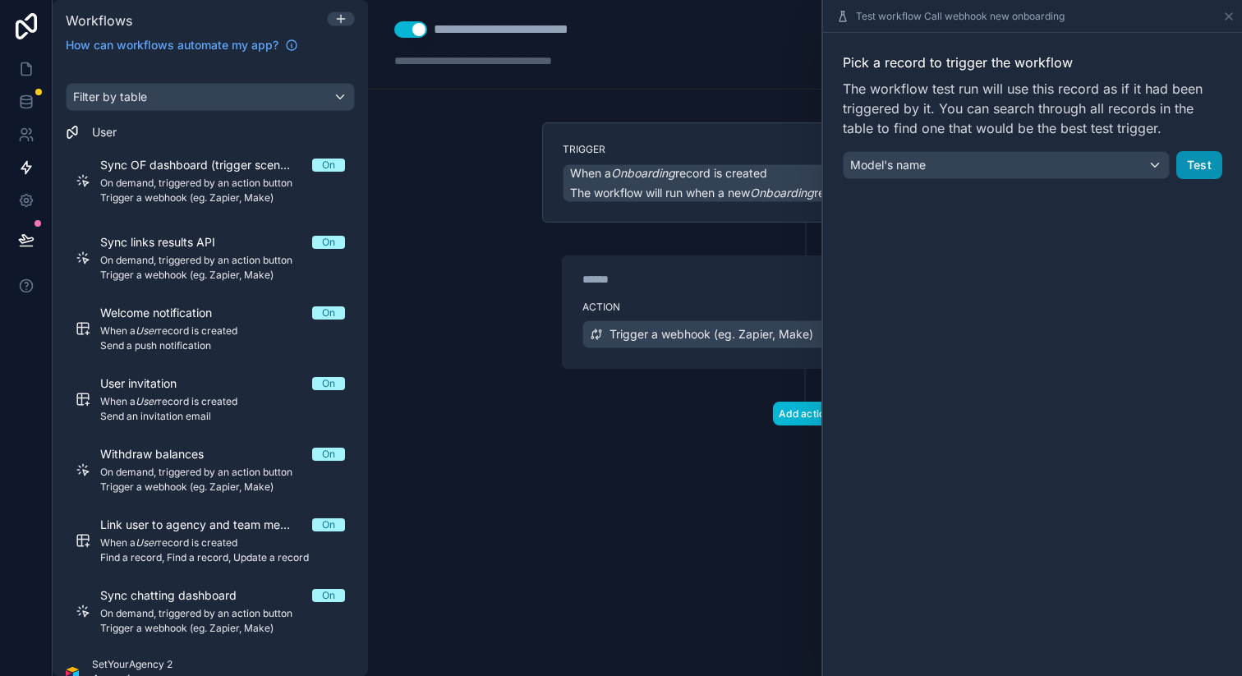
click at [1199, 159] on button "Test" at bounding box center [1199, 165] width 46 height 28
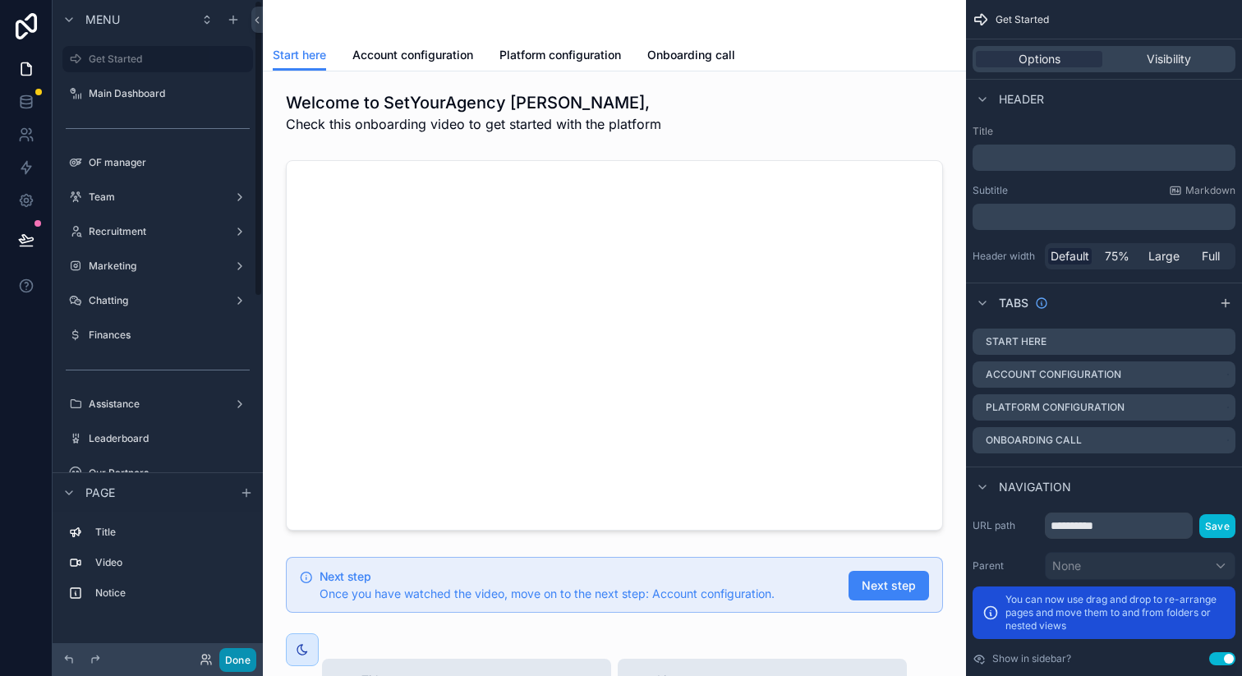
click at [240, 648] on button "Done" at bounding box center [237, 660] width 37 height 24
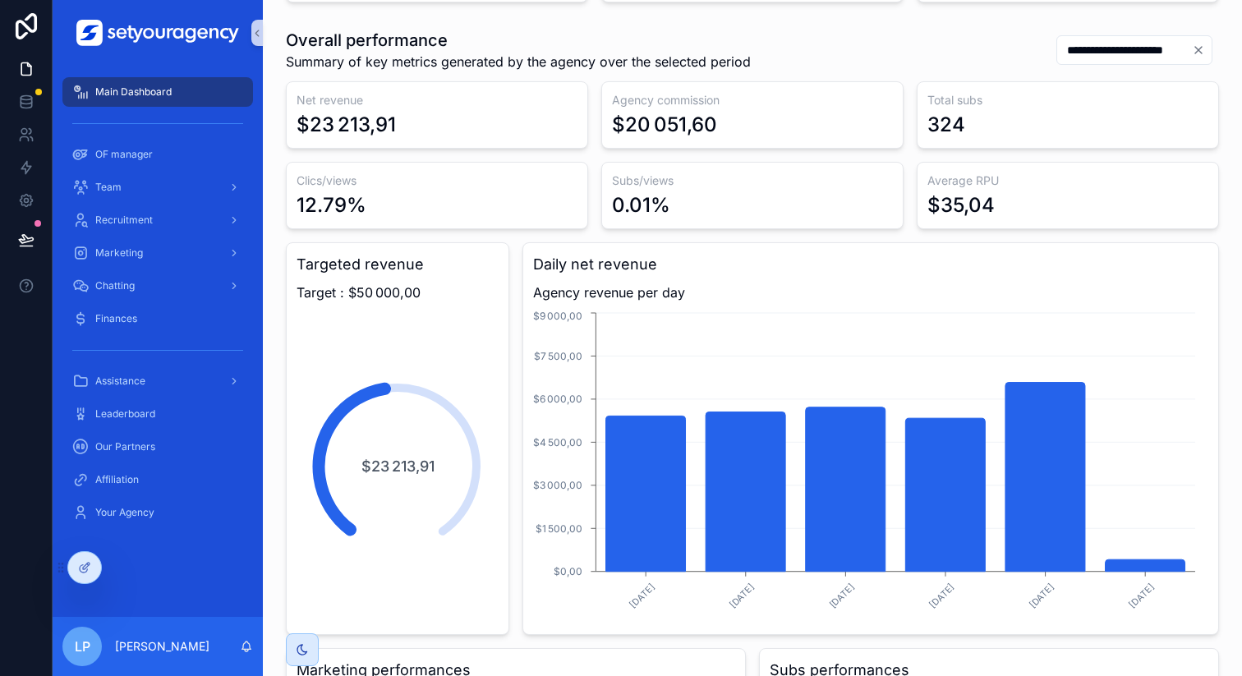
scroll to position [288, 0]
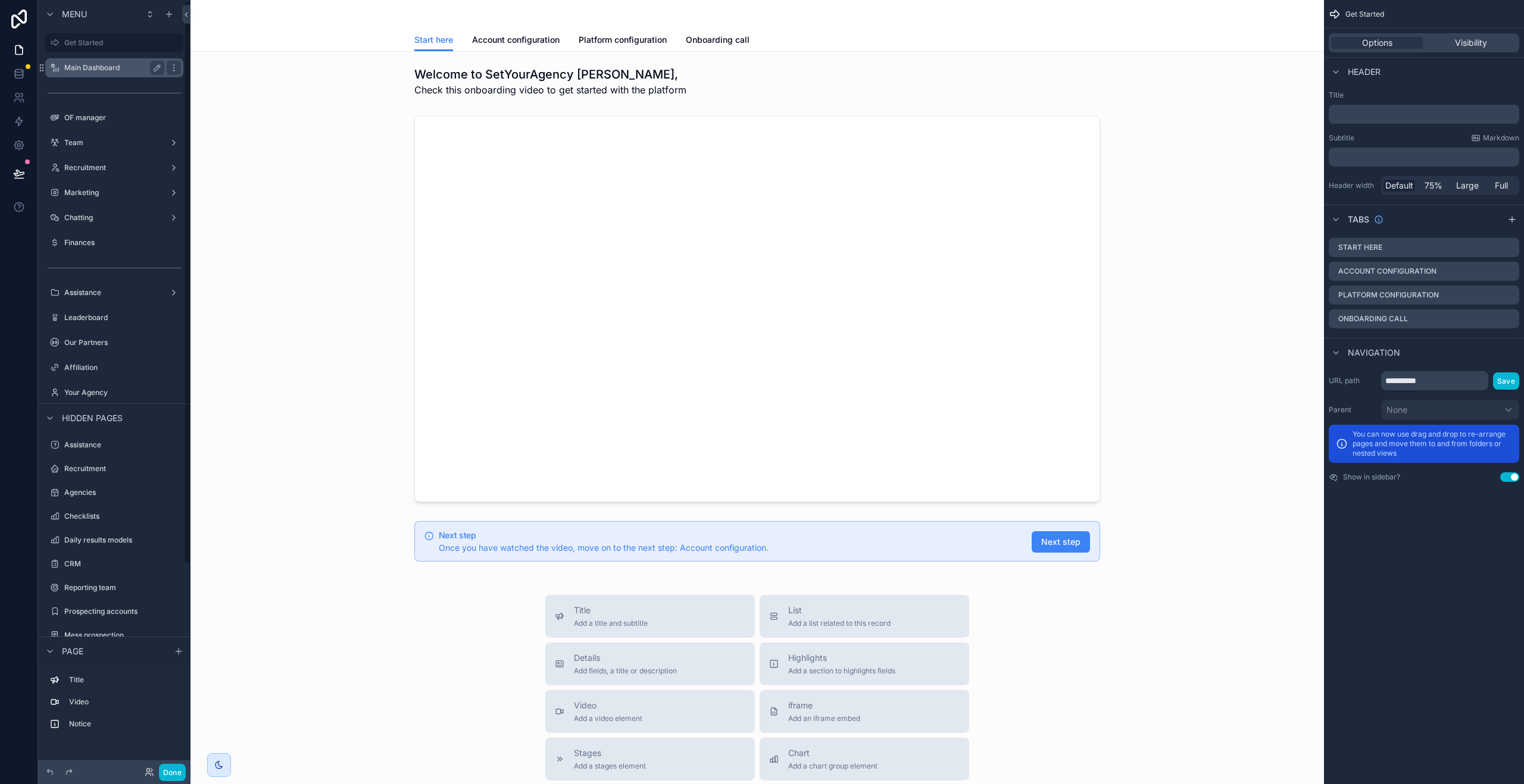
click at [76, 68] on label "Main Dashboard" at bounding box center [112, 67] width 95 height 9
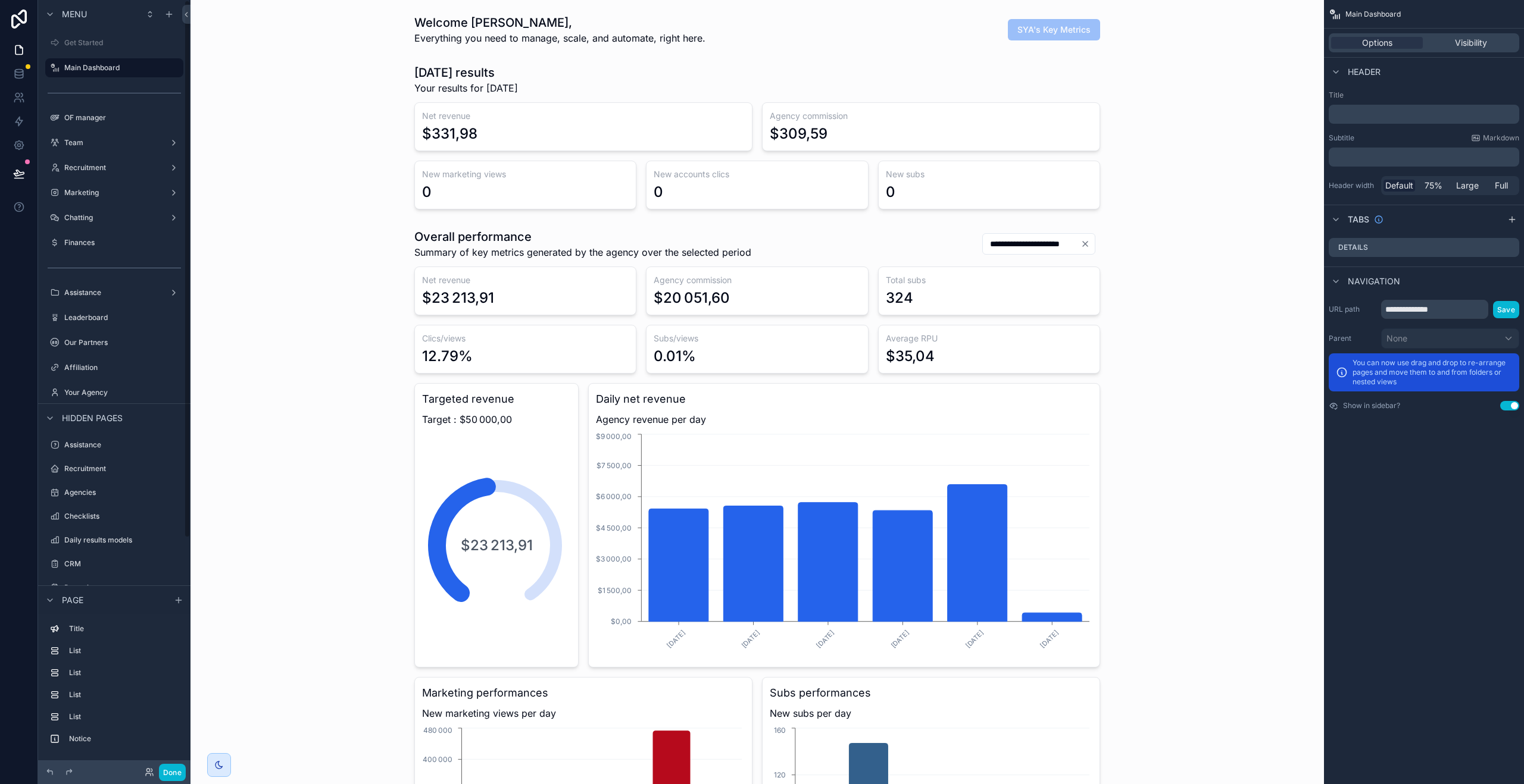
scroll to position [0, 4167]
click at [167, 770] on button "Done" at bounding box center [172, 772] width 27 height 17
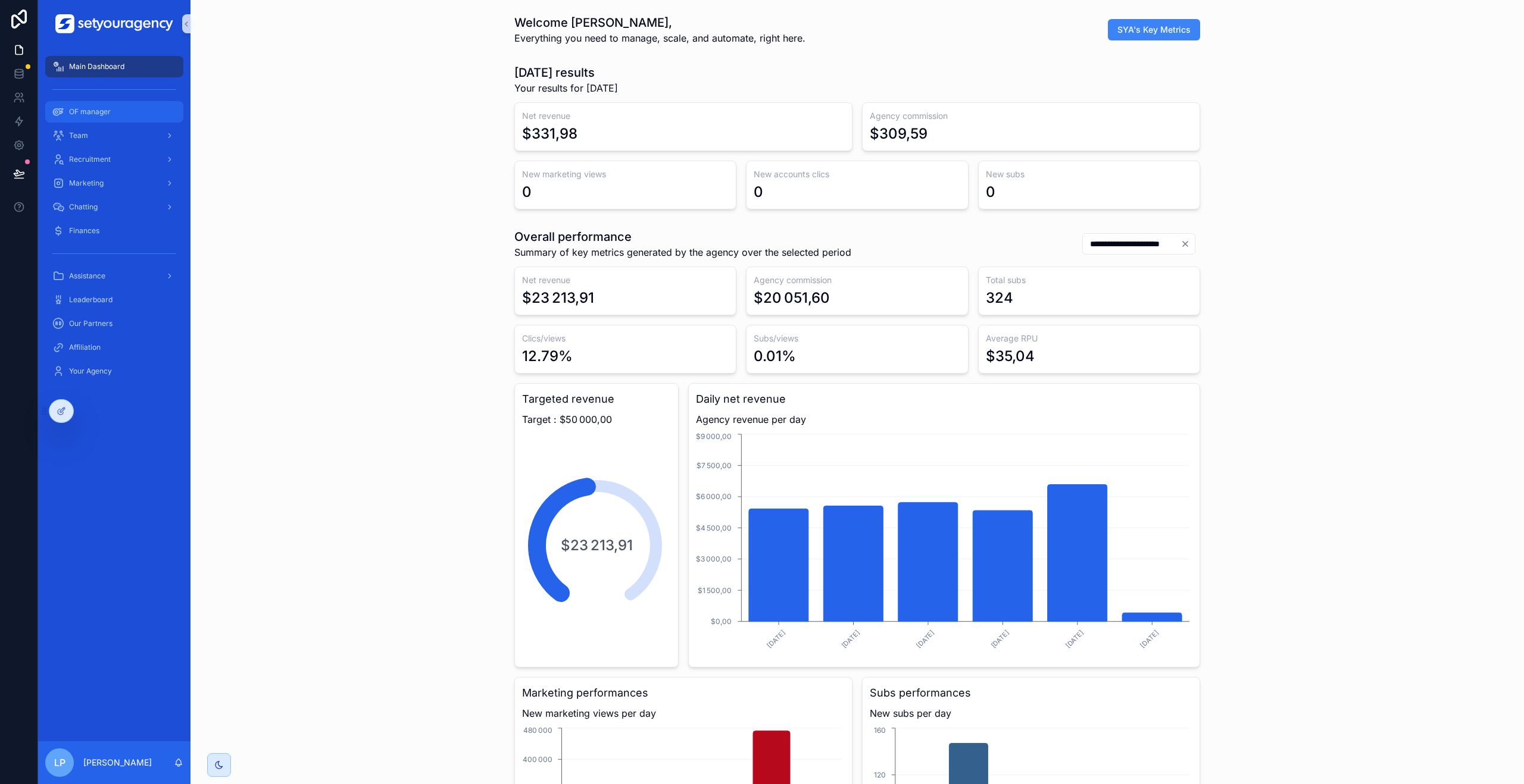
click at [126, 120] on div "OF manager" at bounding box center [114, 112] width 124 height 19
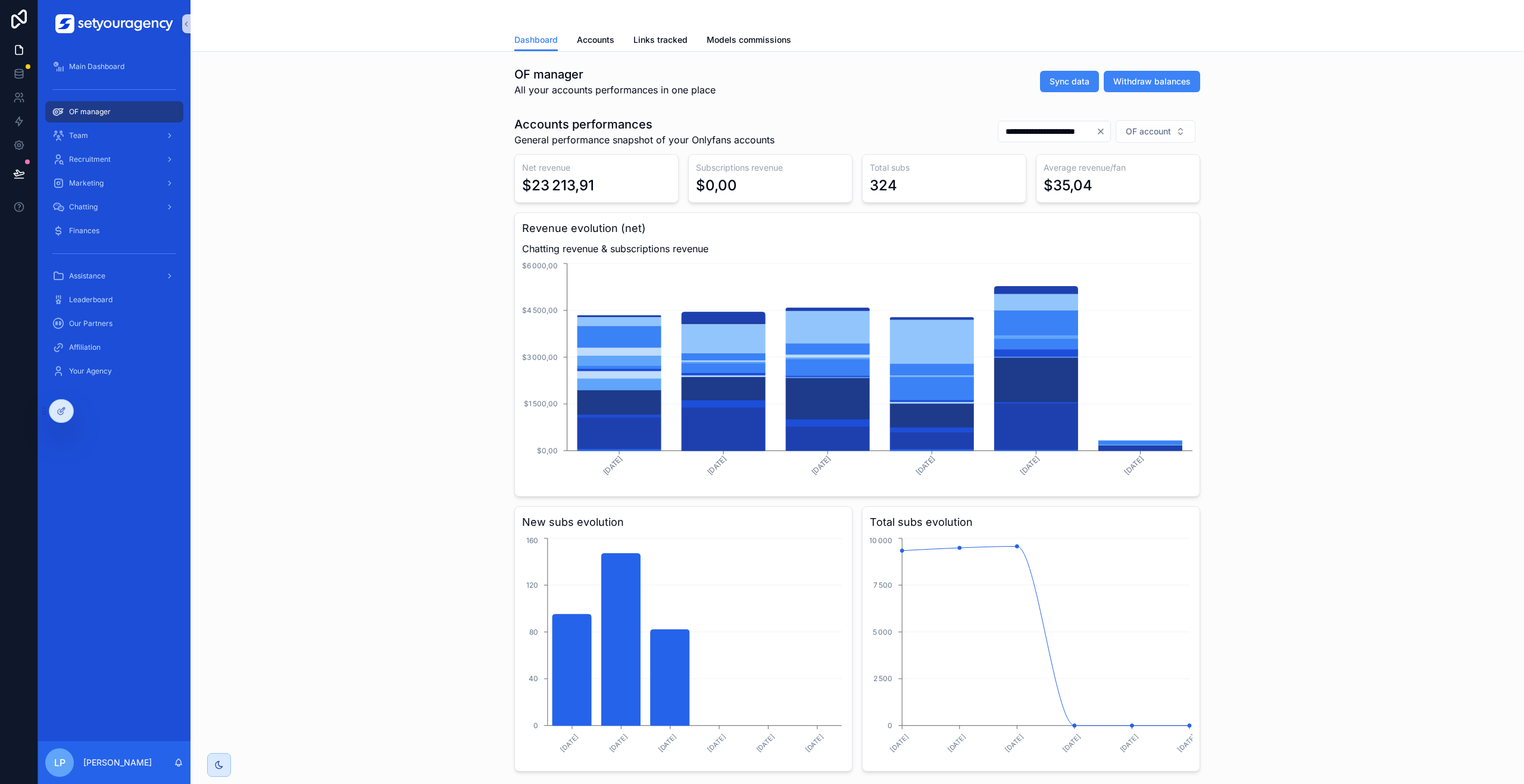
click at [434, 251] on div "**********" at bounding box center [857, 444] width 1314 height 665
